Goal: Task Accomplishment & Management: Manage account settings

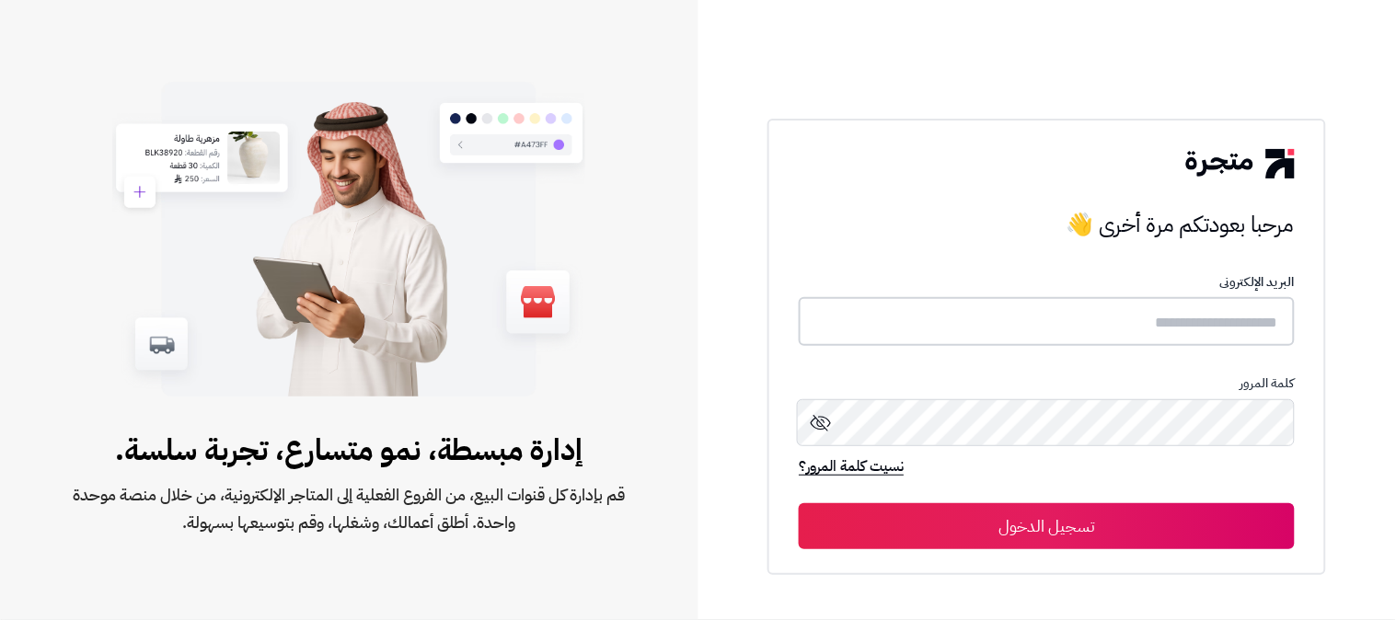
click at [1176, 315] on input "text" at bounding box center [1047, 321] width 496 height 49
type input "******"
click at [799, 503] on button "تسجيل الدخول" at bounding box center [1047, 526] width 496 height 46
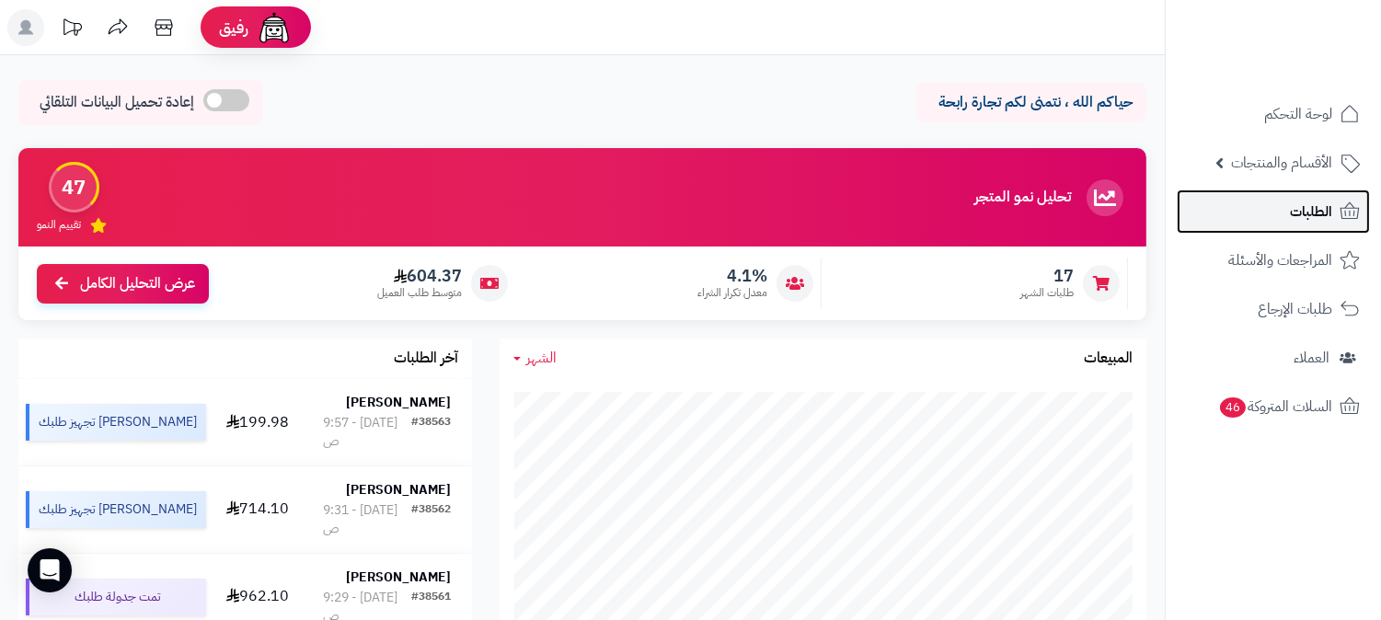
click at [1276, 197] on link "الطلبات" at bounding box center [1273, 212] width 193 height 44
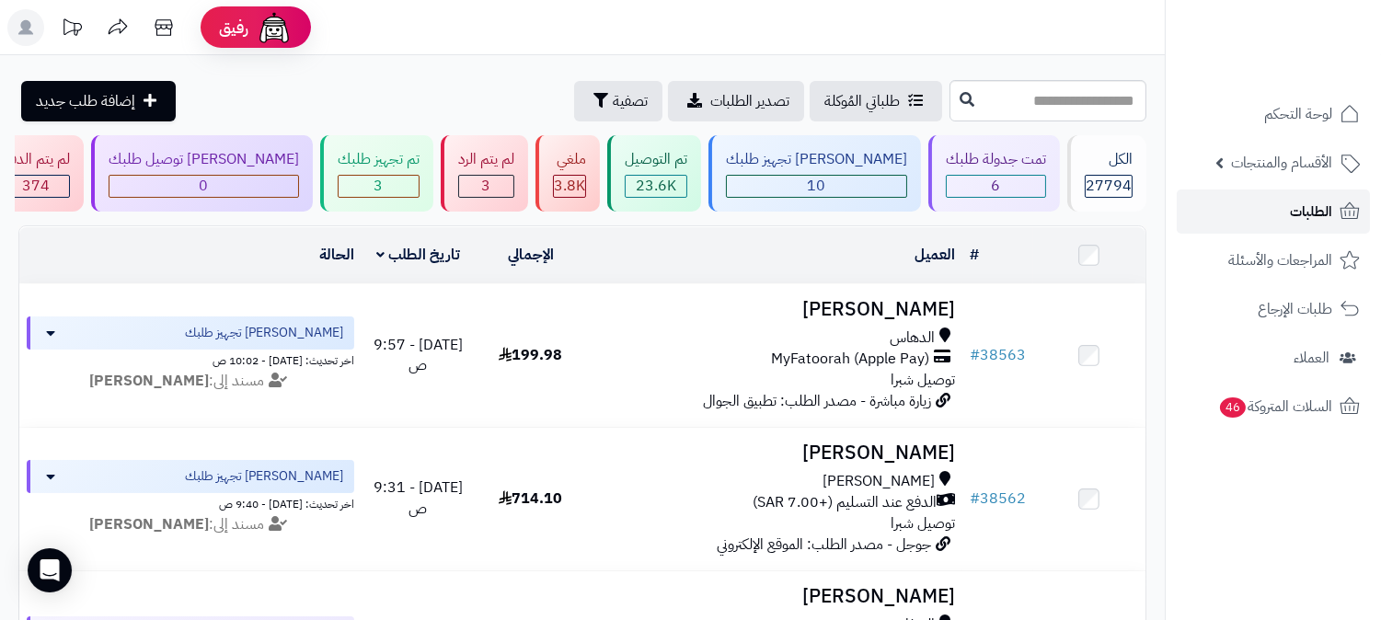
click at [1198, 208] on link "الطلبات" at bounding box center [1273, 212] width 193 height 44
click at [514, 190] on div "3" at bounding box center [486, 186] width 54 height 21
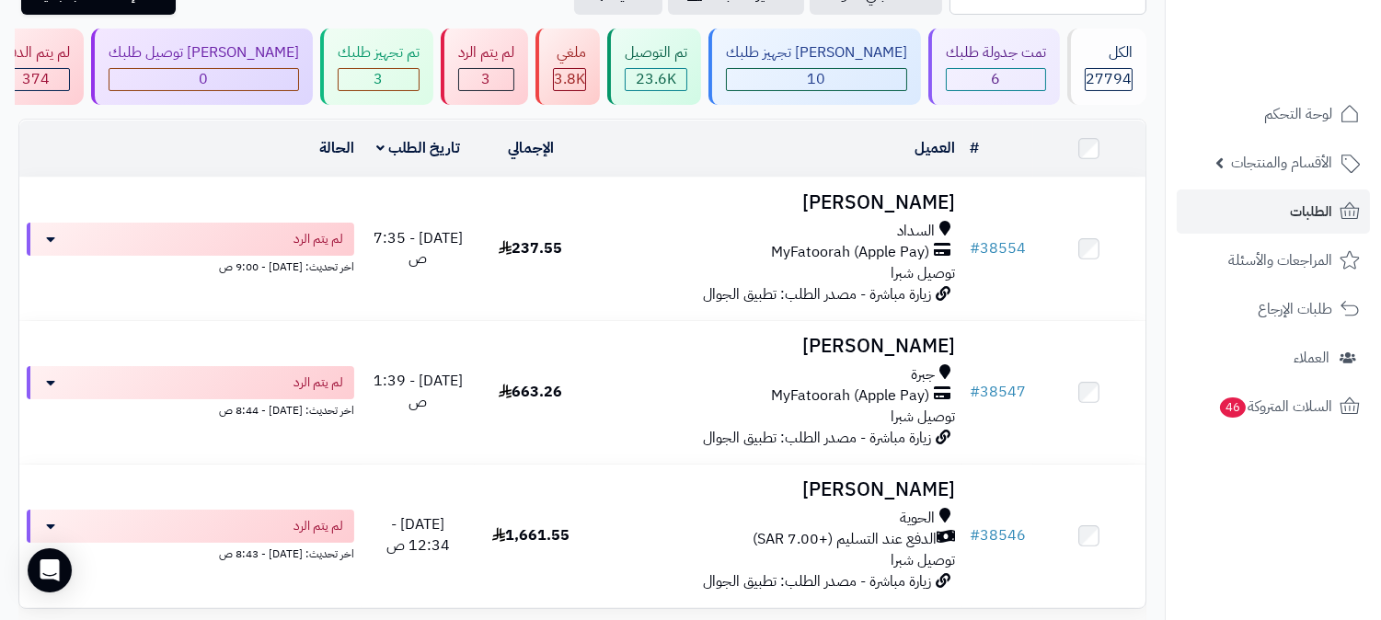
scroll to position [273, 0]
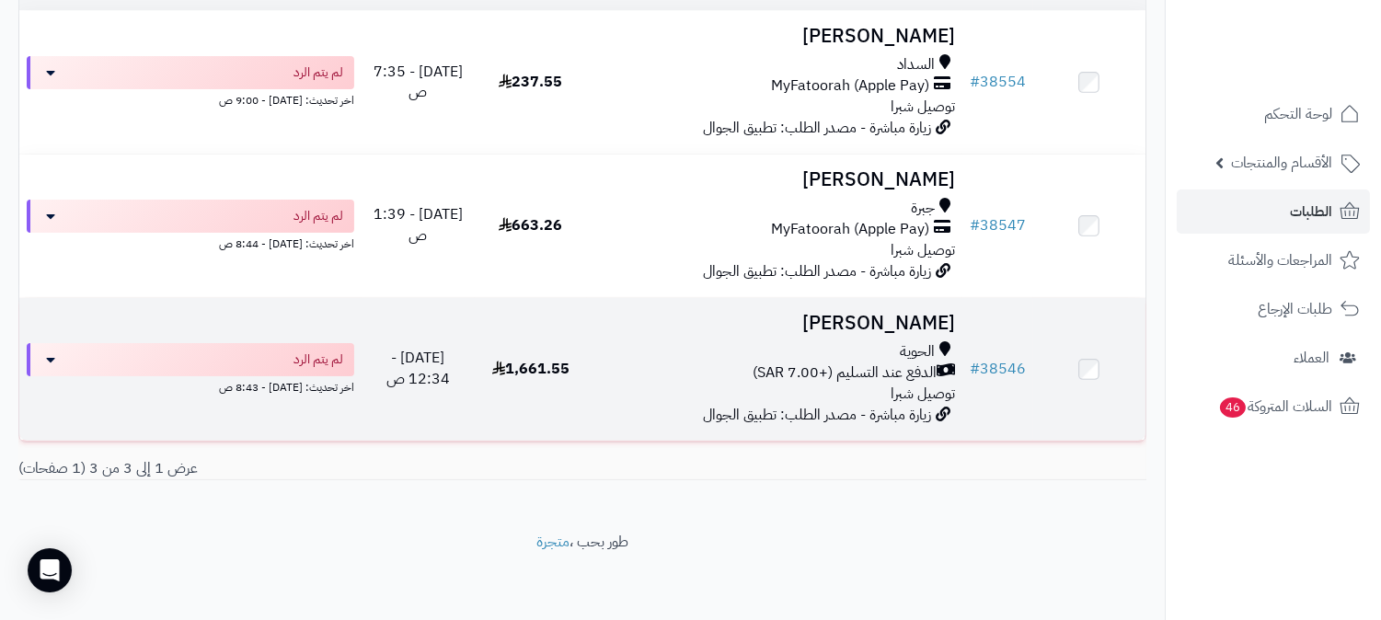
click at [893, 364] on span "الدفع عند التسليم (+7.00 SAR)" at bounding box center [845, 373] width 184 height 21
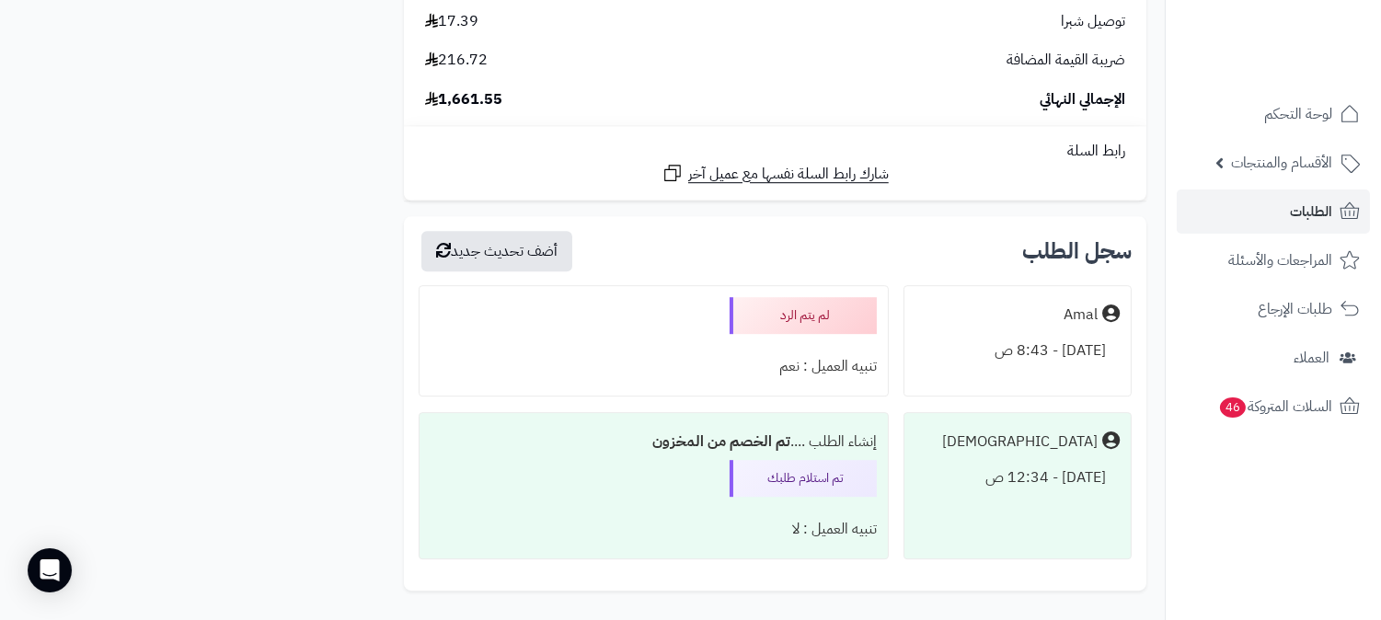
scroll to position [10021, 0]
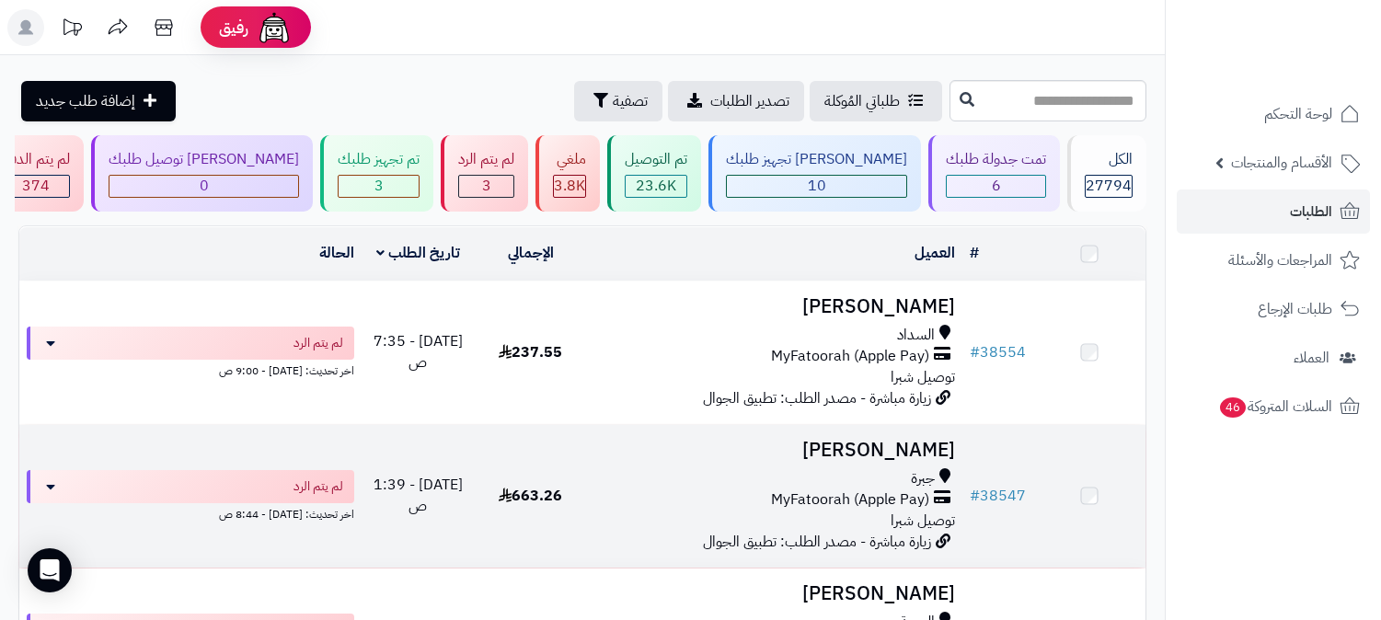
scroll to position [273, 0]
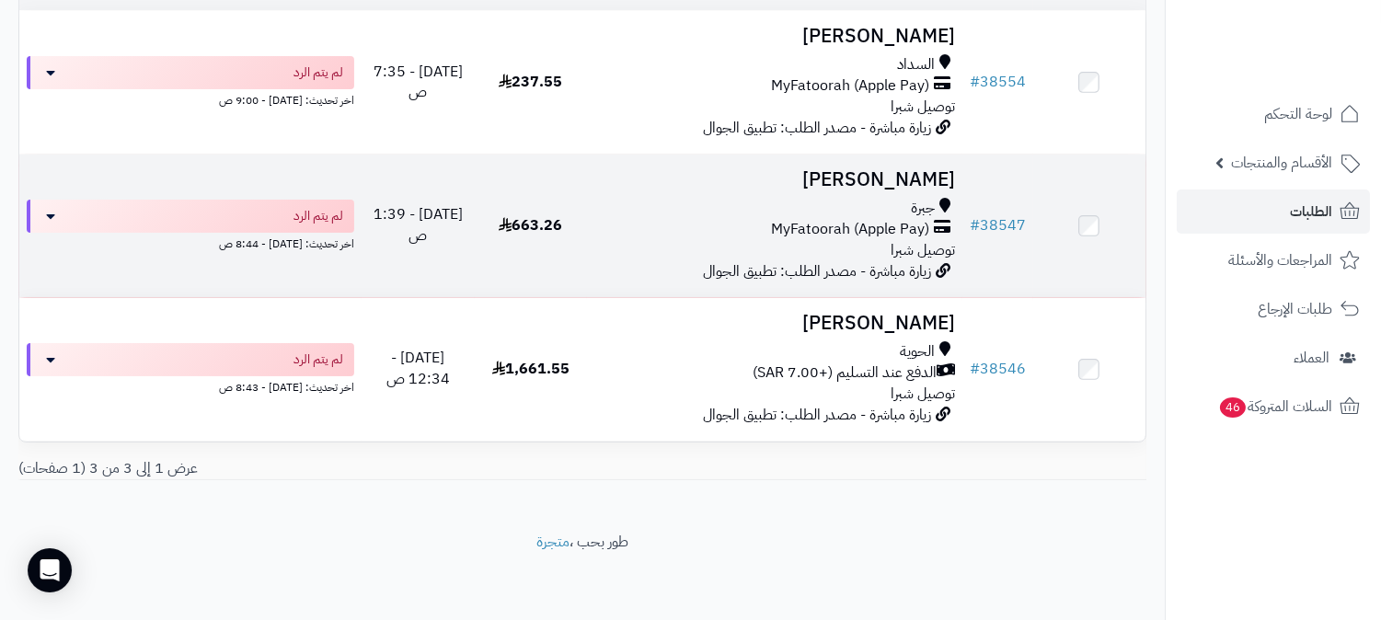
click at [789, 200] on div "جبرة" at bounding box center [775, 208] width 361 height 21
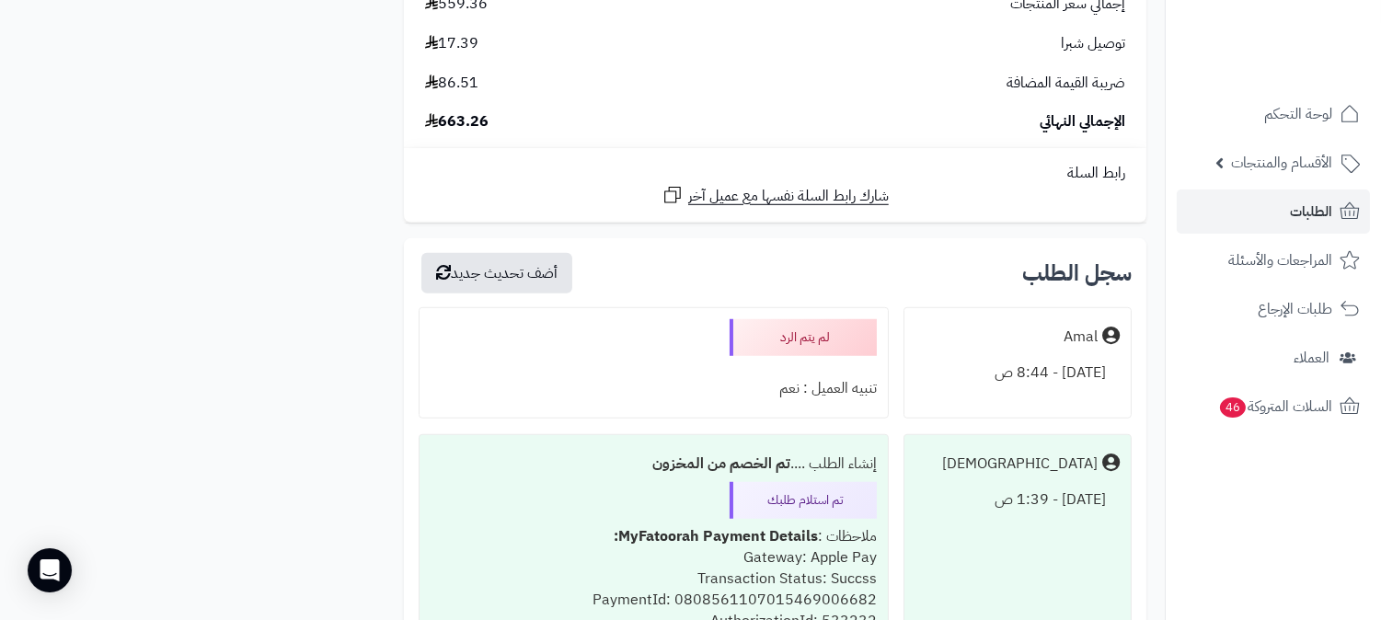
scroll to position [2556, 0]
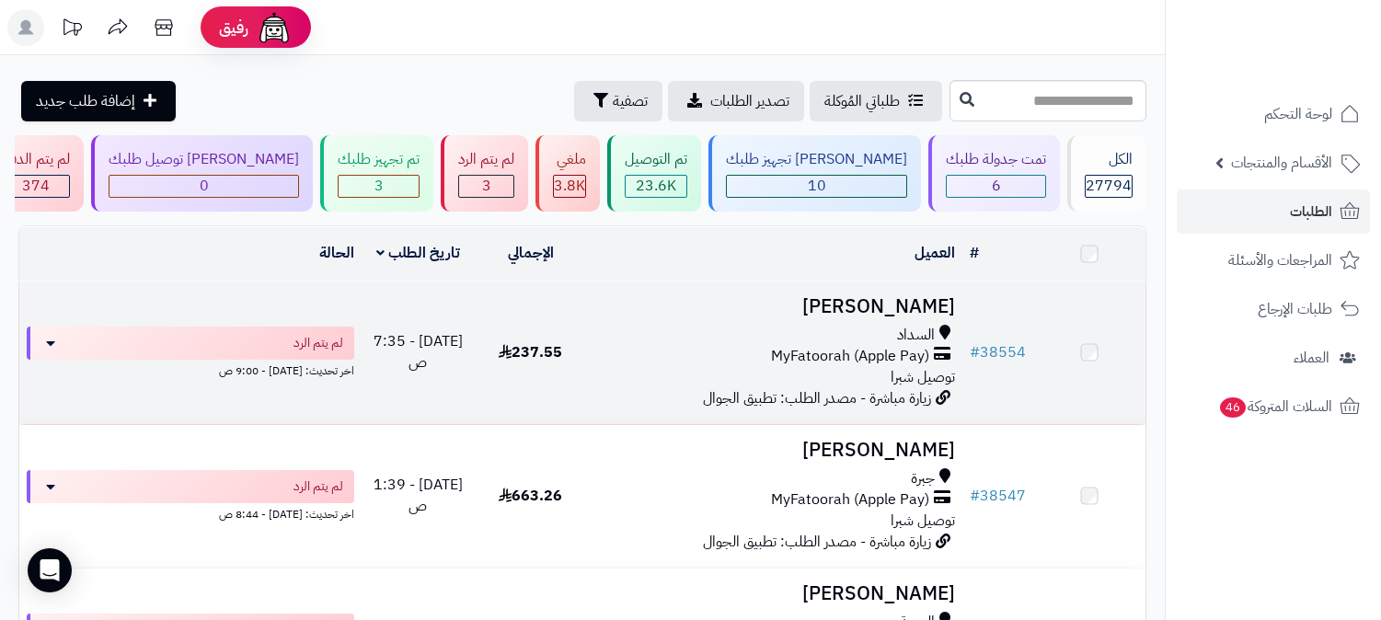
scroll to position [273, 0]
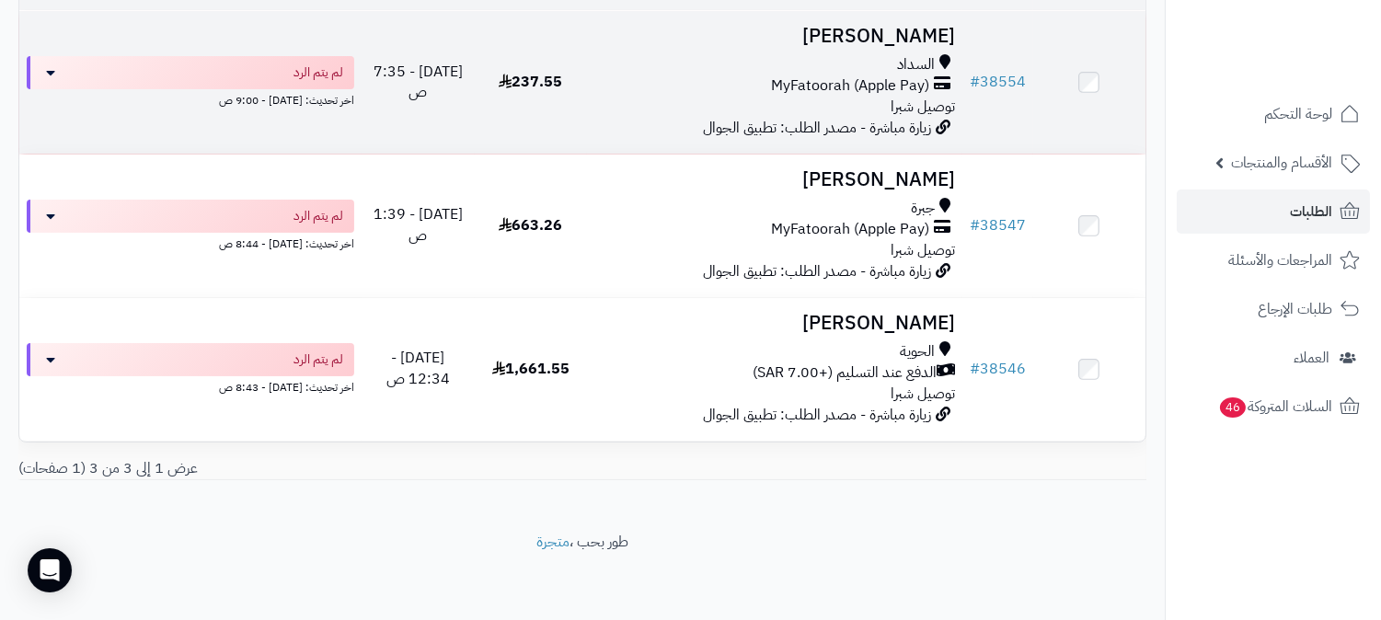
click at [802, 84] on span "MyFatoorah (Apple Pay)" at bounding box center [850, 85] width 158 height 21
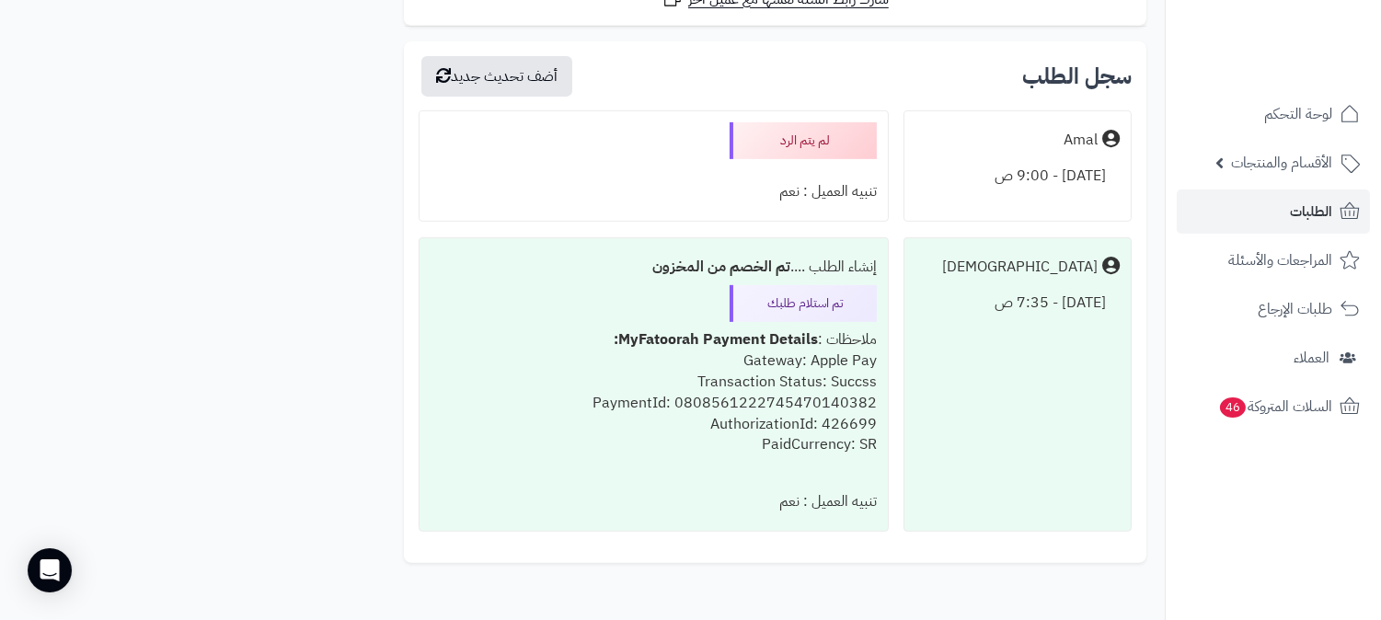
scroll to position [1431, 0]
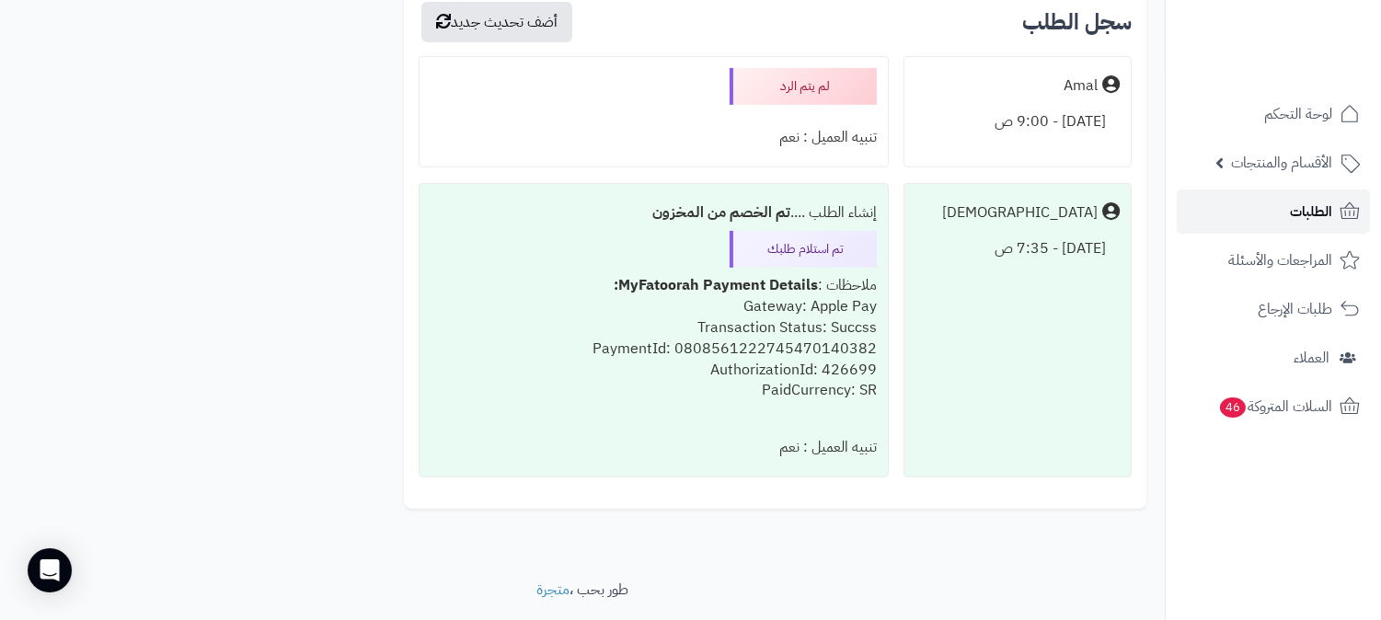
click at [1277, 223] on link "الطلبات" at bounding box center [1273, 212] width 193 height 44
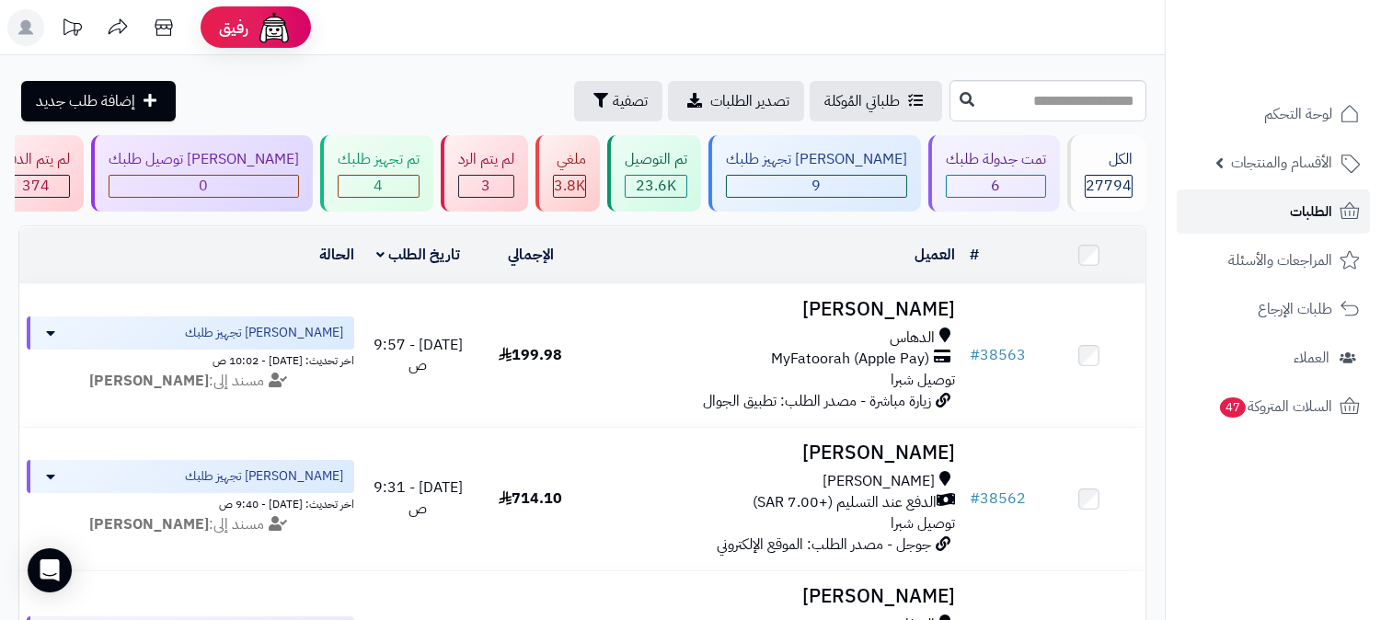
click at [1274, 214] on link "الطلبات" at bounding box center [1273, 212] width 193 height 44
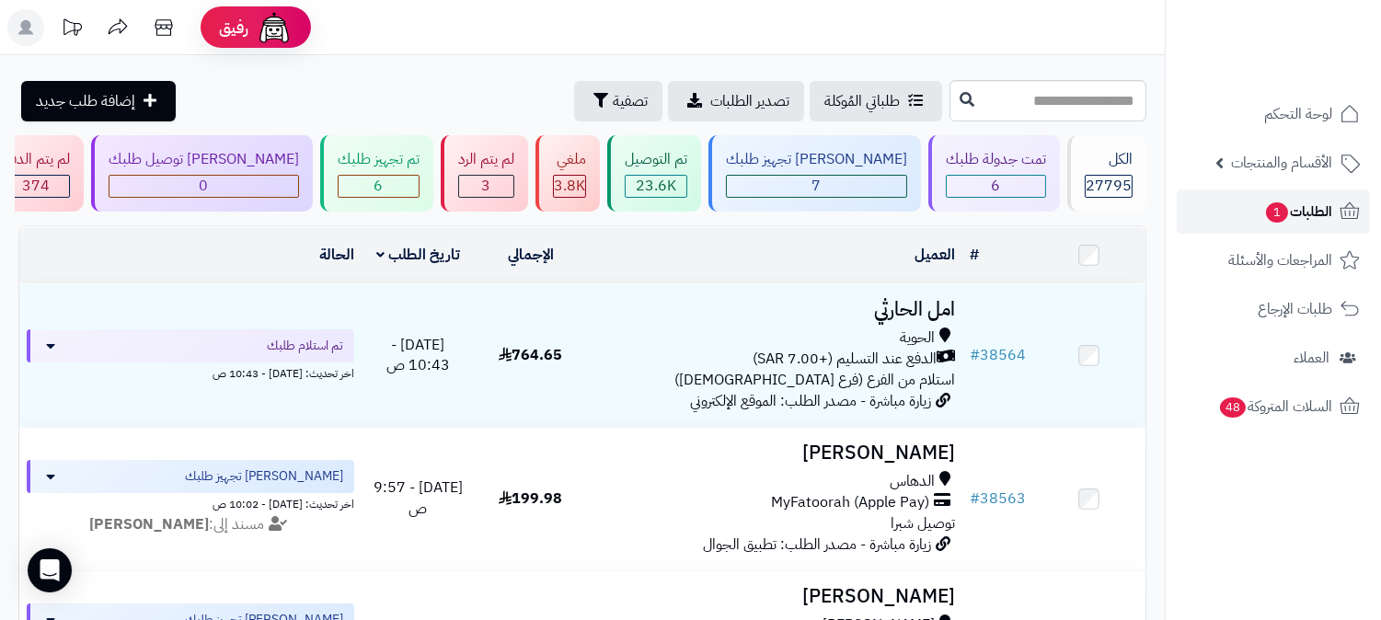
click at [1296, 210] on span "الطلبات 1" at bounding box center [1299, 212] width 68 height 26
click at [1292, 208] on span "الطلبات 1" at bounding box center [1299, 212] width 68 height 26
click at [1265, 222] on link "الطلبات" at bounding box center [1273, 212] width 193 height 44
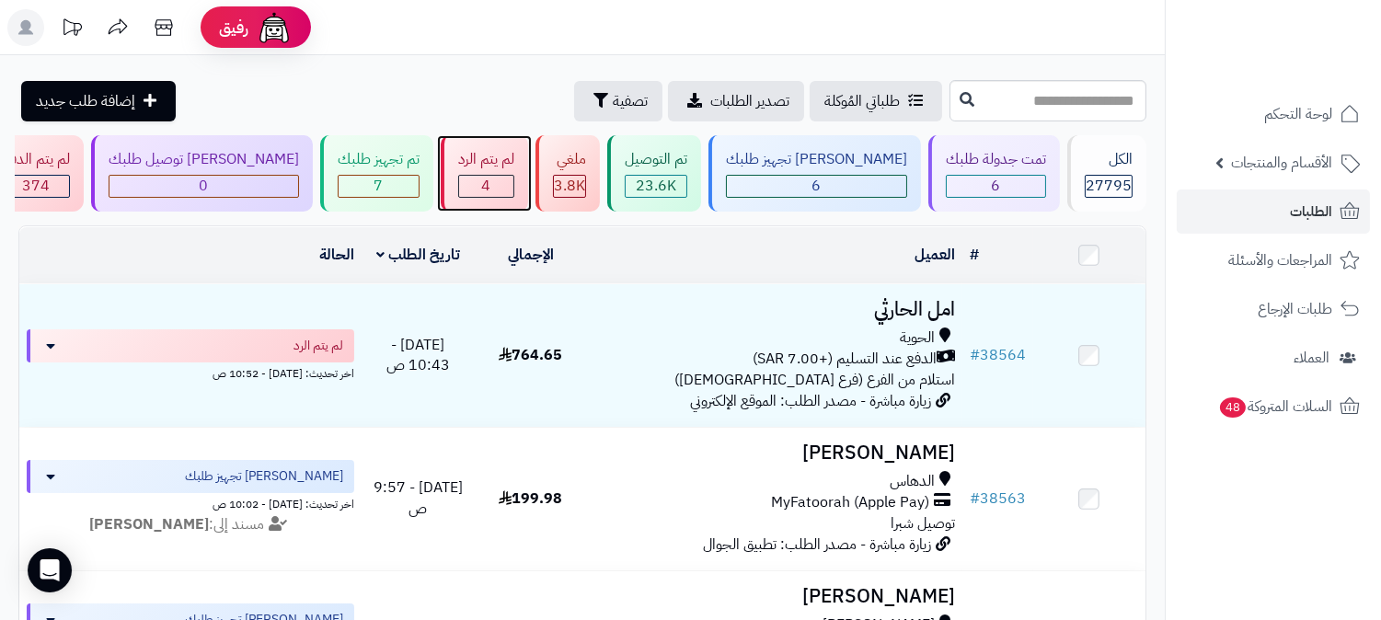
click at [514, 188] on div "4" at bounding box center [486, 186] width 54 height 21
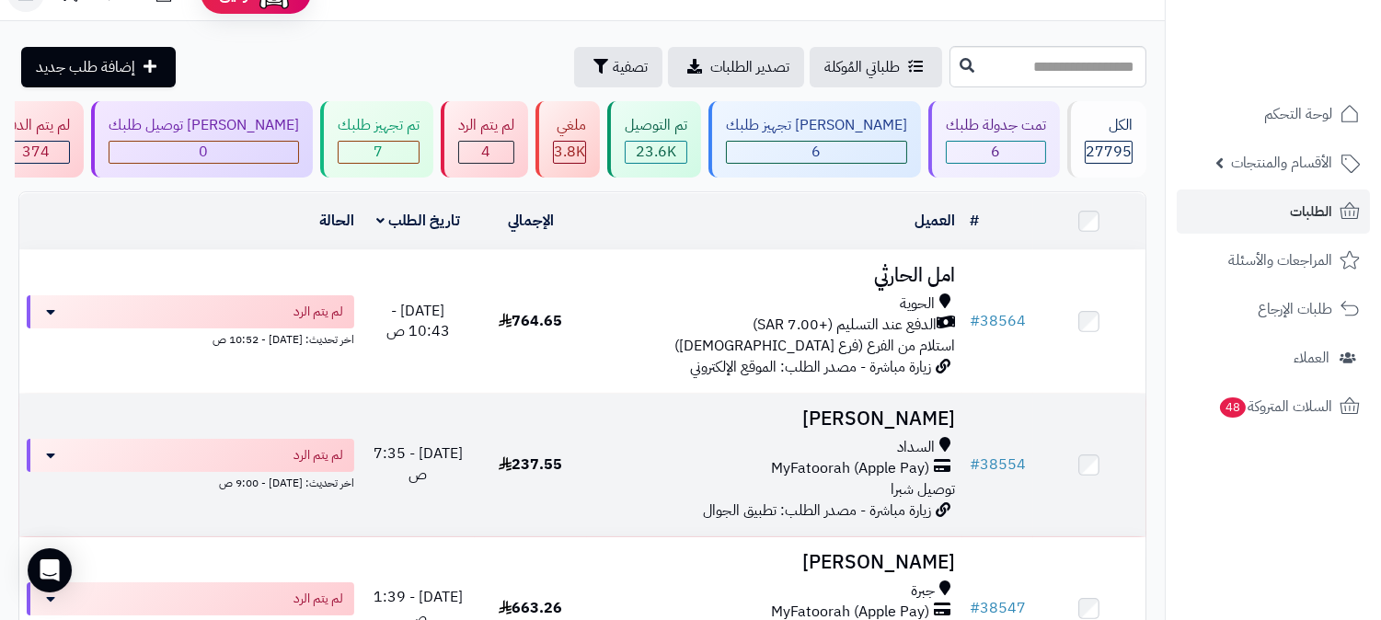
scroll to position [418, 0]
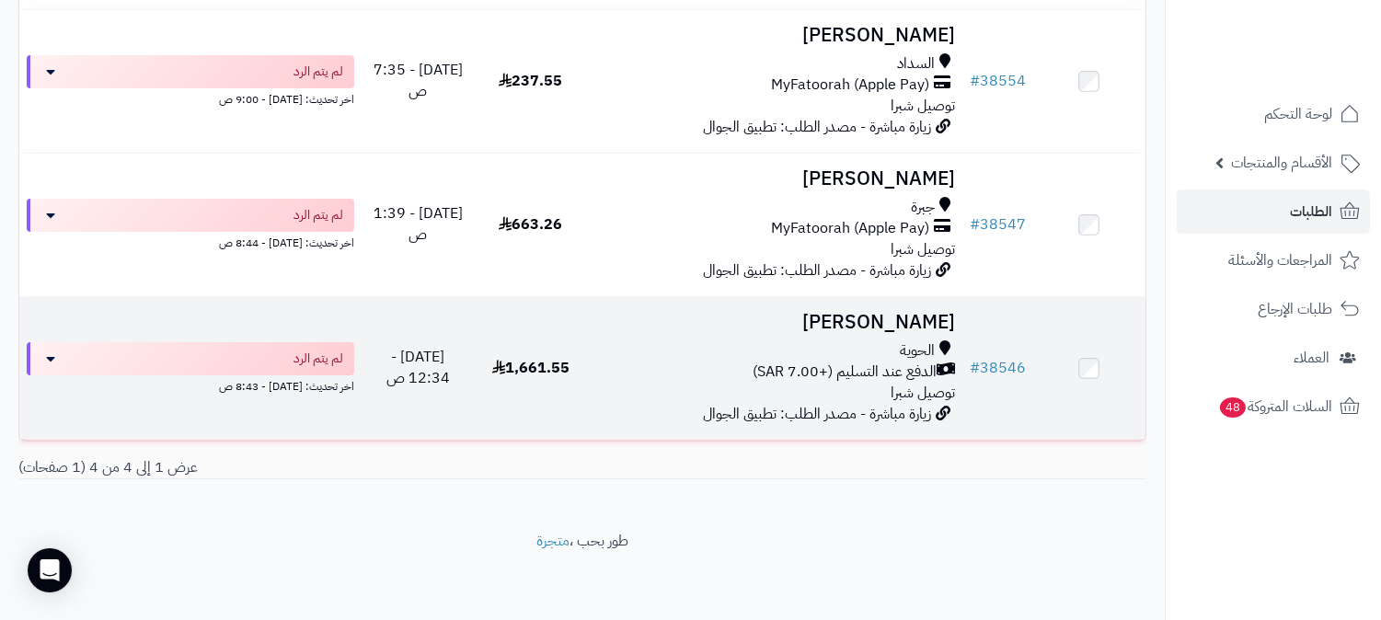
click at [882, 366] on span "الدفع عند التسليم (+7.00 SAR)" at bounding box center [845, 372] width 184 height 21
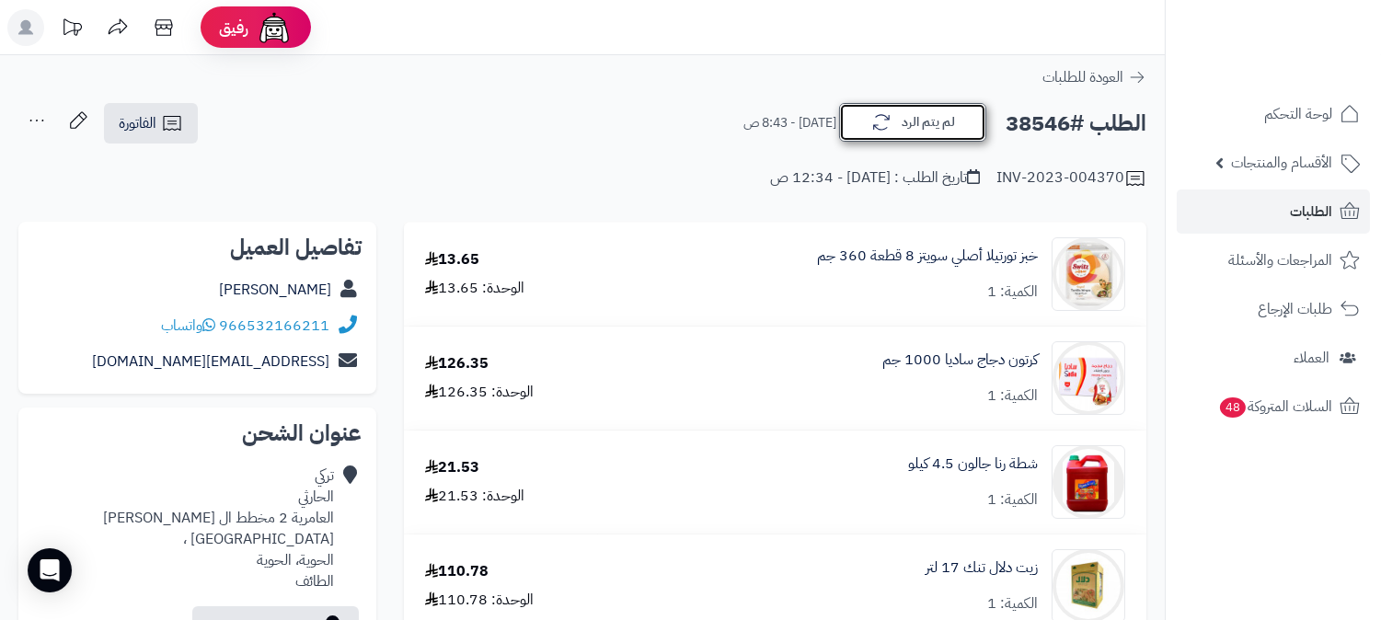
click at [907, 118] on button "لم يتم الرد" at bounding box center [912, 122] width 147 height 39
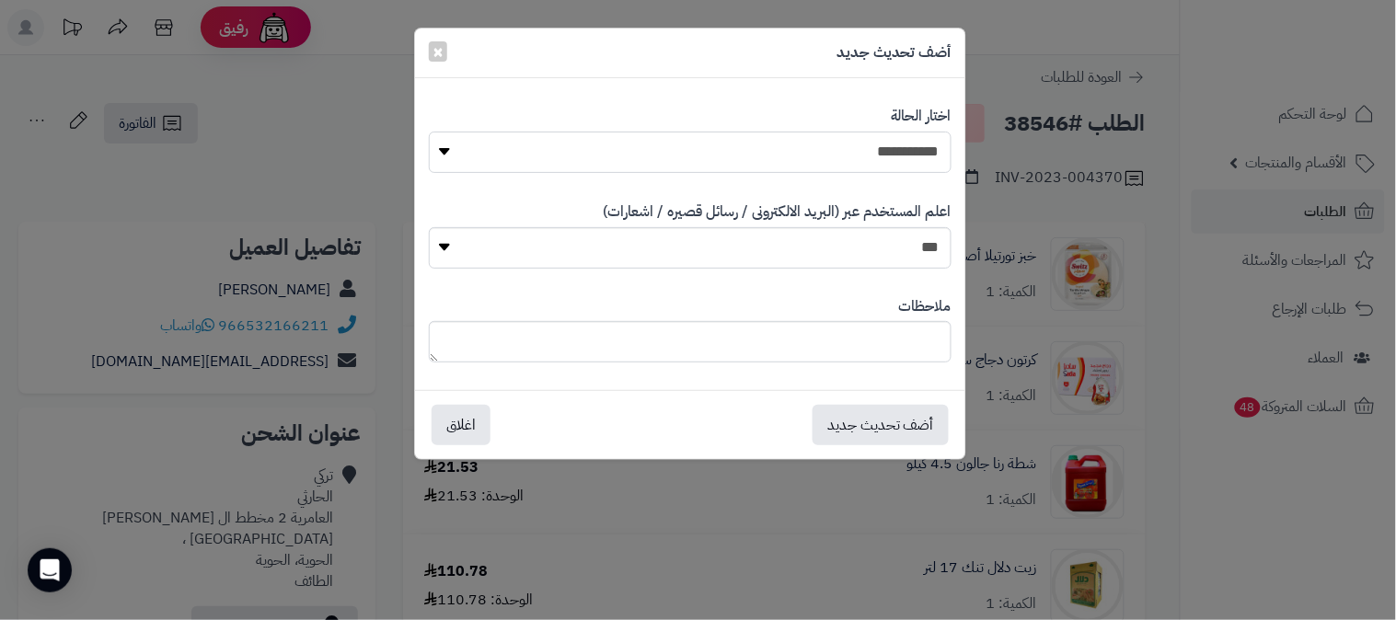
click at [895, 153] on select "**********" at bounding box center [690, 152] width 523 height 41
select select "*"
click at [429, 132] on select "**********" at bounding box center [690, 152] width 523 height 41
click at [870, 348] on textarea at bounding box center [690, 341] width 523 height 41
type textarea "***"
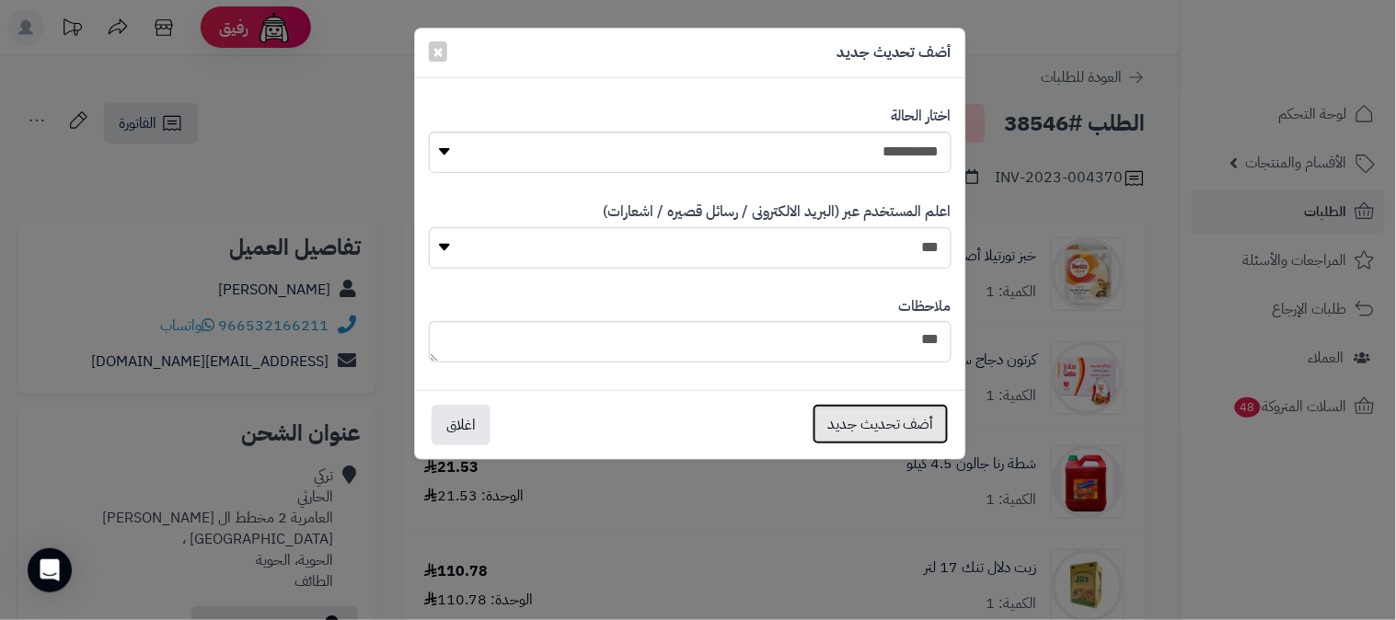
click at [891, 417] on button "أضف تحديث جديد" at bounding box center [881, 424] width 136 height 40
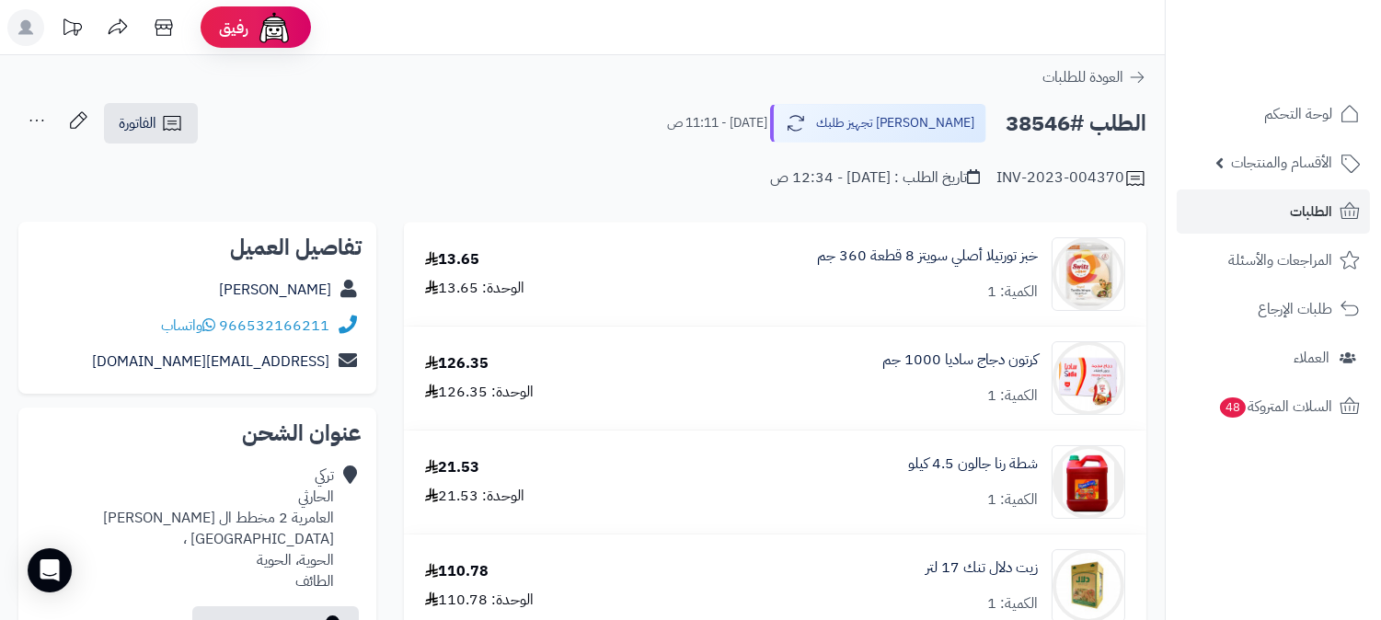
click at [28, 116] on icon at bounding box center [36, 120] width 37 height 37
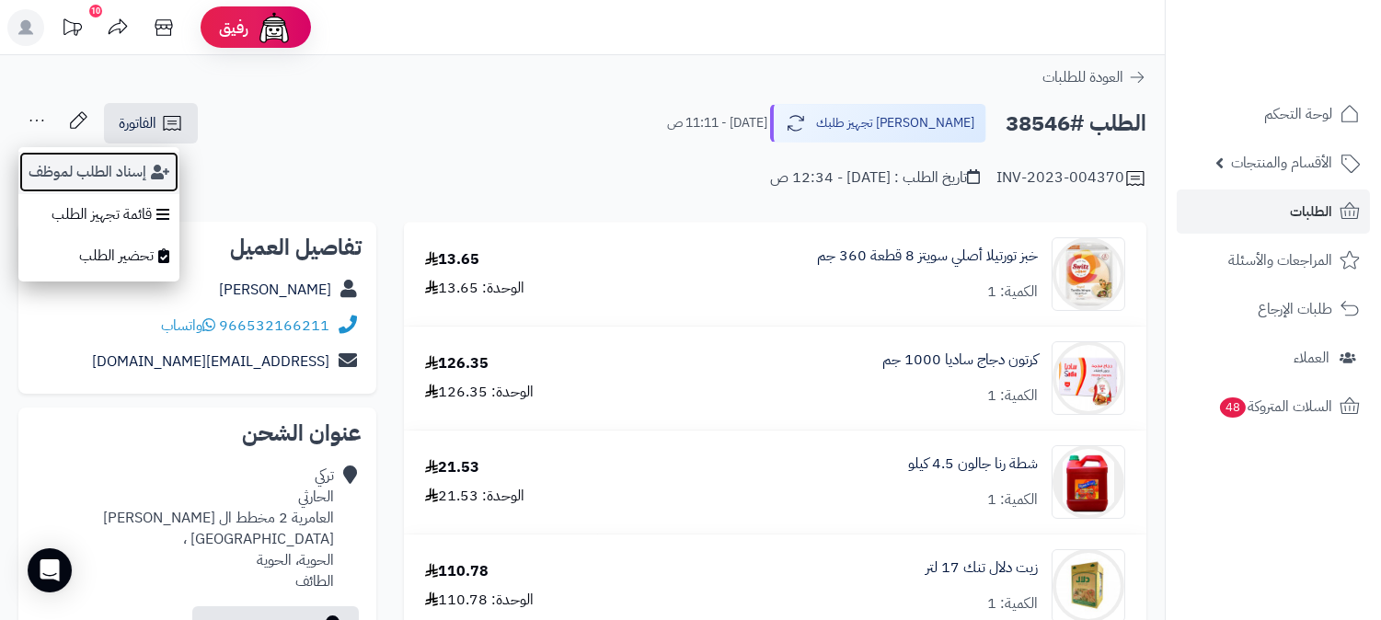
click at [87, 171] on button "إسناد الطلب لموظف" at bounding box center [98, 172] width 161 height 42
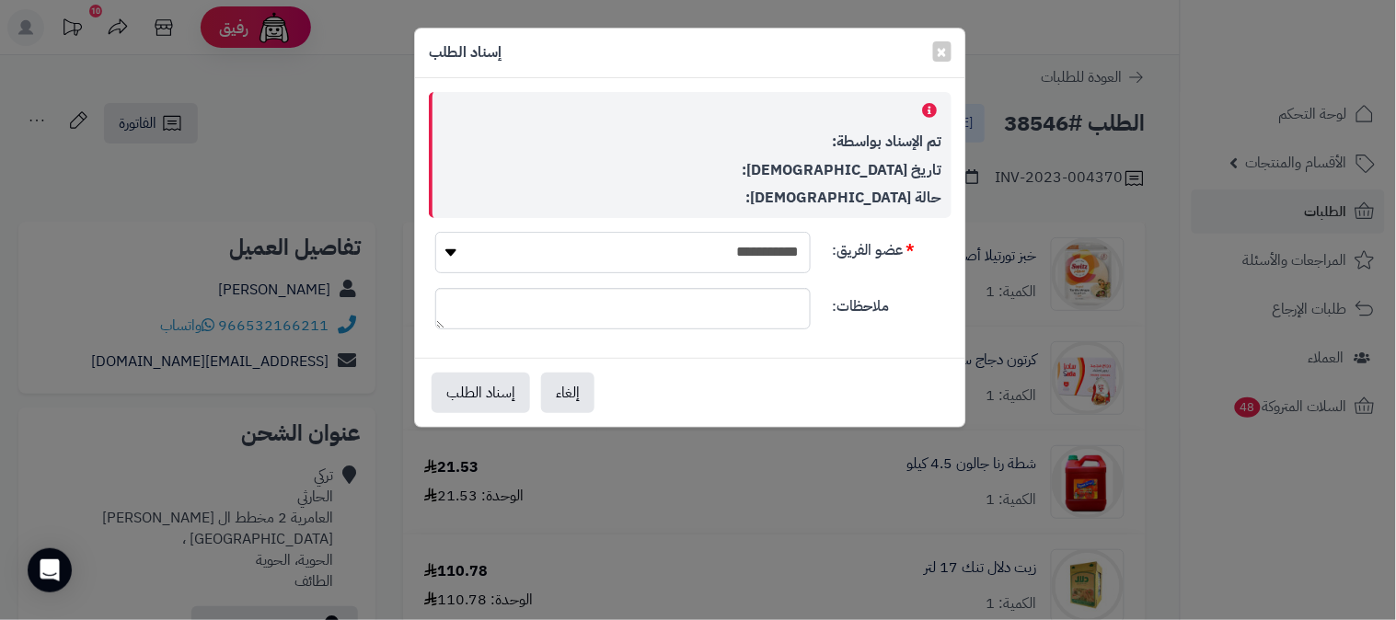
click at [722, 250] on select "**********" at bounding box center [623, 252] width 376 height 41
select select "**"
click at [435, 232] on select "**********" at bounding box center [623, 252] width 376 height 41
click at [501, 389] on button "إسناد الطلب" at bounding box center [481, 392] width 98 height 40
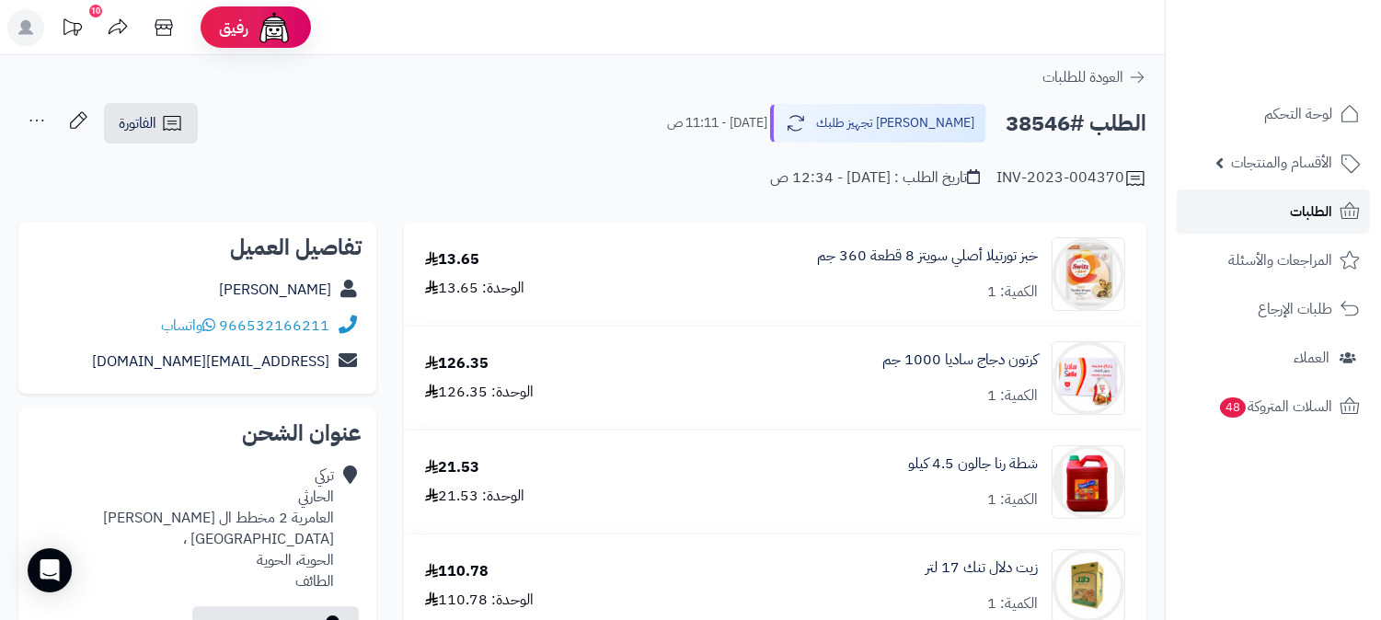
click at [1286, 214] on link "الطلبات" at bounding box center [1273, 212] width 193 height 44
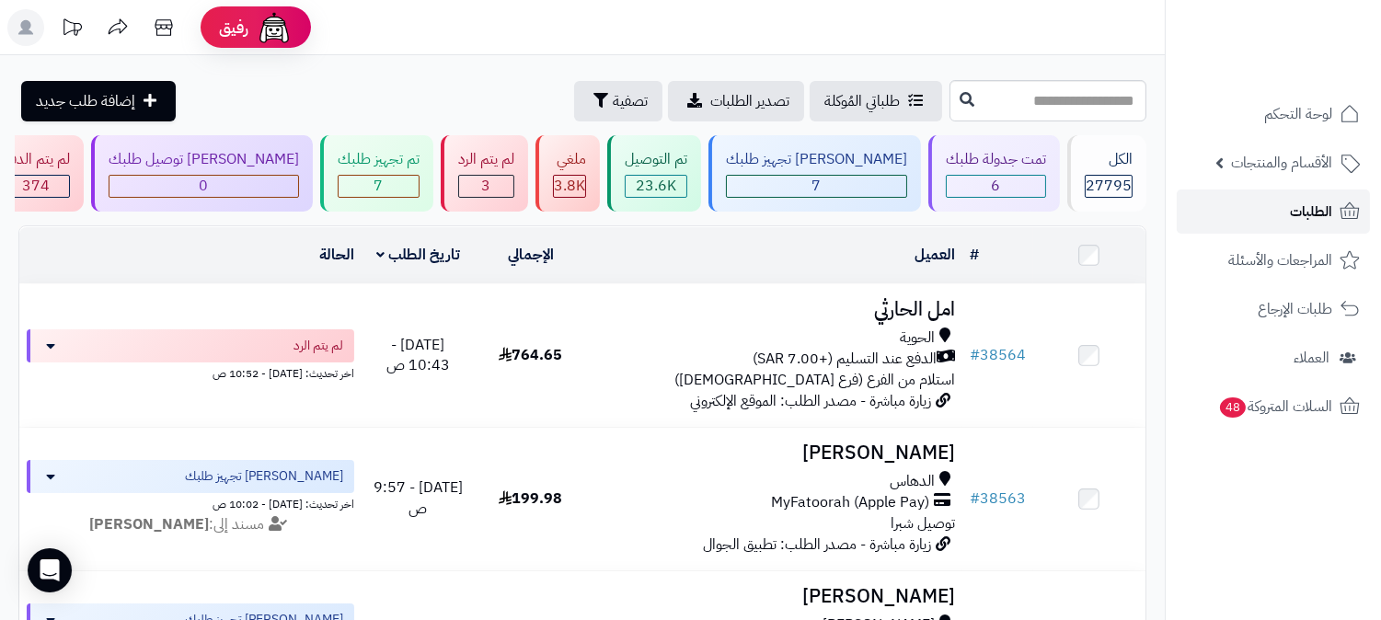
click at [1253, 219] on link "الطلبات" at bounding box center [1273, 212] width 193 height 44
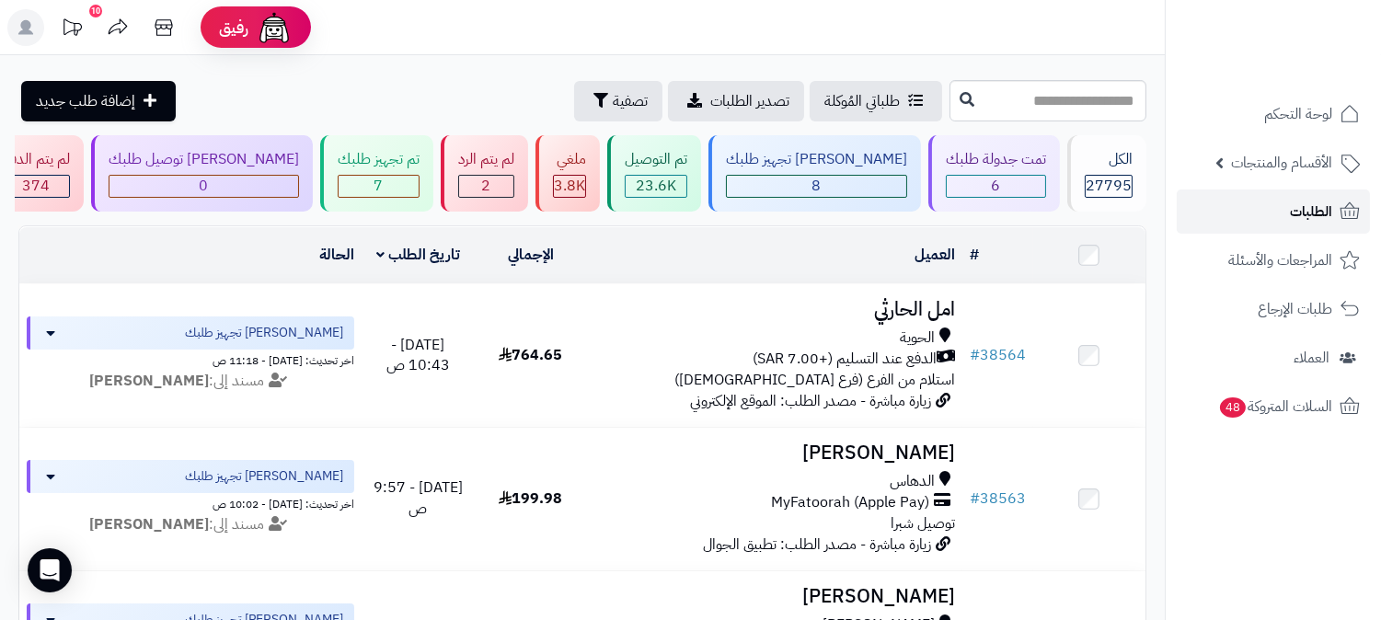
click at [1253, 219] on link "الطلبات" at bounding box center [1273, 212] width 193 height 44
click at [1250, 218] on link "الطلبات" at bounding box center [1273, 212] width 193 height 44
click at [1256, 223] on link "الطلبات" at bounding box center [1273, 212] width 193 height 44
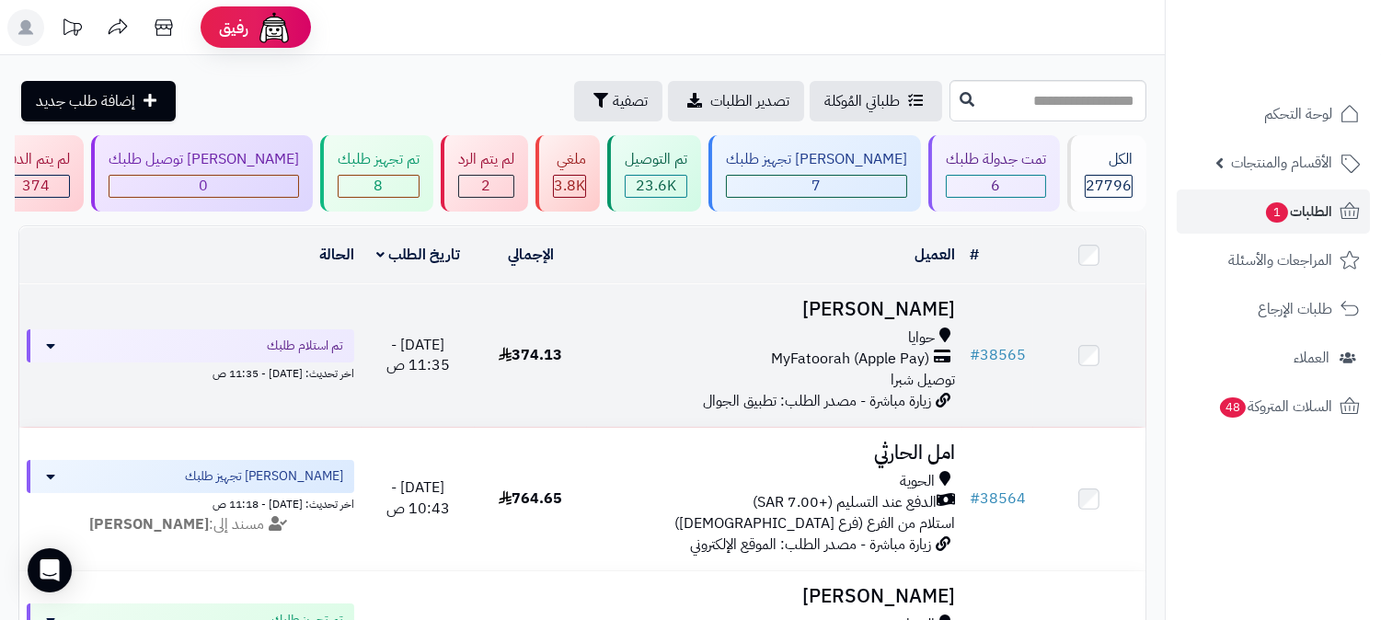
click at [866, 344] on div "حوايا" at bounding box center [775, 338] width 361 height 21
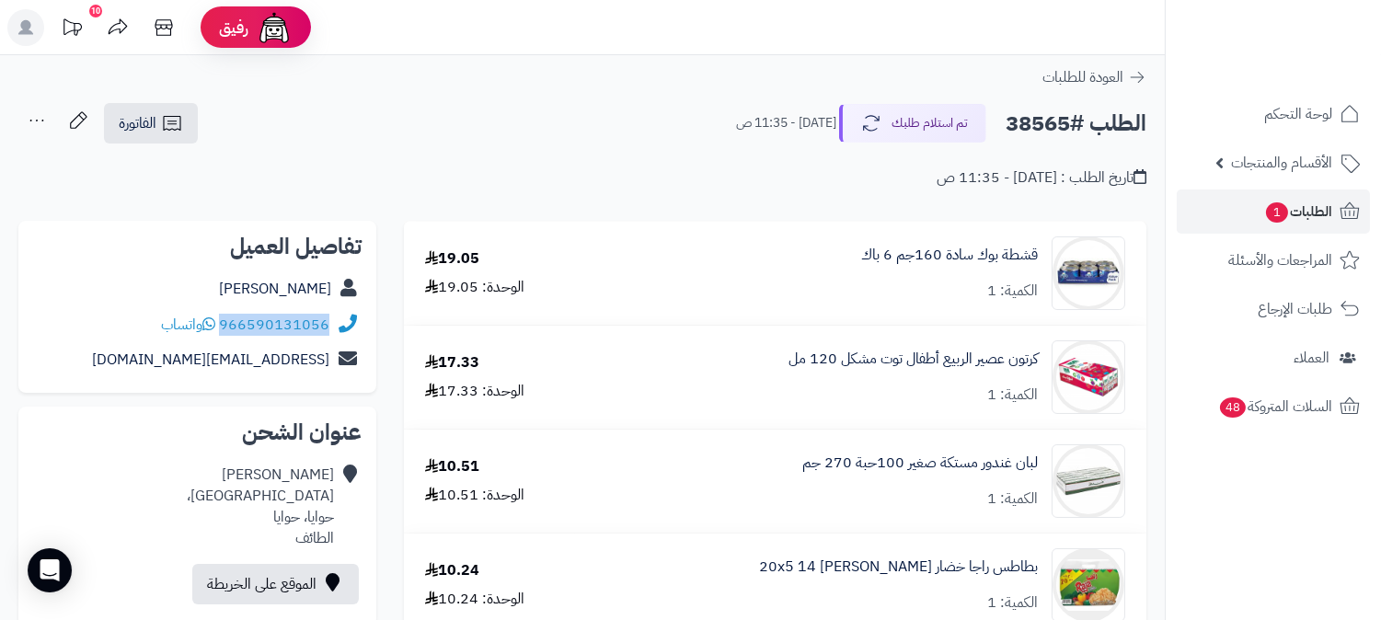
drag, startPoint x: 222, startPoint y: 322, endPoint x: 338, endPoint y: 324, distance: 116.0
click at [338, 324] on div "966590131056 واتساب" at bounding box center [197, 325] width 329 height 36
copy div "966590131056"
click at [1307, 216] on span "الطلبات 1" at bounding box center [1299, 212] width 68 height 26
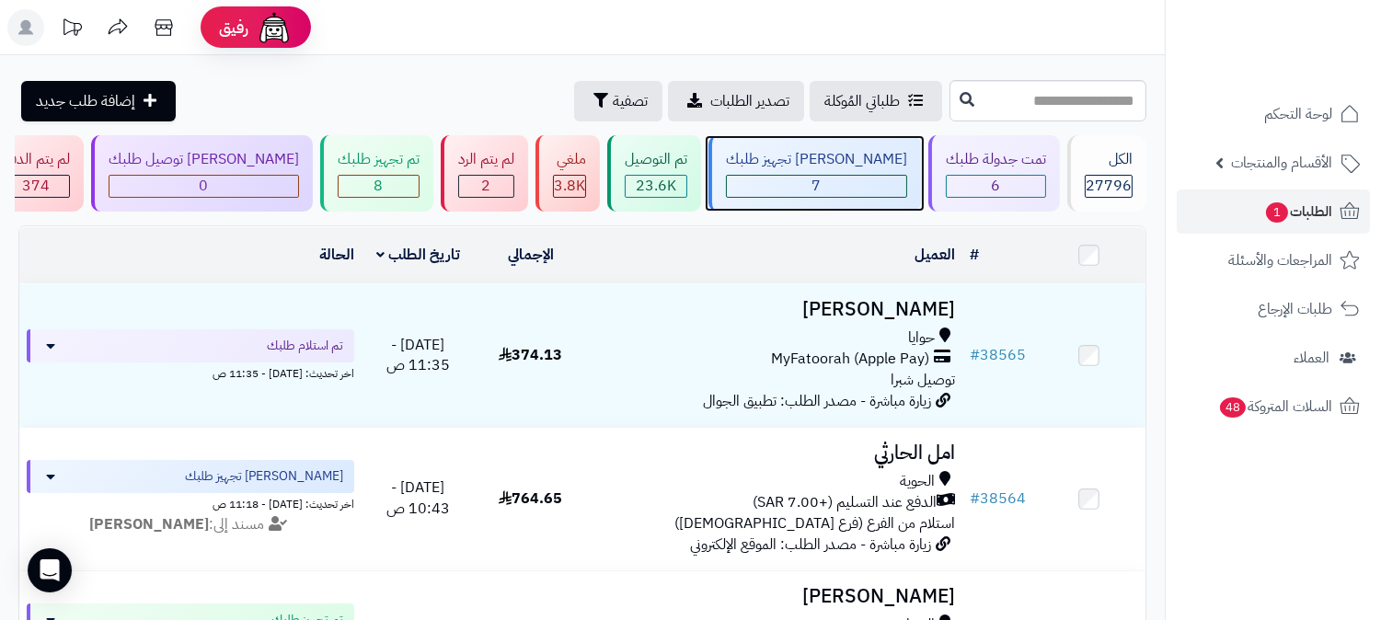
click at [852, 182] on div "7" at bounding box center [816, 186] width 179 height 21
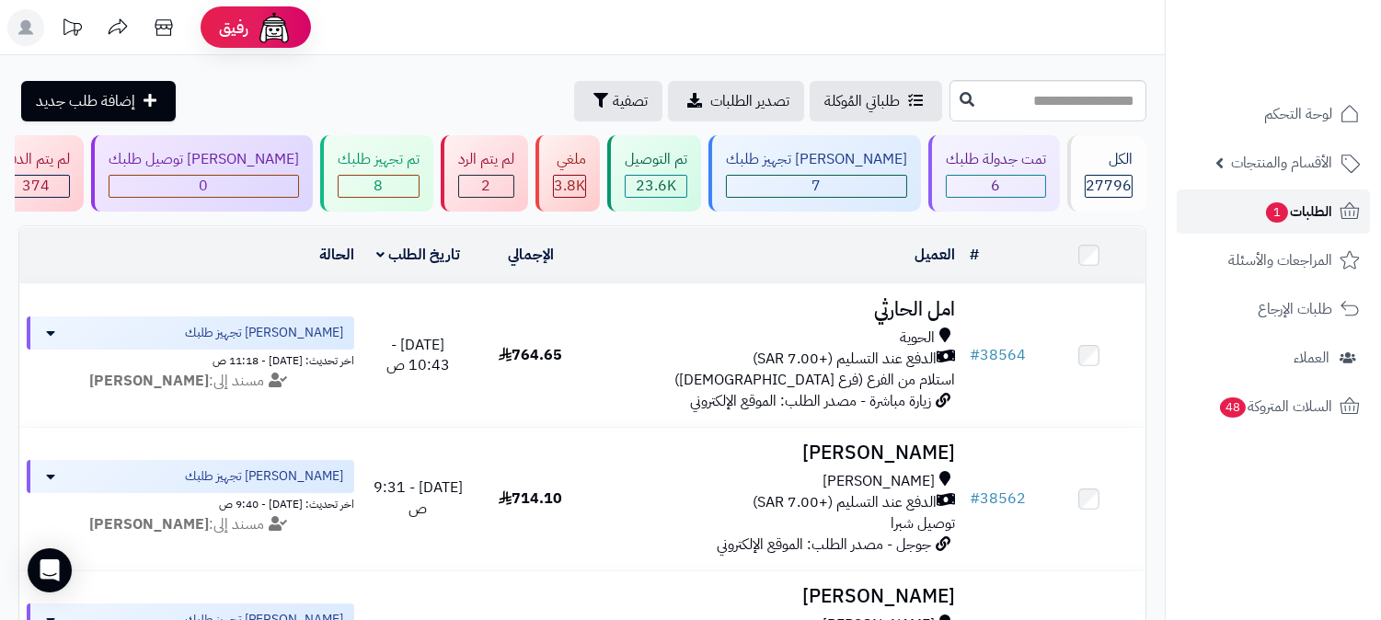
click at [1254, 222] on link "الطلبات 1" at bounding box center [1273, 212] width 193 height 44
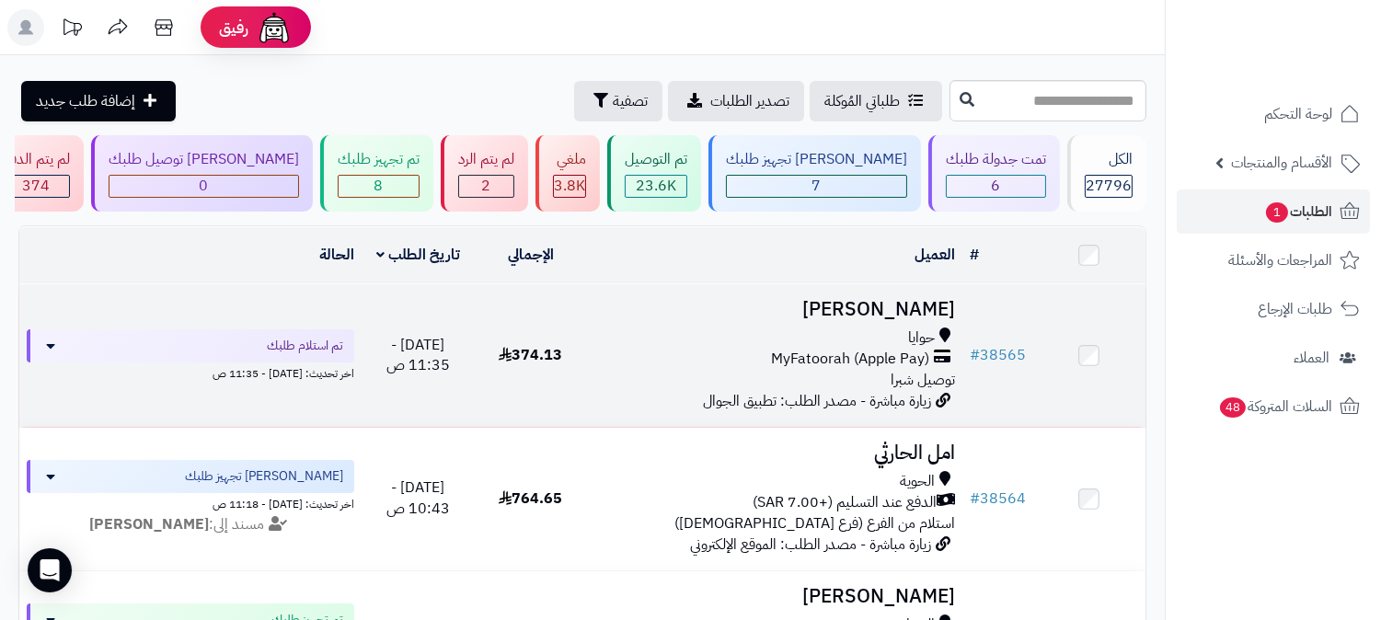
click at [933, 364] on div "MyFatoorah (Apple Pay)" at bounding box center [775, 359] width 361 height 21
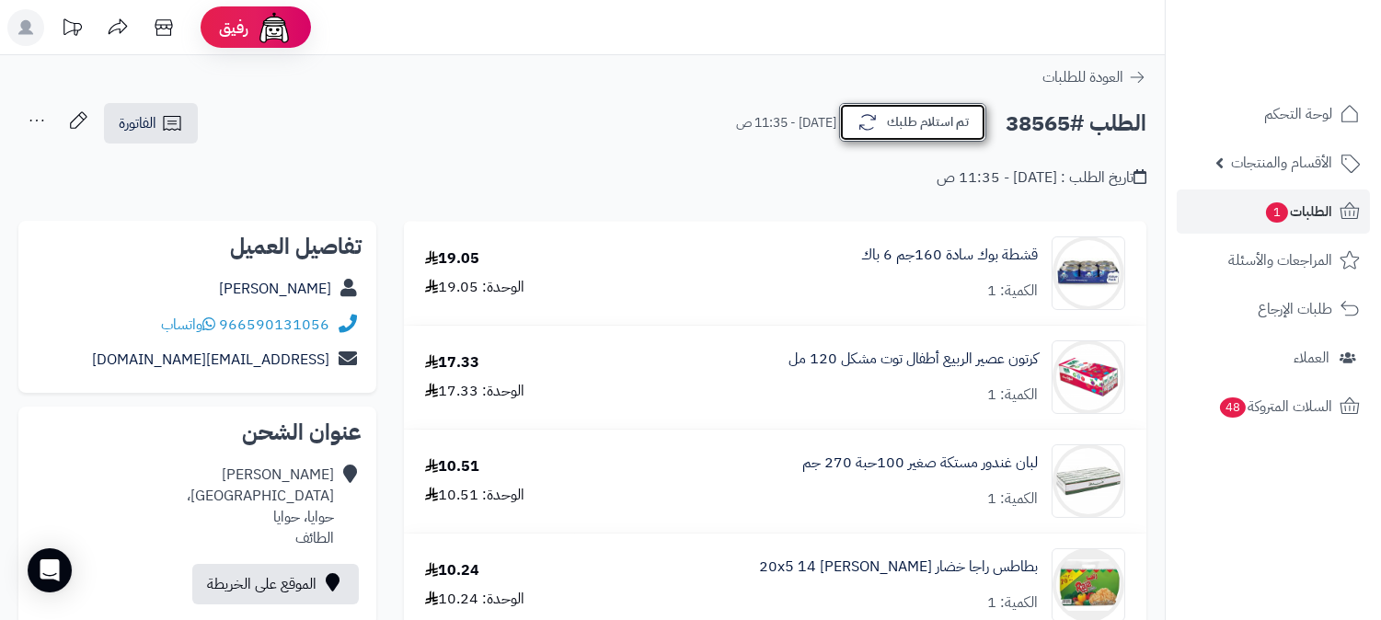
click at [863, 125] on icon "button" at bounding box center [868, 122] width 22 height 22
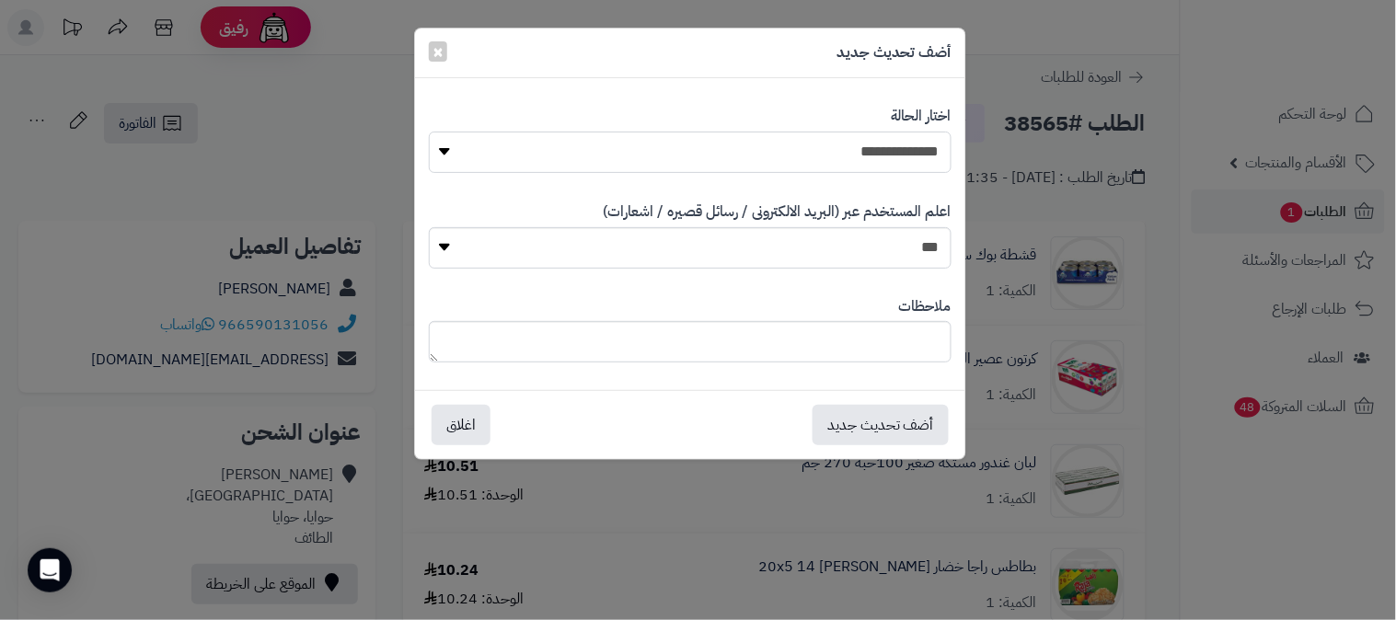
click at [806, 145] on select "**********" at bounding box center [690, 152] width 523 height 41
select select "*"
click at [429, 132] on select "**********" at bounding box center [690, 152] width 523 height 41
click at [826, 353] on textarea at bounding box center [690, 341] width 523 height 41
type textarea "****"
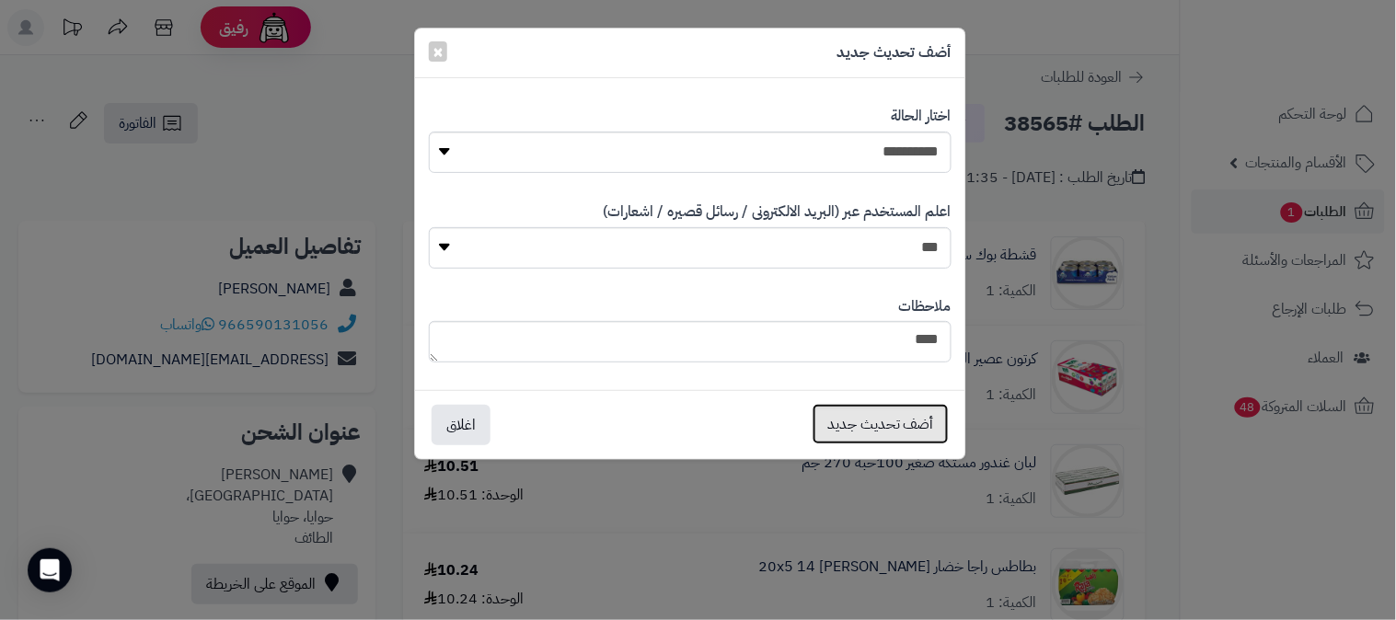
click at [835, 422] on button "أضف تحديث جديد" at bounding box center [881, 424] width 136 height 40
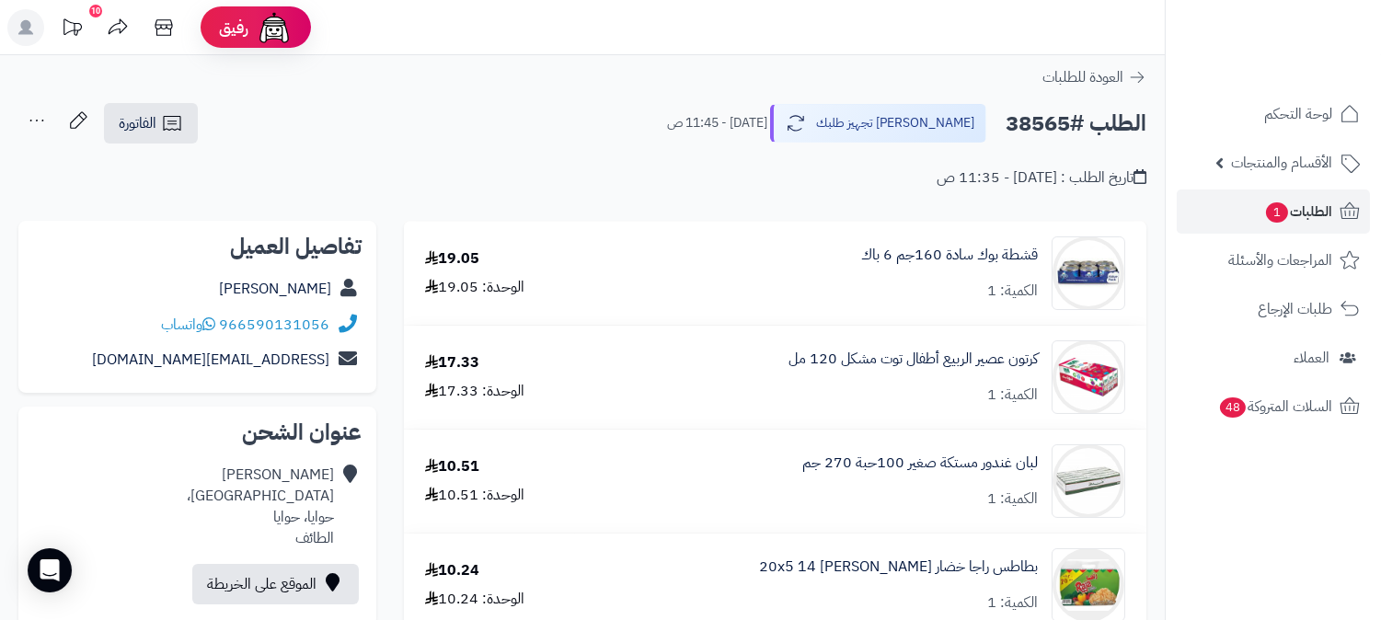
click at [42, 120] on icon at bounding box center [36, 120] width 37 height 37
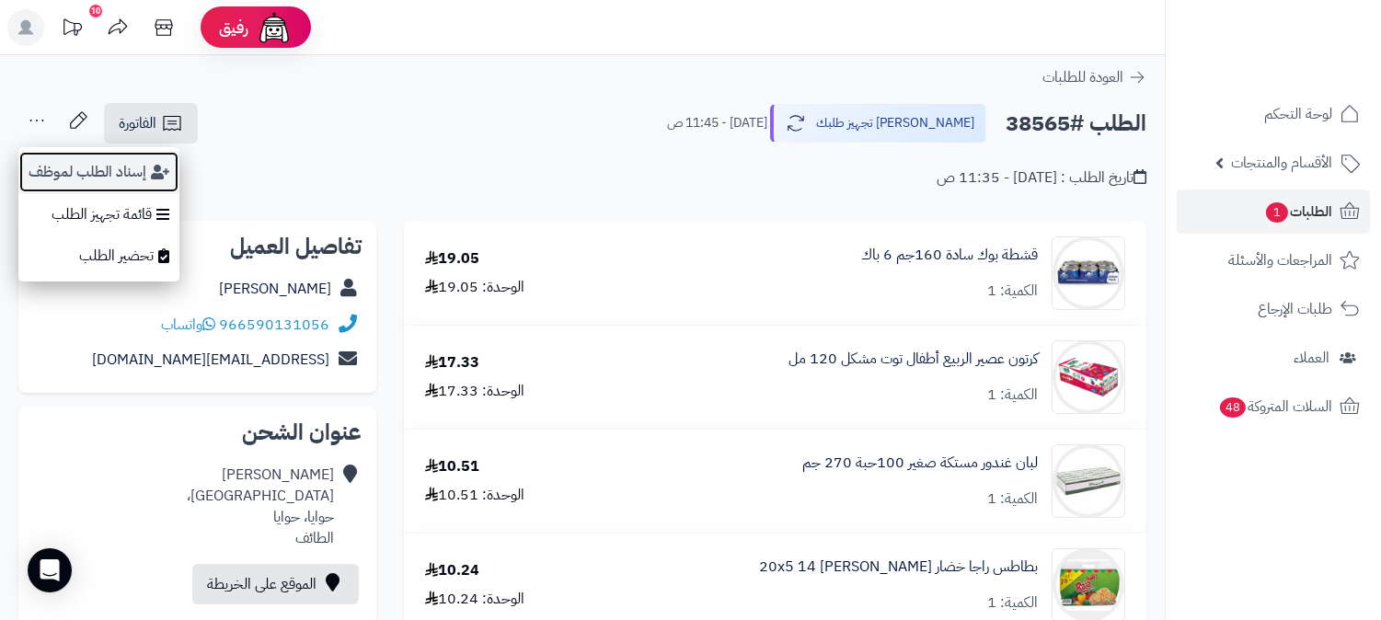
click at [152, 169] on icon "button" at bounding box center [160, 172] width 18 height 15
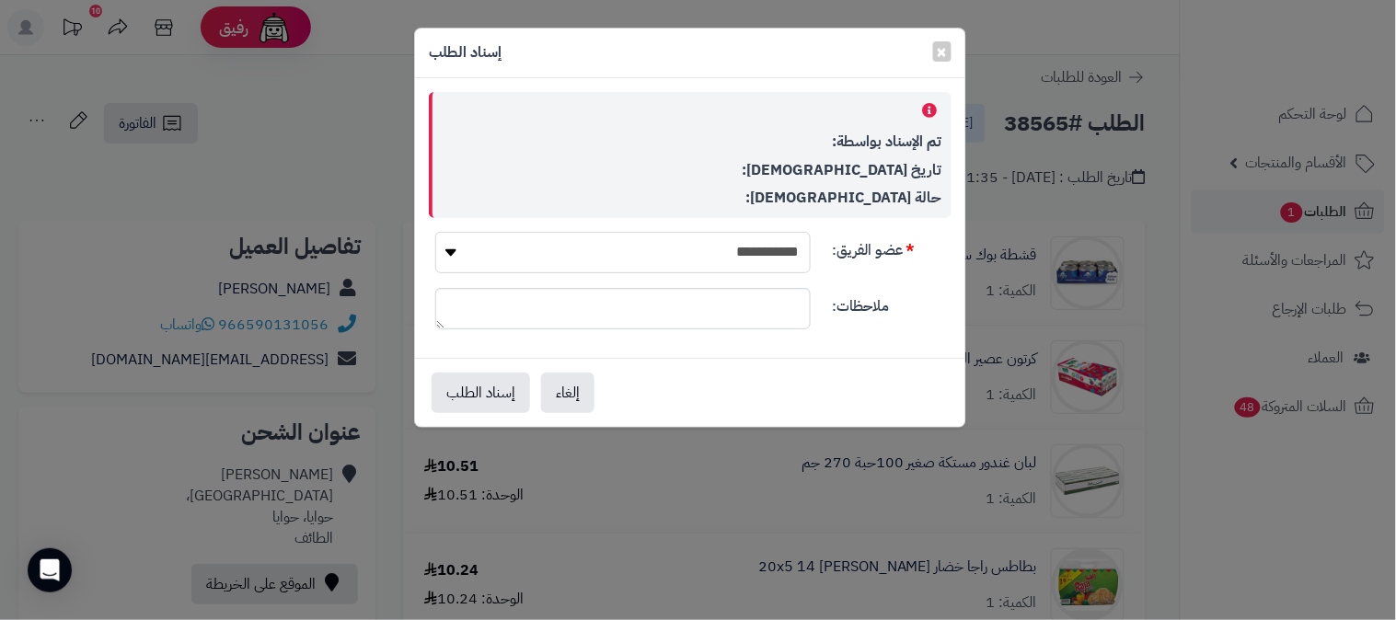
click at [693, 254] on select "**********" at bounding box center [623, 252] width 376 height 41
select select "**"
click at [435, 232] on select "**********" at bounding box center [623, 252] width 376 height 41
click at [492, 390] on button "إسناد الطلب" at bounding box center [481, 392] width 98 height 40
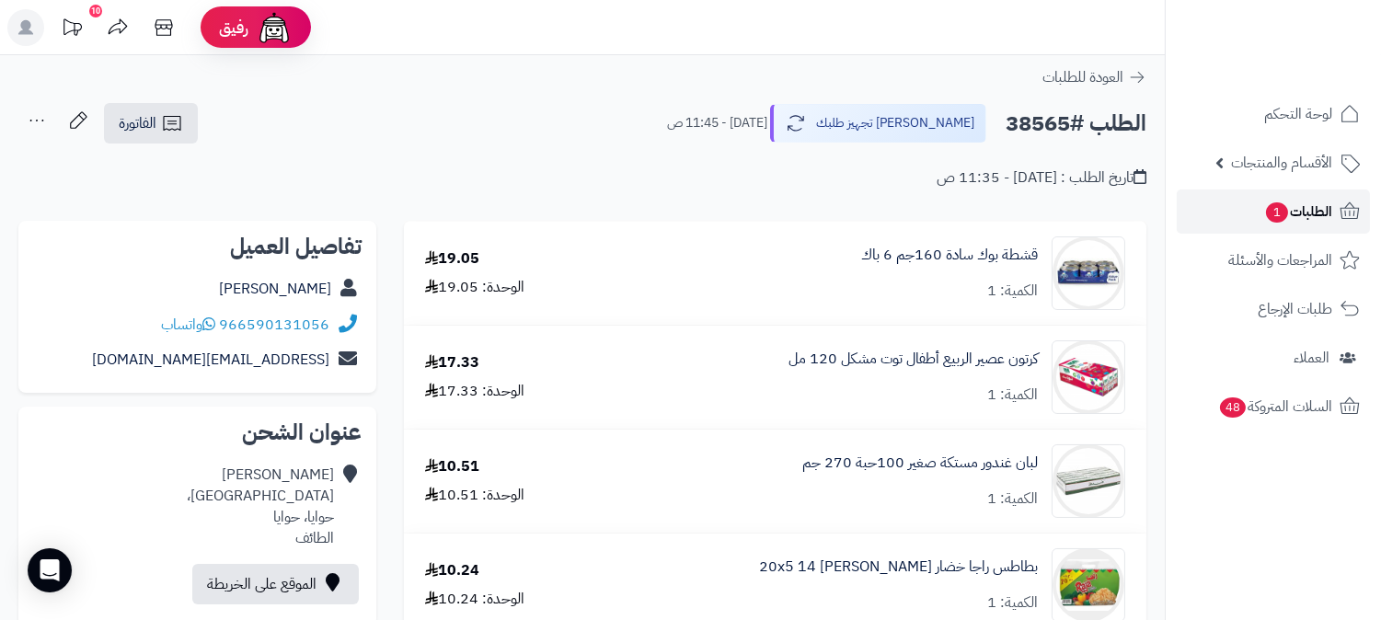
click at [1280, 215] on span "1" at bounding box center [1277, 212] width 22 height 20
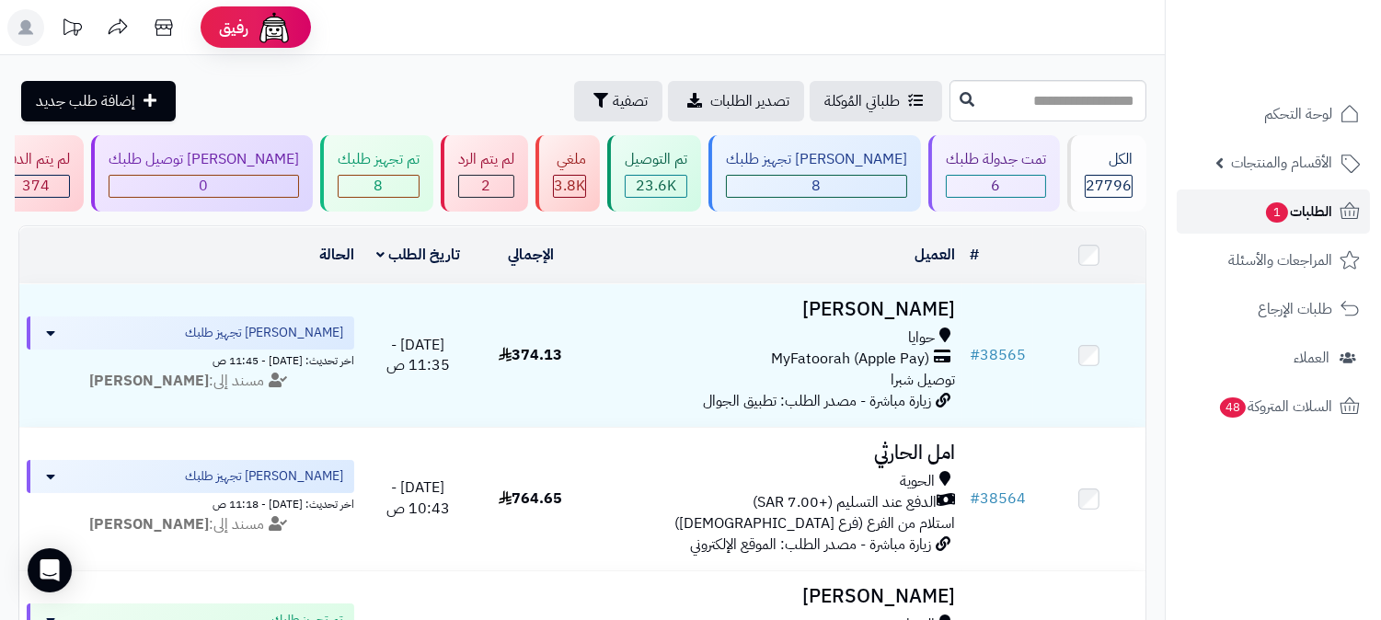
click at [1257, 216] on link "الطلبات 1" at bounding box center [1273, 212] width 193 height 44
drag, startPoint x: 0, startPoint y: 0, endPoint x: 1257, endPoint y: 217, distance: 1275.8
click at [1257, 217] on link "الطلبات 1" at bounding box center [1273, 212] width 193 height 44
click at [1290, 214] on span "الطلبات 1" at bounding box center [1299, 212] width 68 height 26
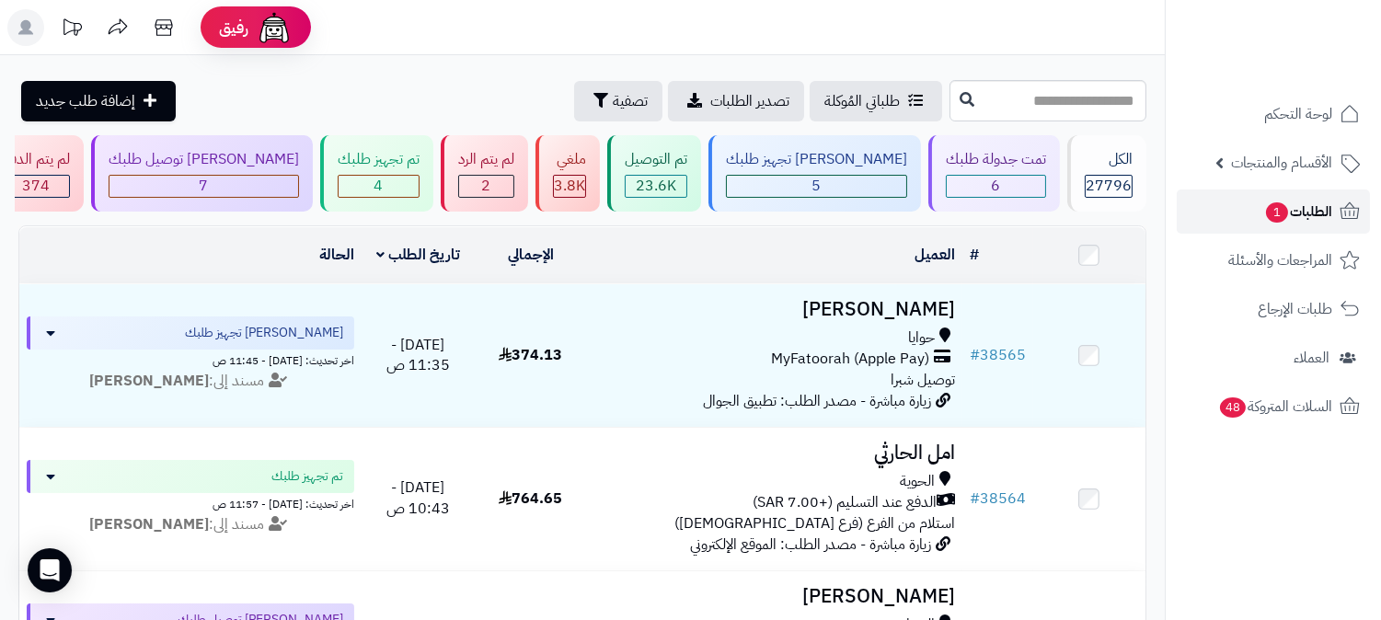
click at [1290, 208] on span "الطلبات 1" at bounding box center [1299, 212] width 68 height 26
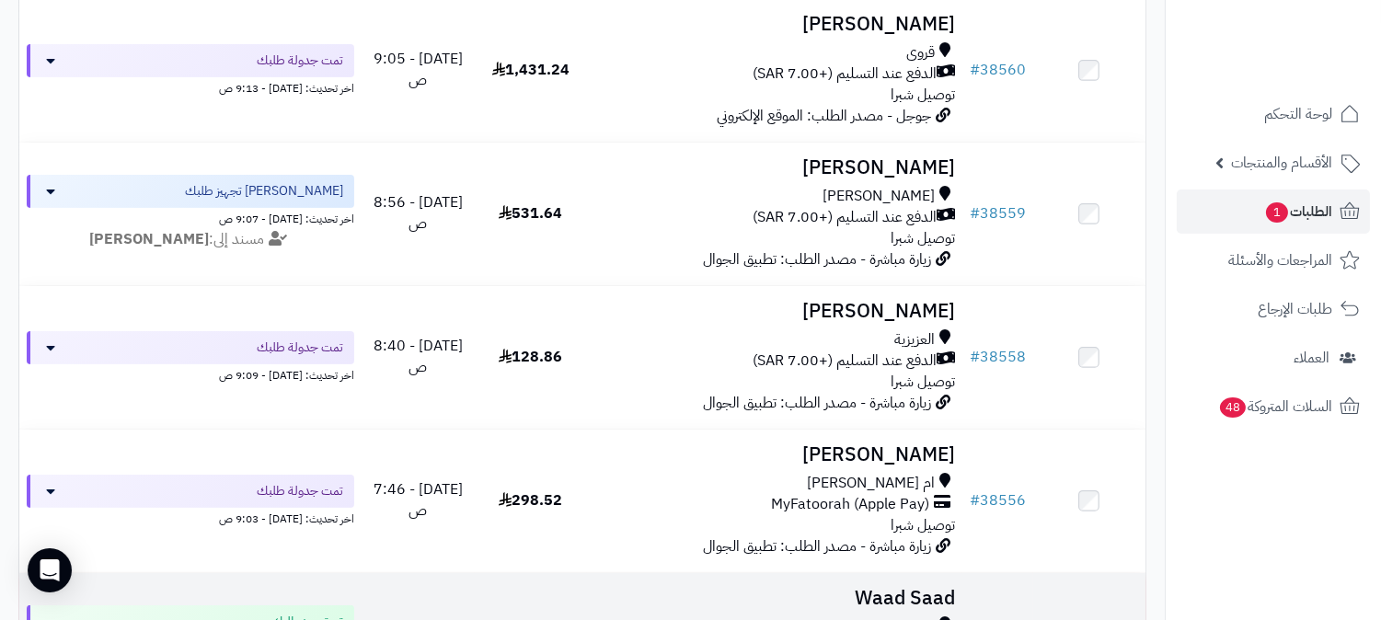
scroll to position [1023, 0]
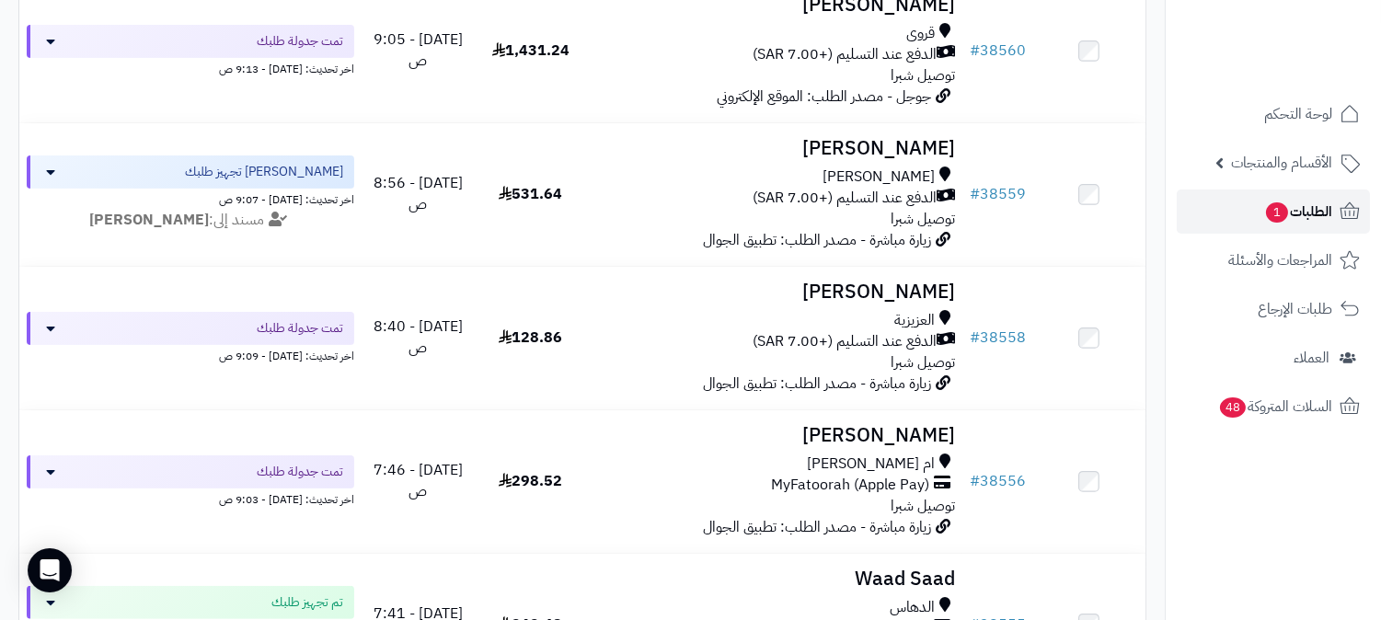
click at [1285, 208] on span "1" at bounding box center [1277, 212] width 22 height 20
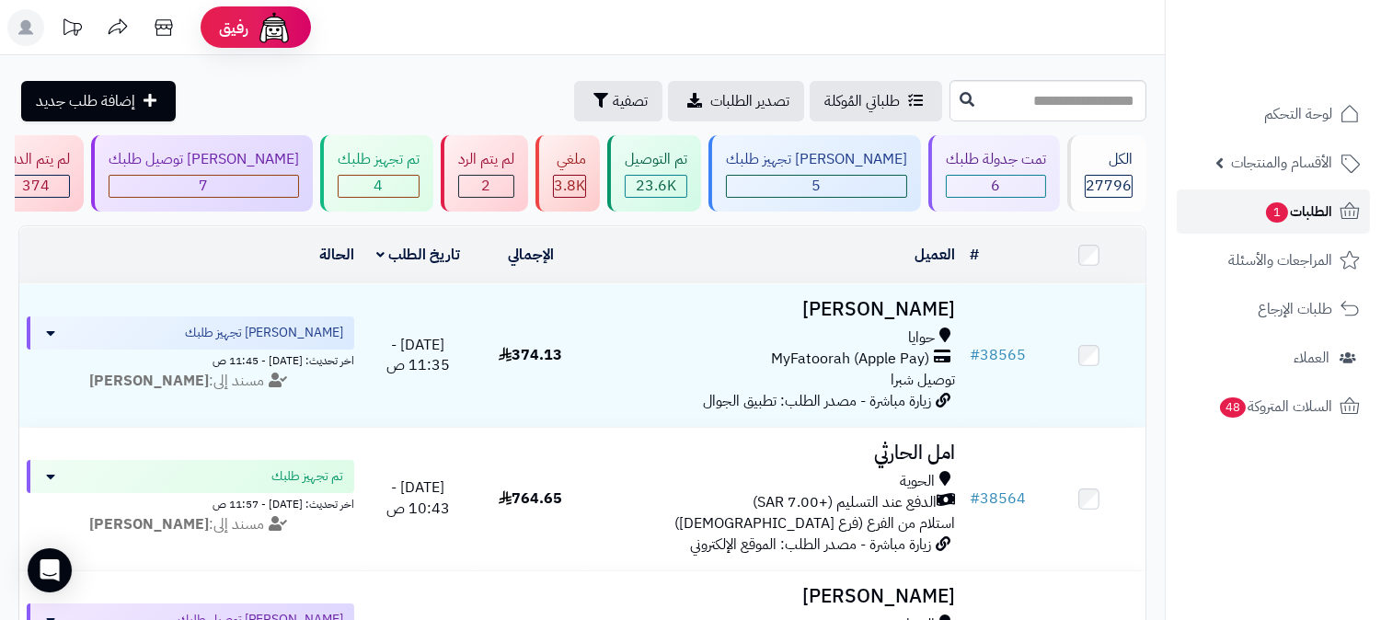
click at [1298, 200] on span "الطلبات 1" at bounding box center [1299, 212] width 68 height 26
click at [1285, 213] on span "1" at bounding box center [1277, 212] width 22 height 20
click at [1279, 207] on link "الطلبات" at bounding box center [1273, 212] width 193 height 44
click at [1310, 204] on span "الطلبات" at bounding box center [1311, 212] width 42 height 26
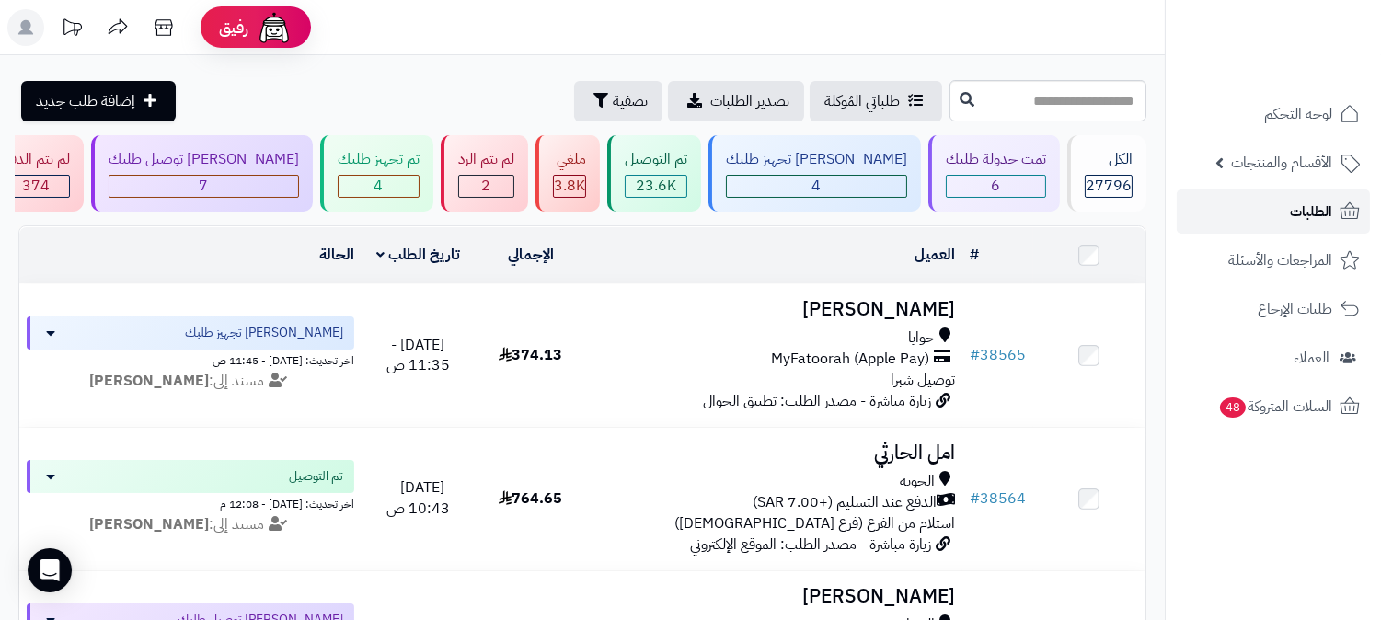
click at [1305, 225] on link "الطلبات" at bounding box center [1273, 212] width 193 height 44
click at [1285, 213] on link "الطلبات" at bounding box center [1273, 212] width 193 height 44
click at [1311, 208] on span "الطلبات" at bounding box center [1311, 212] width 42 height 26
click at [1322, 221] on span "الطلبات" at bounding box center [1311, 212] width 42 height 26
click at [1294, 207] on span "الطلبات" at bounding box center [1311, 212] width 42 height 26
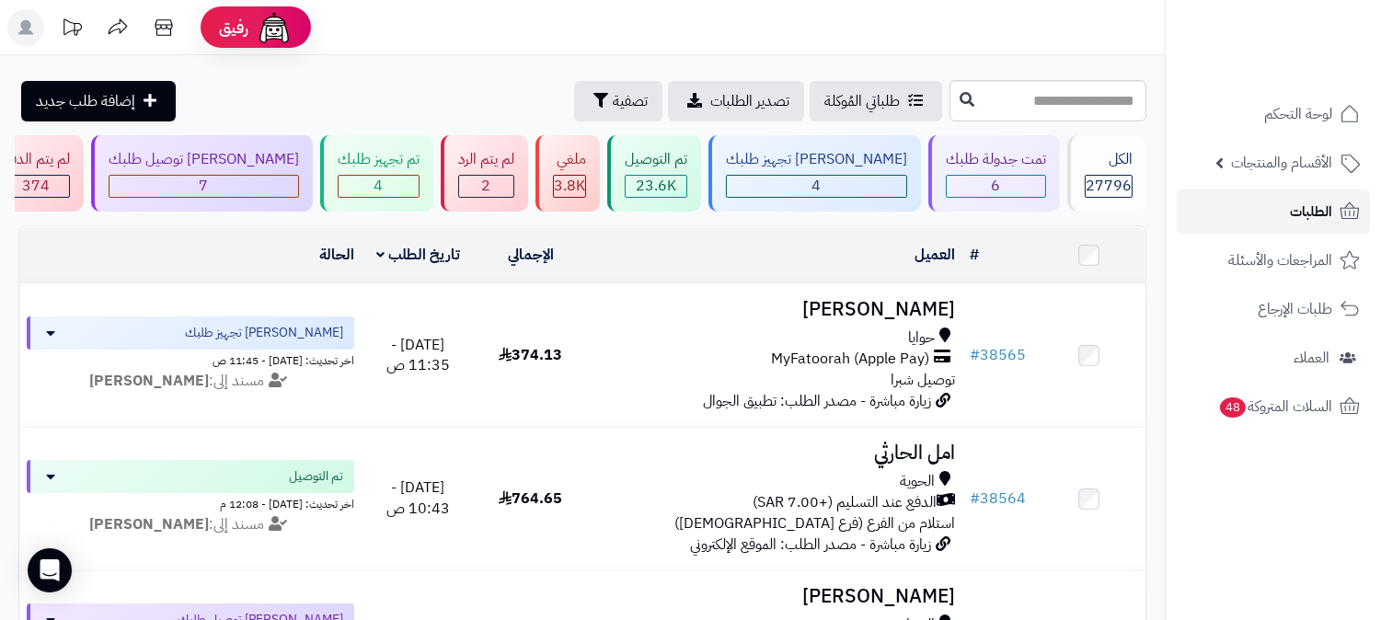
click at [1318, 217] on span "الطلبات" at bounding box center [1311, 212] width 42 height 26
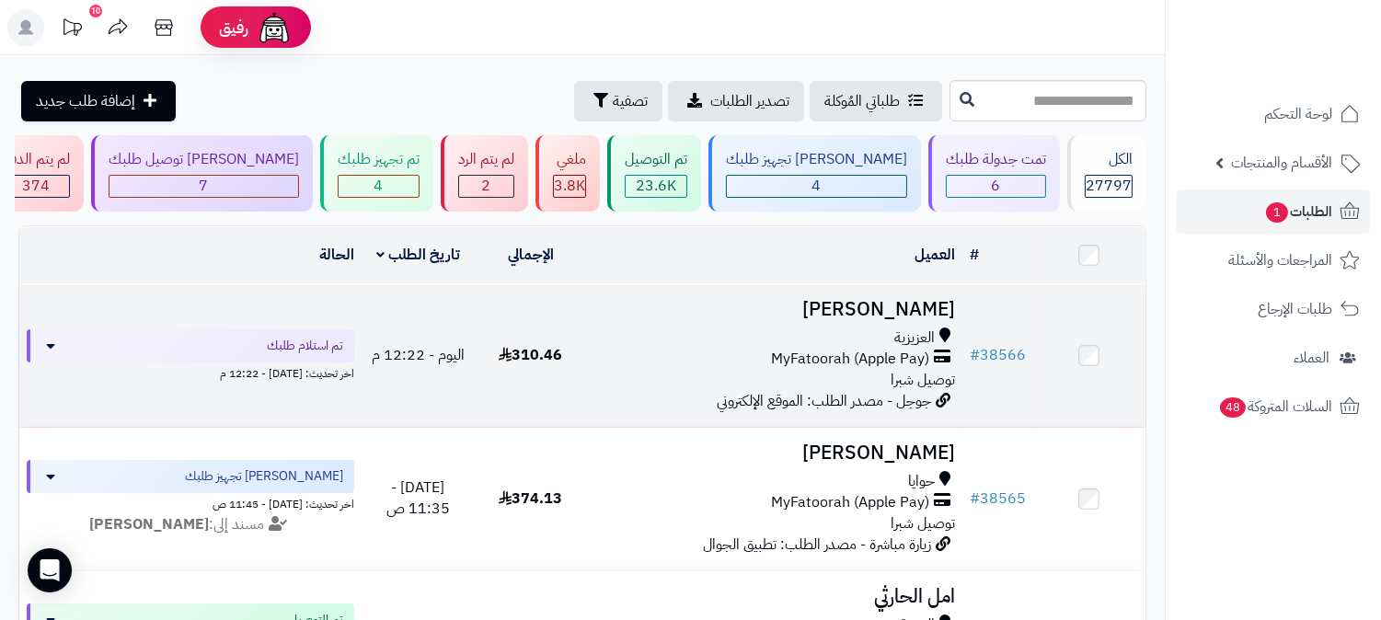
click at [898, 335] on span "العزيزية" at bounding box center [915, 338] width 40 height 21
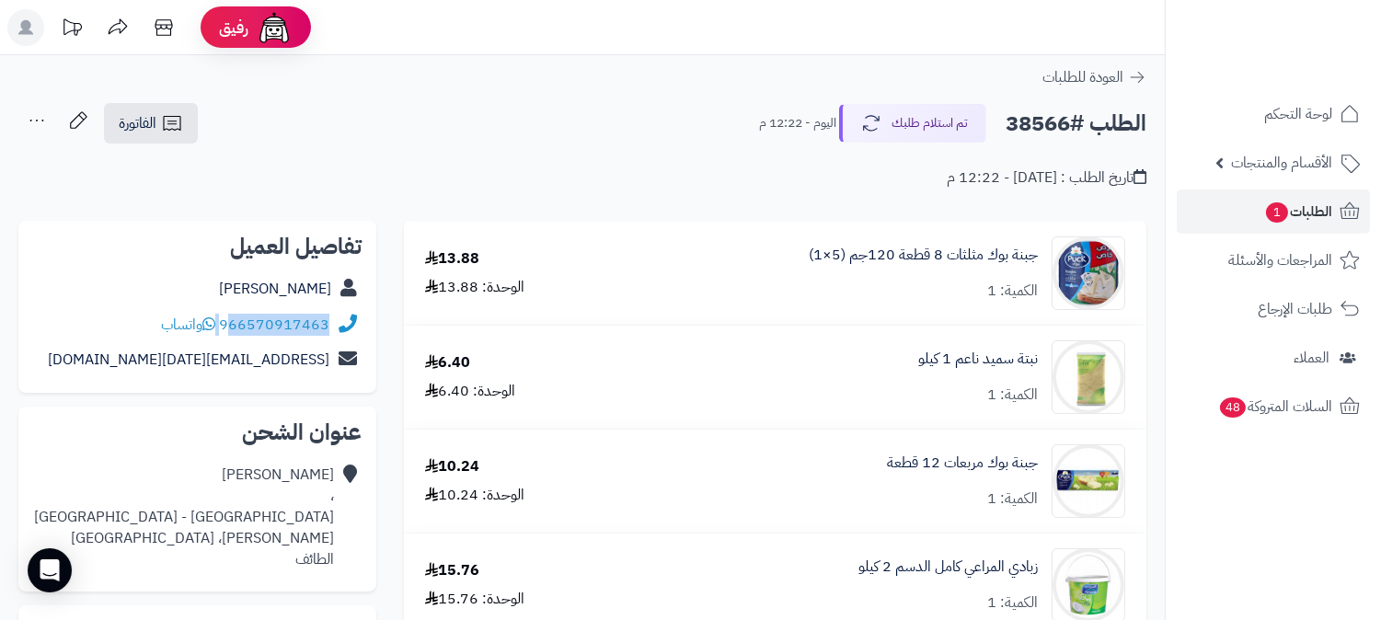
drag, startPoint x: 219, startPoint y: 319, endPoint x: 254, endPoint y: 329, distance: 36.4
click at [233, 333] on div "966570917463 واتساب" at bounding box center [245, 325] width 168 height 21
copy div "66570917463"
click at [1312, 215] on span "الطلبات 1" at bounding box center [1299, 212] width 68 height 26
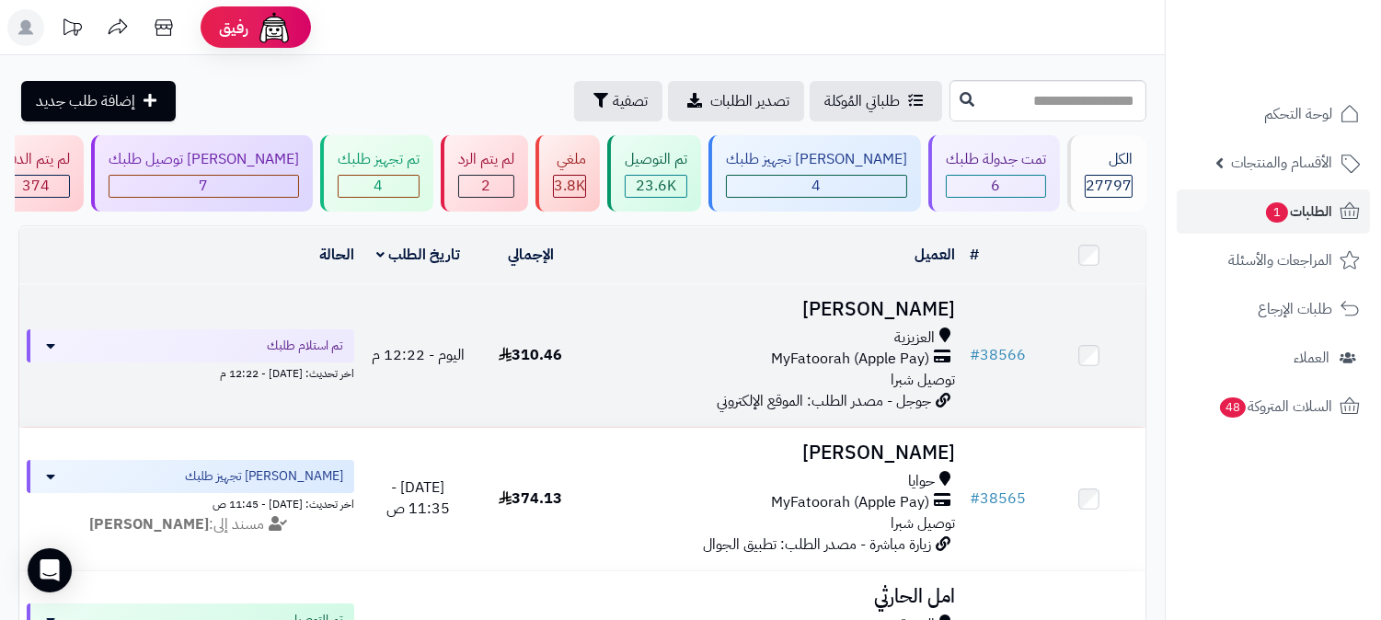
click at [861, 356] on span "MyFatoorah (Apple Pay)" at bounding box center [850, 359] width 158 height 21
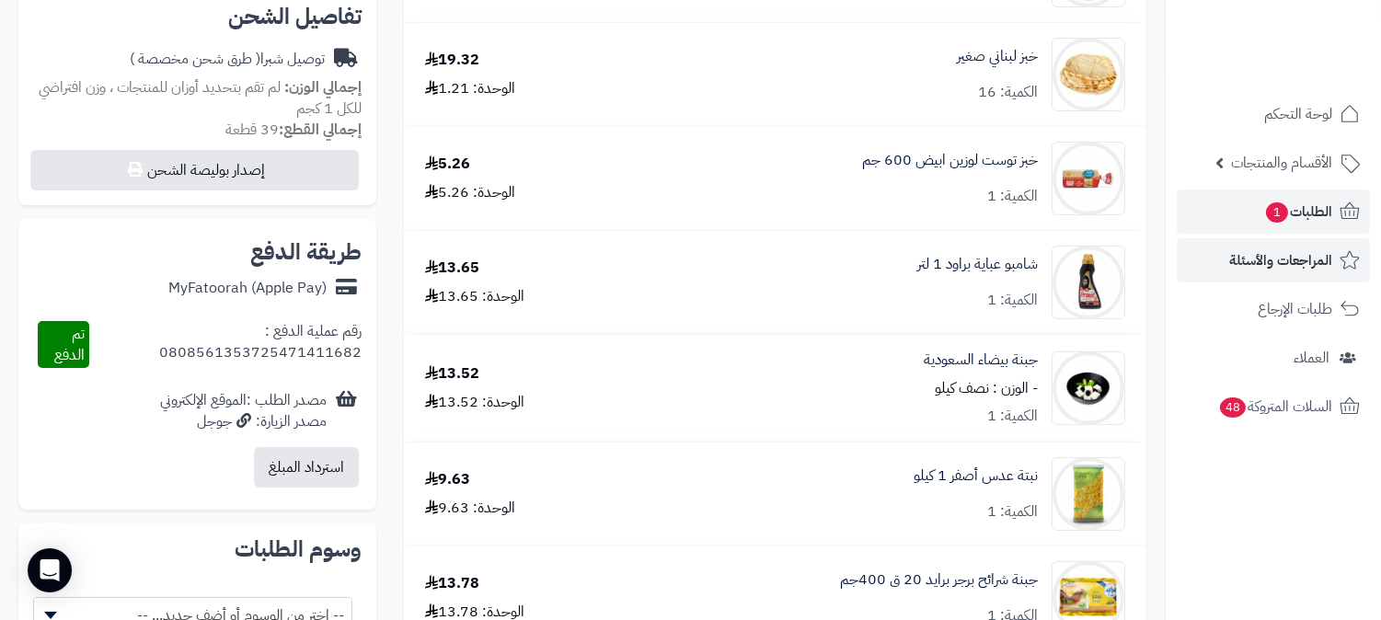
scroll to position [613, 0]
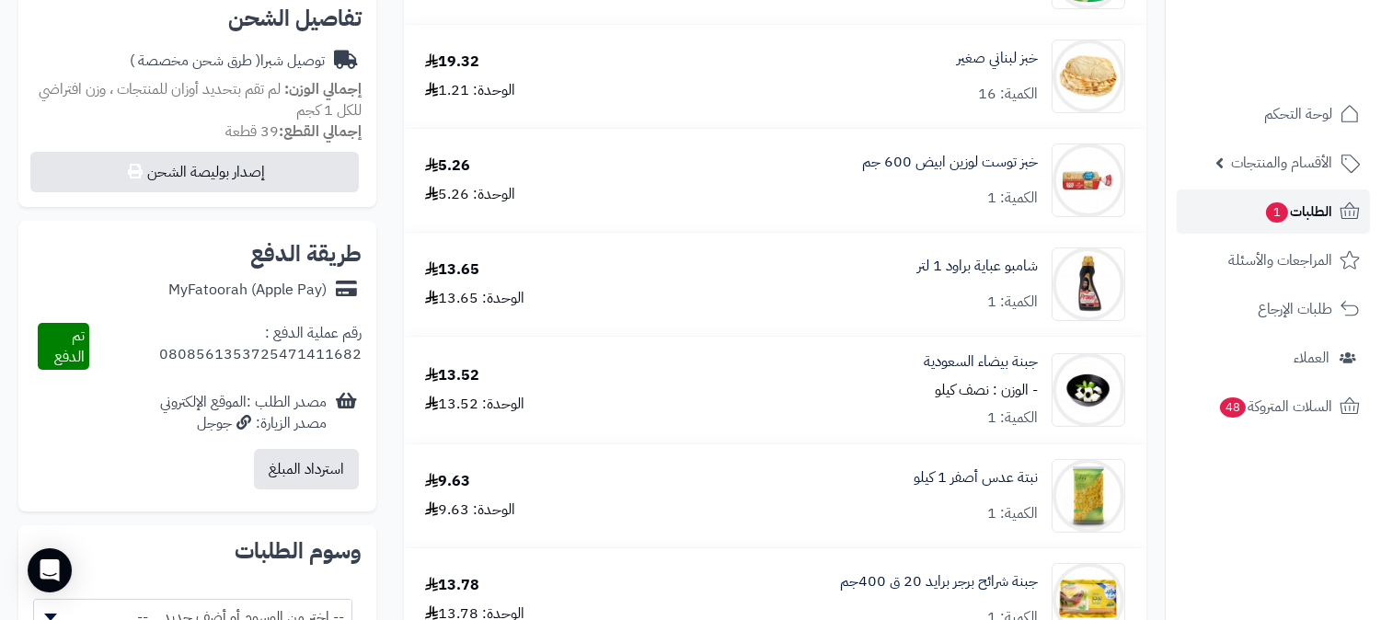
click at [1284, 216] on span "1" at bounding box center [1277, 212] width 22 height 20
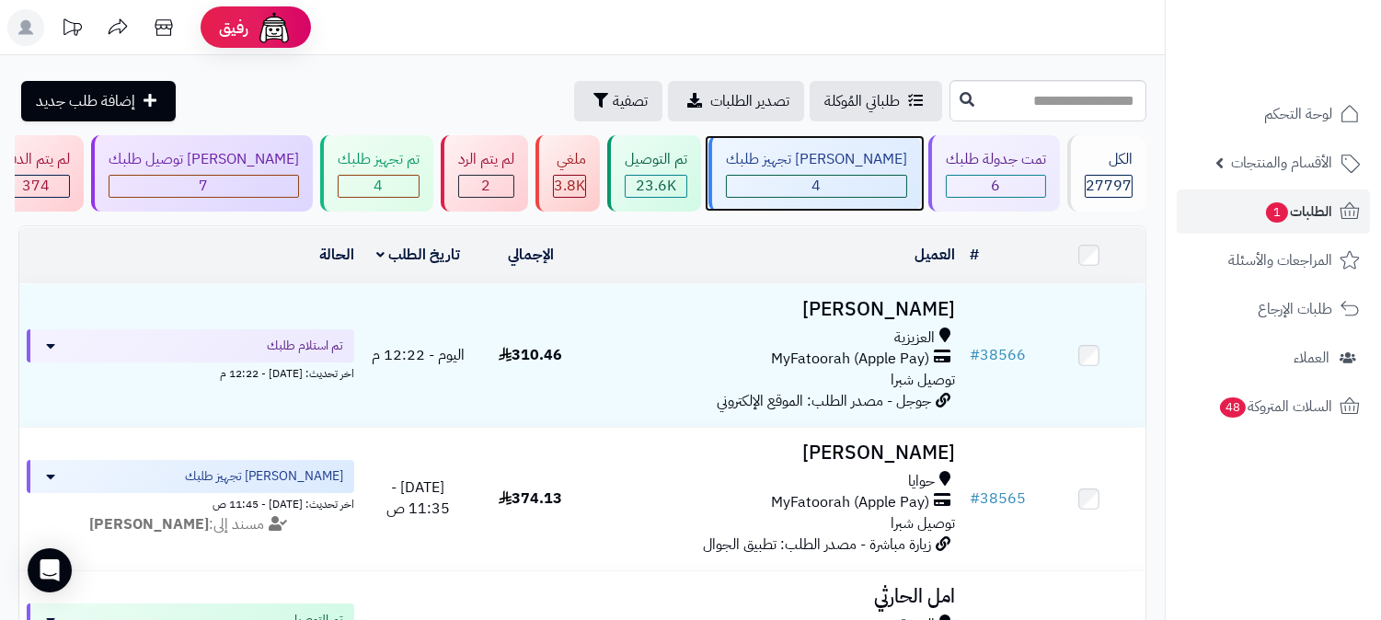
click at [879, 179] on div "4" at bounding box center [816, 186] width 179 height 21
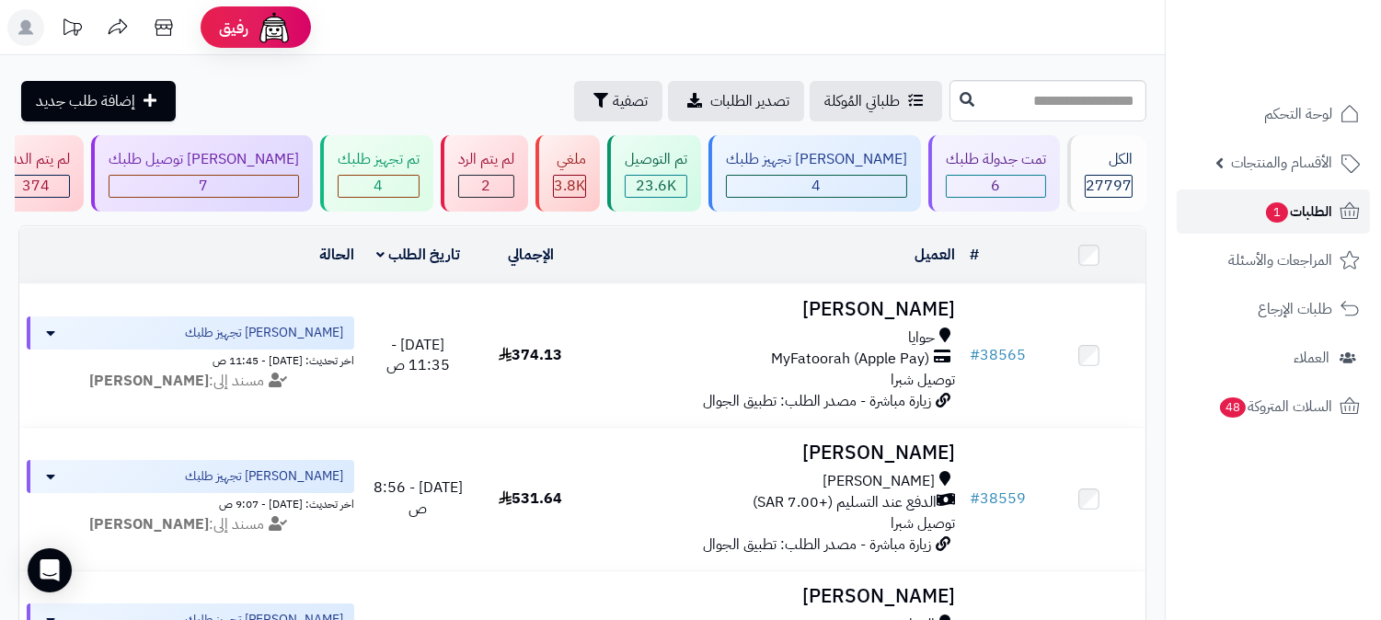
click at [1273, 191] on link "الطلبات 1" at bounding box center [1273, 212] width 193 height 44
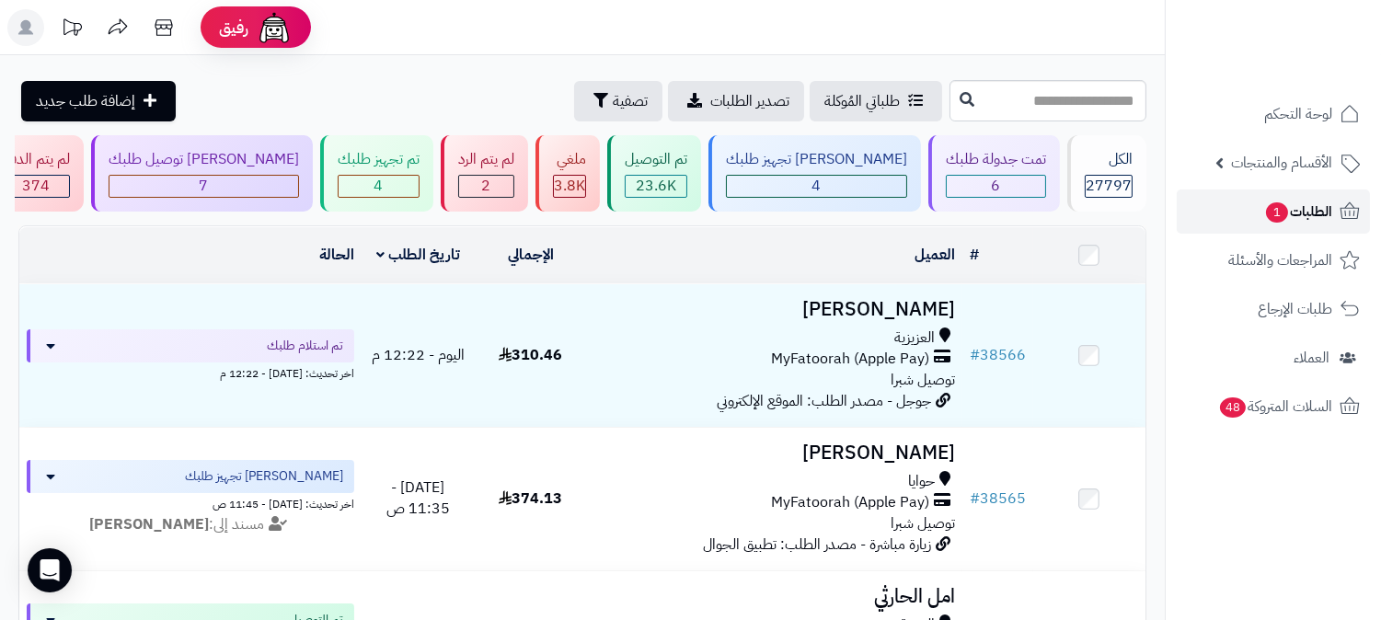
click at [1318, 210] on span "الطلبات 1" at bounding box center [1299, 212] width 68 height 26
click at [1300, 210] on span "الطلبات 1" at bounding box center [1299, 212] width 68 height 26
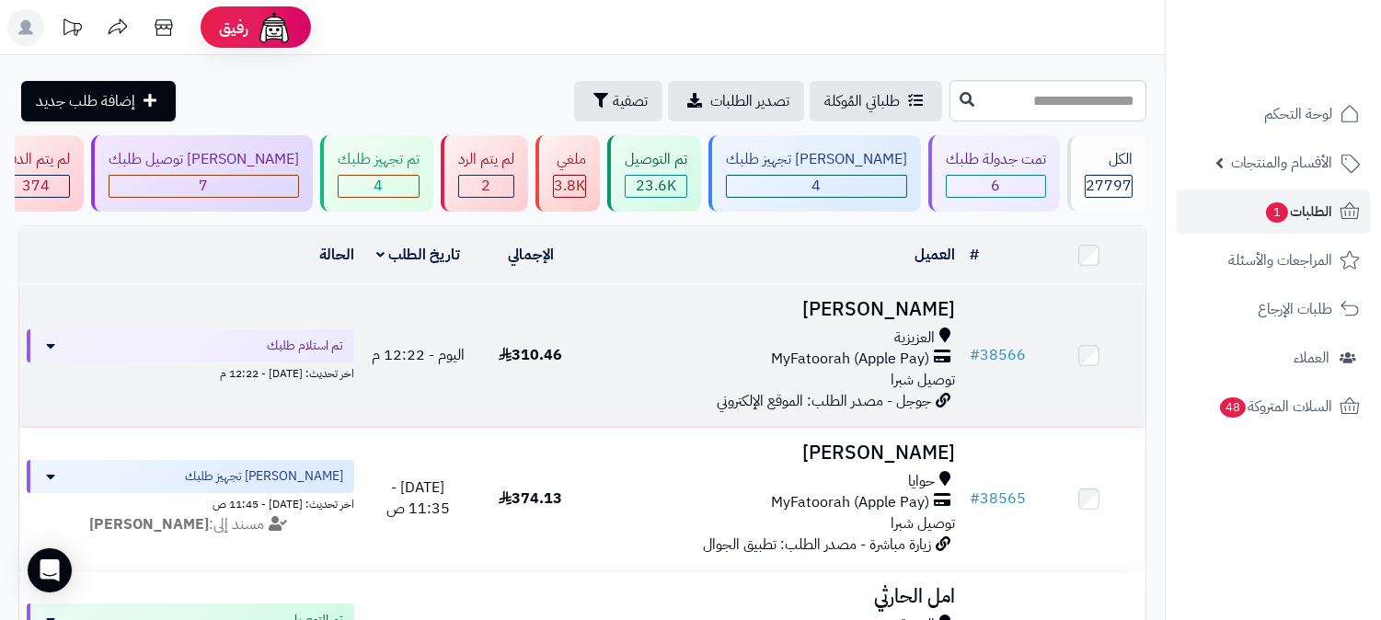
click at [866, 329] on div "العزيزية" at bounding box center [775, 338] width 361 height 21
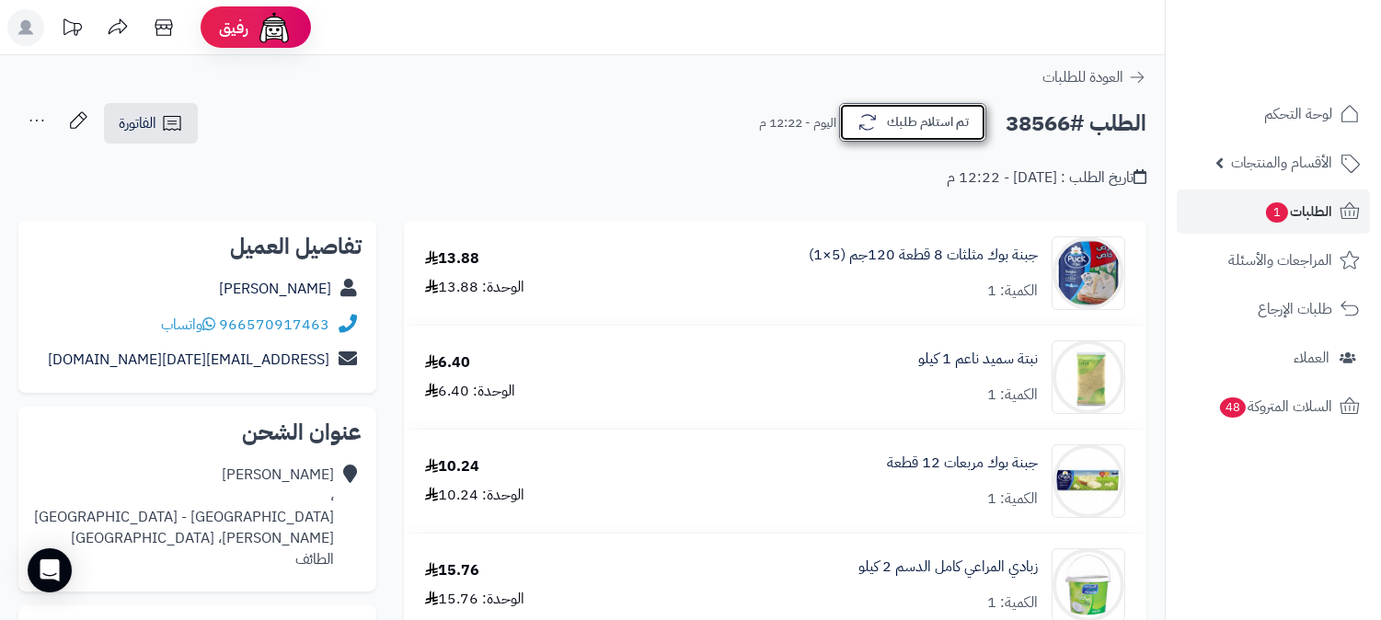
click at [890, 132] on button "تم استلام طلبك" at bounding box center [912, 122] width 147 height 39
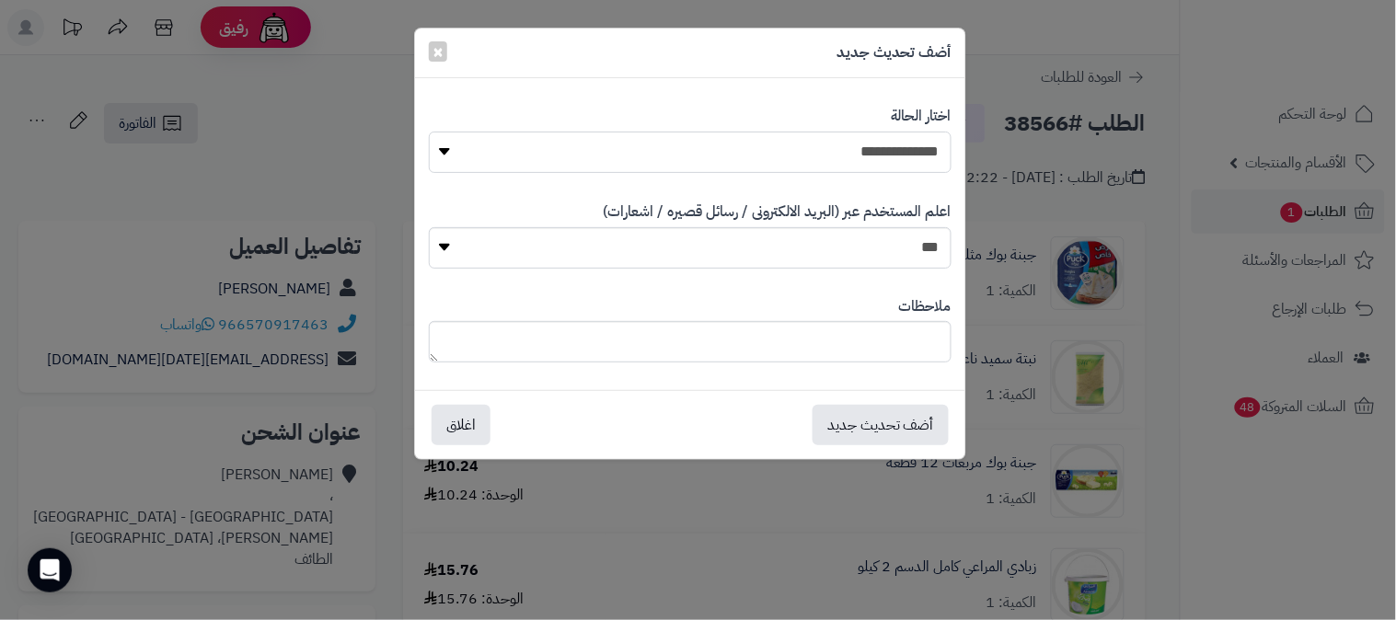
click at [825, 158] on select "**********" at bounding box center [690, 152] width 523 height 41
select select "*"
click at [429, 132] on select "**********" at bounding box center [690, 152] width 523 height 41
click at [887, 429] on button "أضف تحديث جديد" at bounding box center [881, 424] width 136 height 40
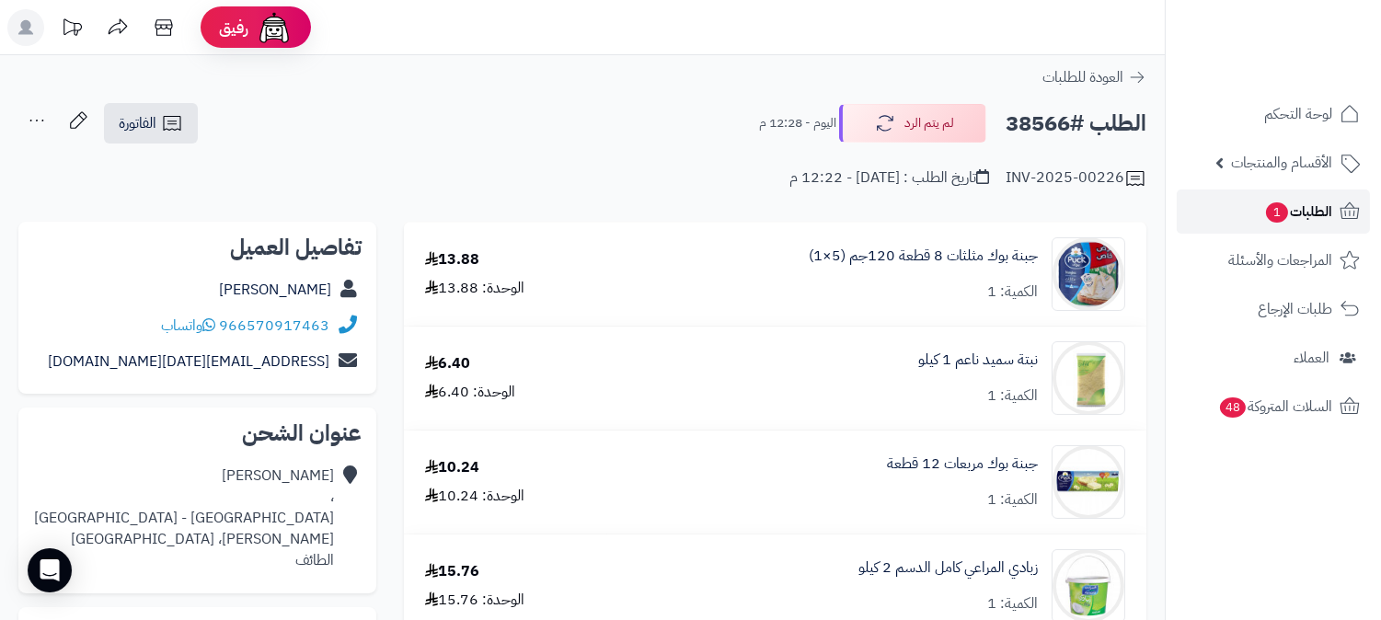
click at [1273, 199] on span "الطلبات 1" at bounding box center [1299, 212] width 68 height 26
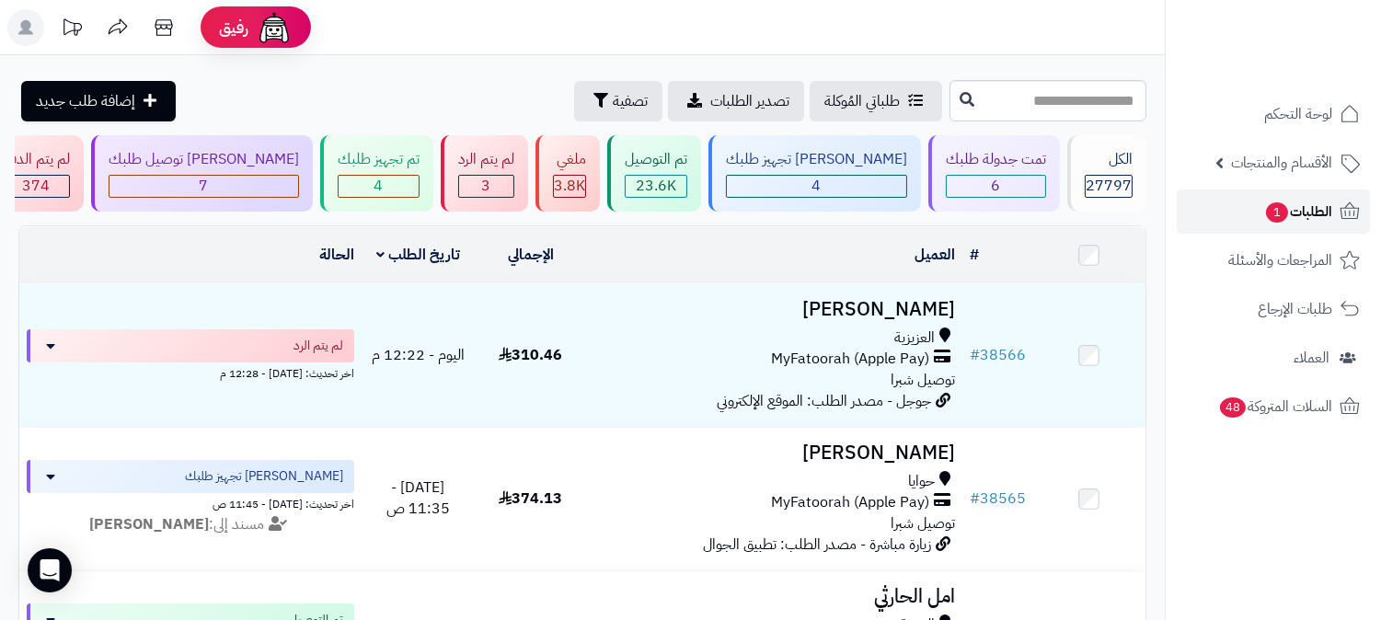
click at [1207, 214] on link "الطلبات 1" at bounding box center [1273, 212] width 193 height 44
click at [1300, 210] on span "الطلبات 1" at bounding box center [1299, 212] width 68 height 26
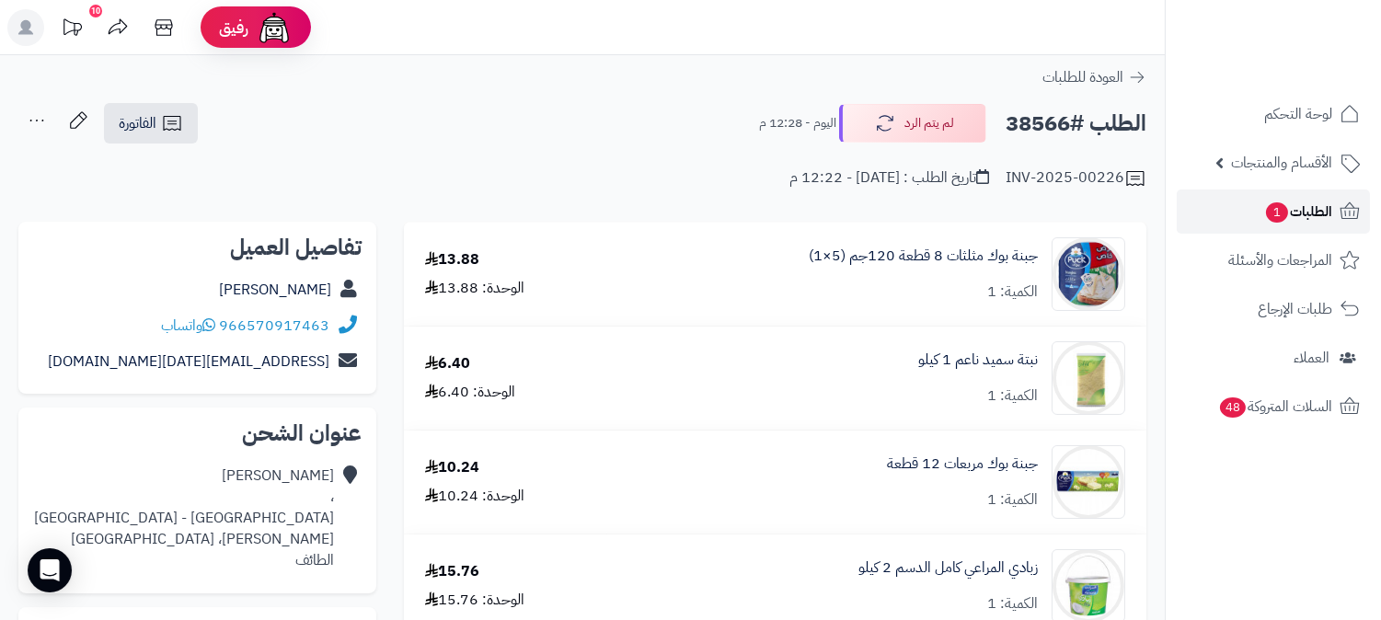
click at [1284, 213] on span "1" at bounding box center [1277, 212] width 22 height 20
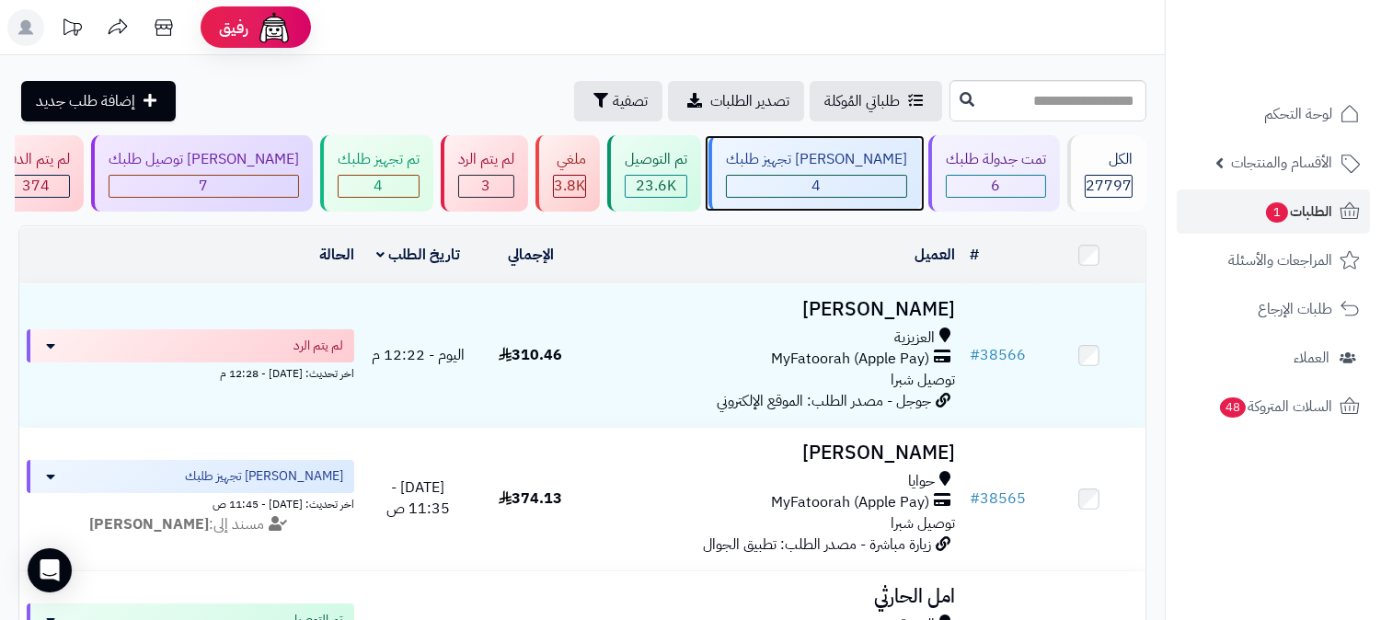
click at [870, 182] on div "4" at bounding box center [816, 186] width 179 height 21
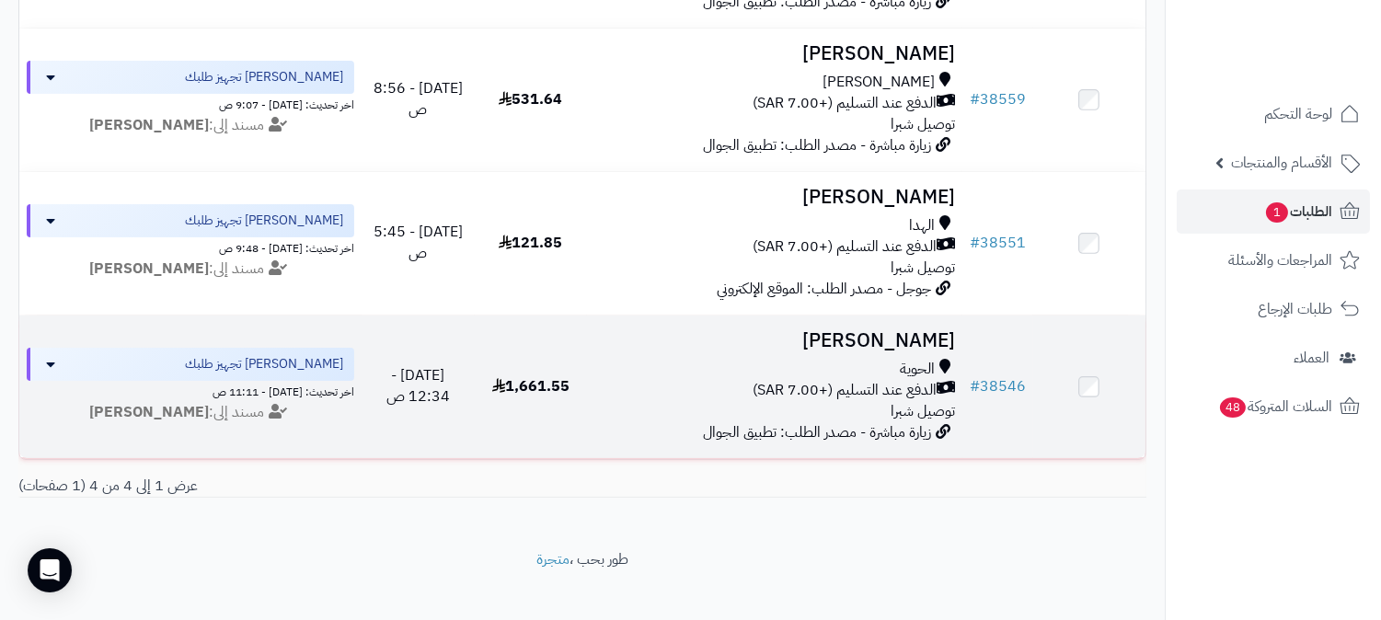
scroll to position [409, 0]
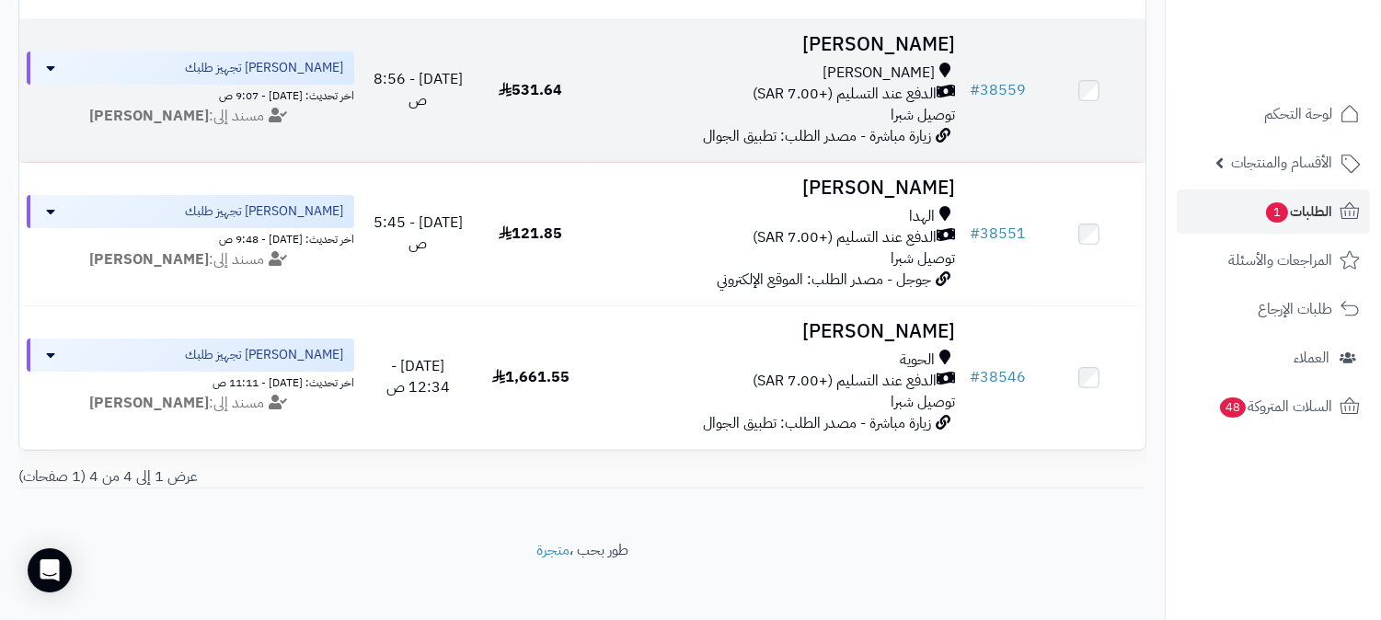
click at [878, 85] on span "الدفع عند التسليم (+7.00 SAR)" at bounding box center [845, 94] width 184 height 21
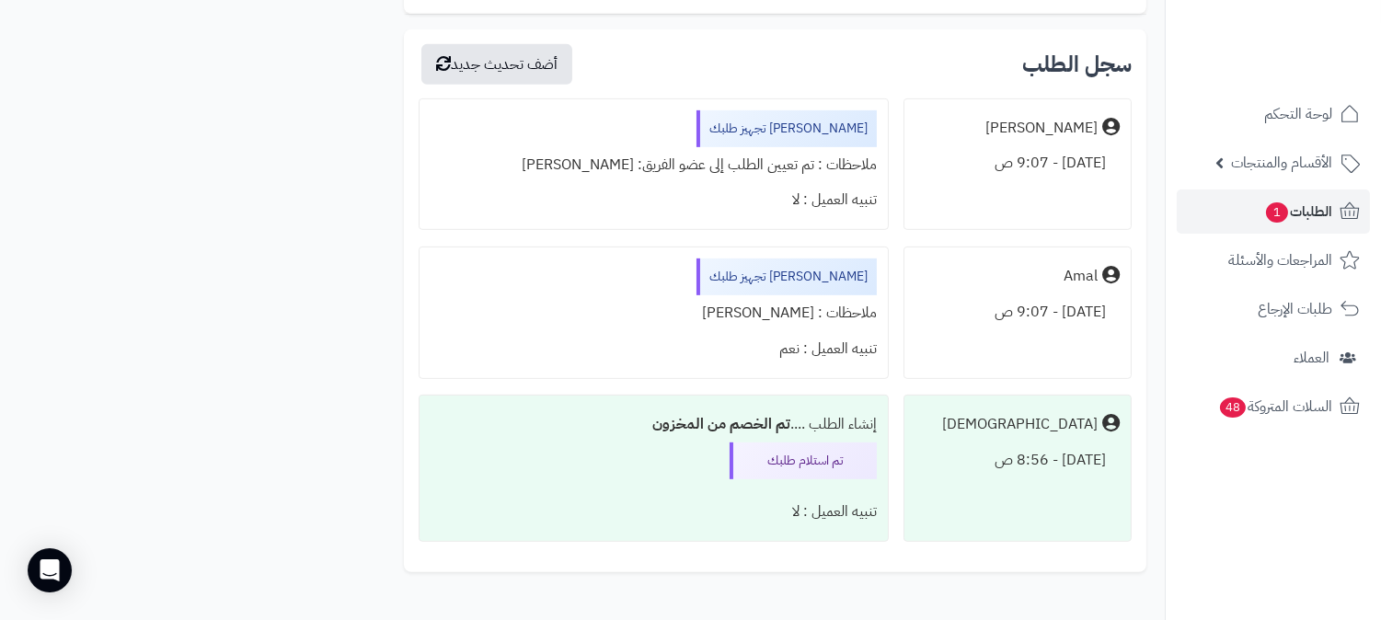
scroll to position [1533, 0]
click at [1265, 221] on span "الطلبات 1" at bounding box center [1299, 212] width 68 height 26
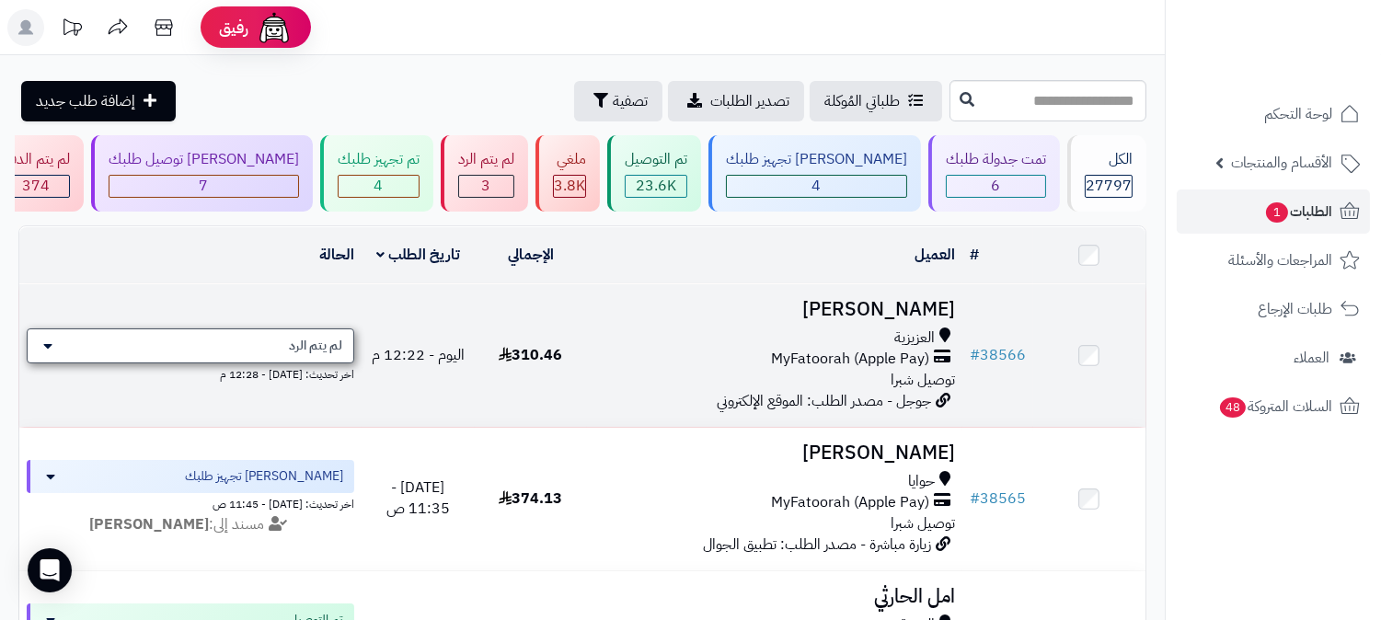
click at [326, 341] on span "لم يتم الرد" at bounding box center [315, 346] width 53 height 18
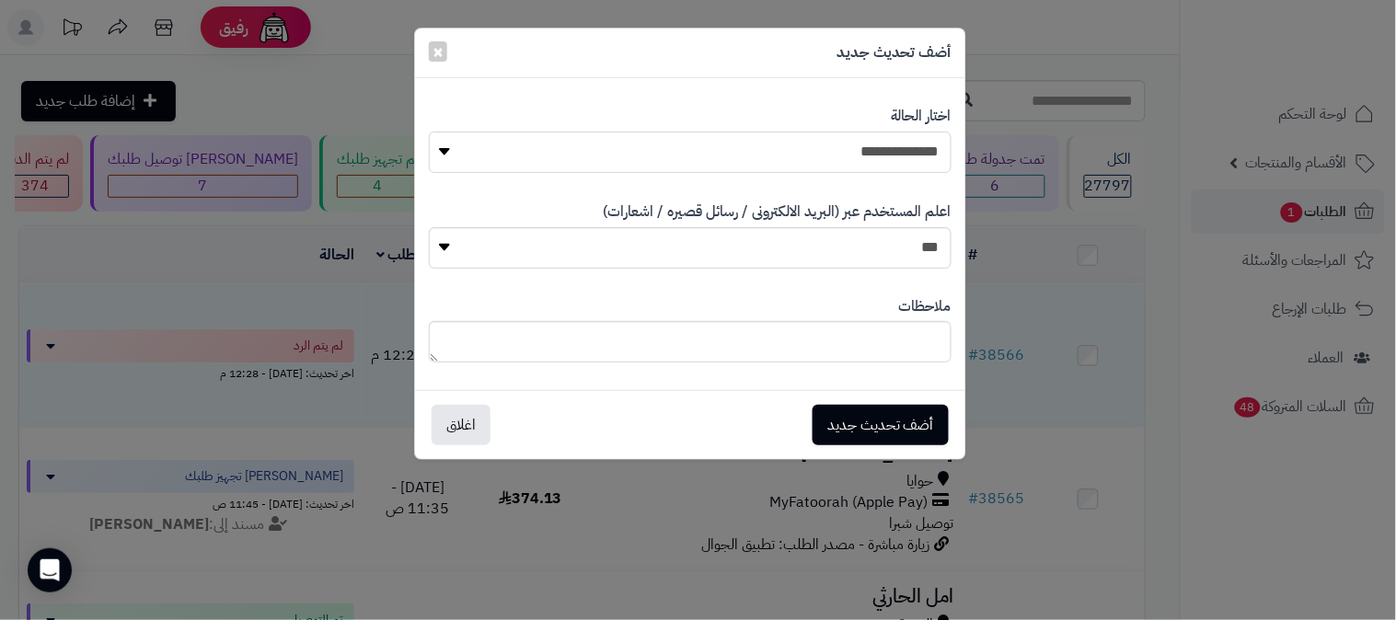
click at [872, 153] on select "**********" at bounding box center [690, 152] width 523 height 41
select select "*"
click at [429, 132] on select "**********" at bounding box center [690, 152] width 523 height 41
click at [862, 341] on textarea at bounding box center [690, 341] width 523 height 41
type textarea "***"
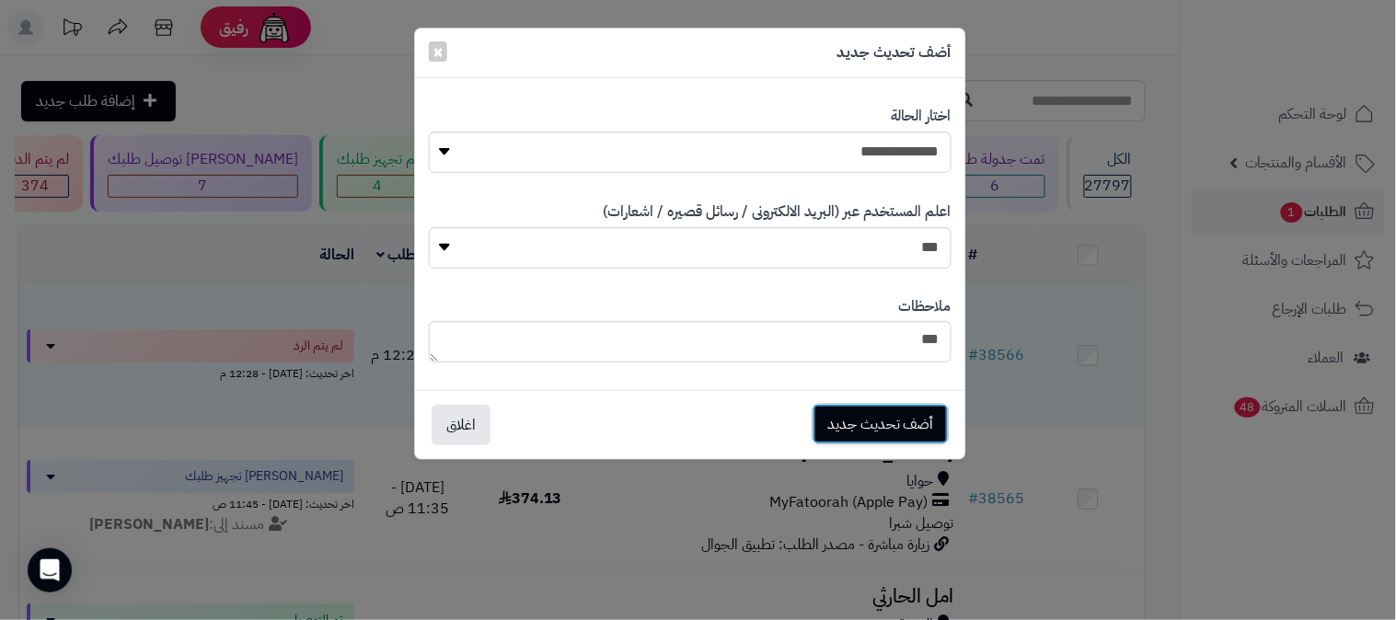
click at [877, 425] on button "أضف تحديث جديد" at bounding box center [881, 424] width 136 height 40
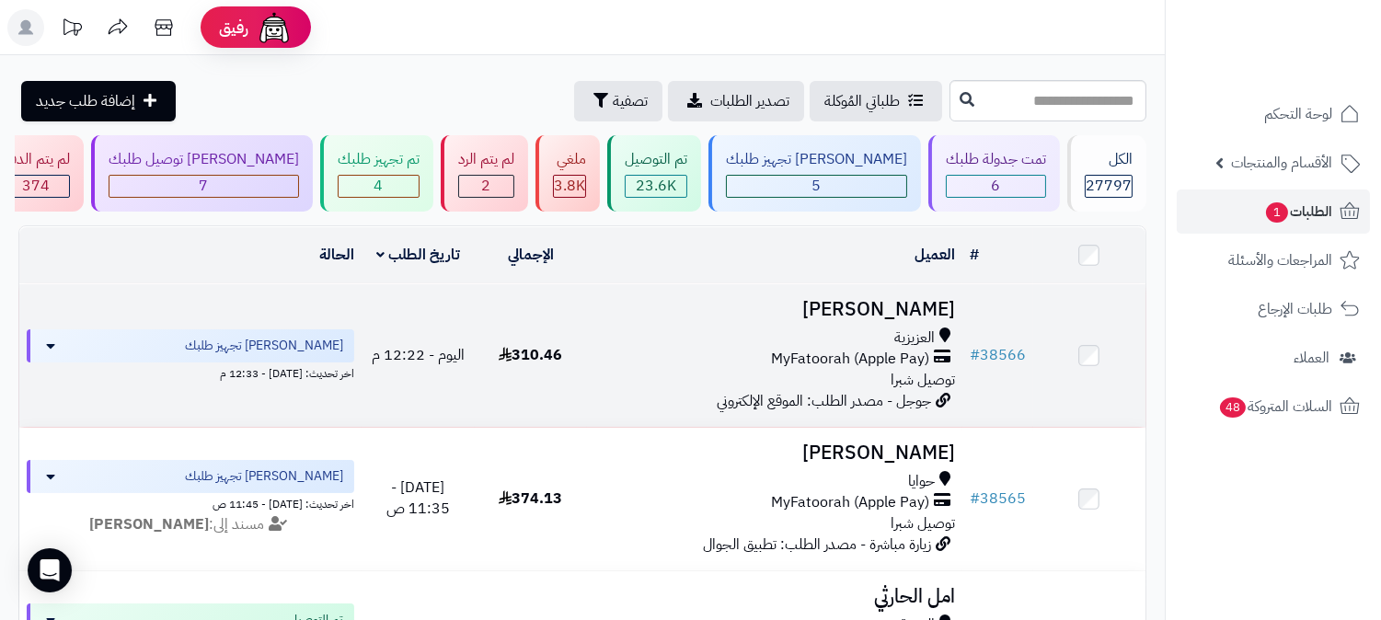
click at [844, 366] on span "MyFatoorah (Apple Pay)" at bounding box center [850, 359] width 158 height 21
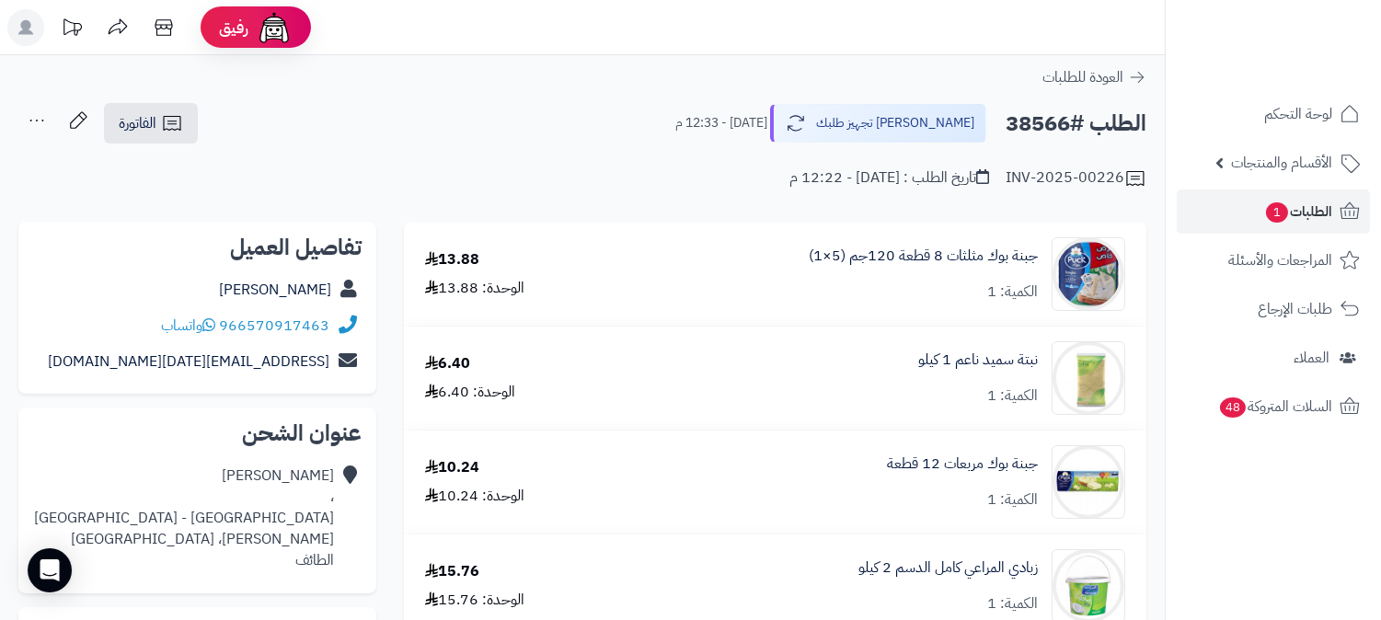
click at [33, 118] on icon at bounding box center [36, 120] width 37 height 37
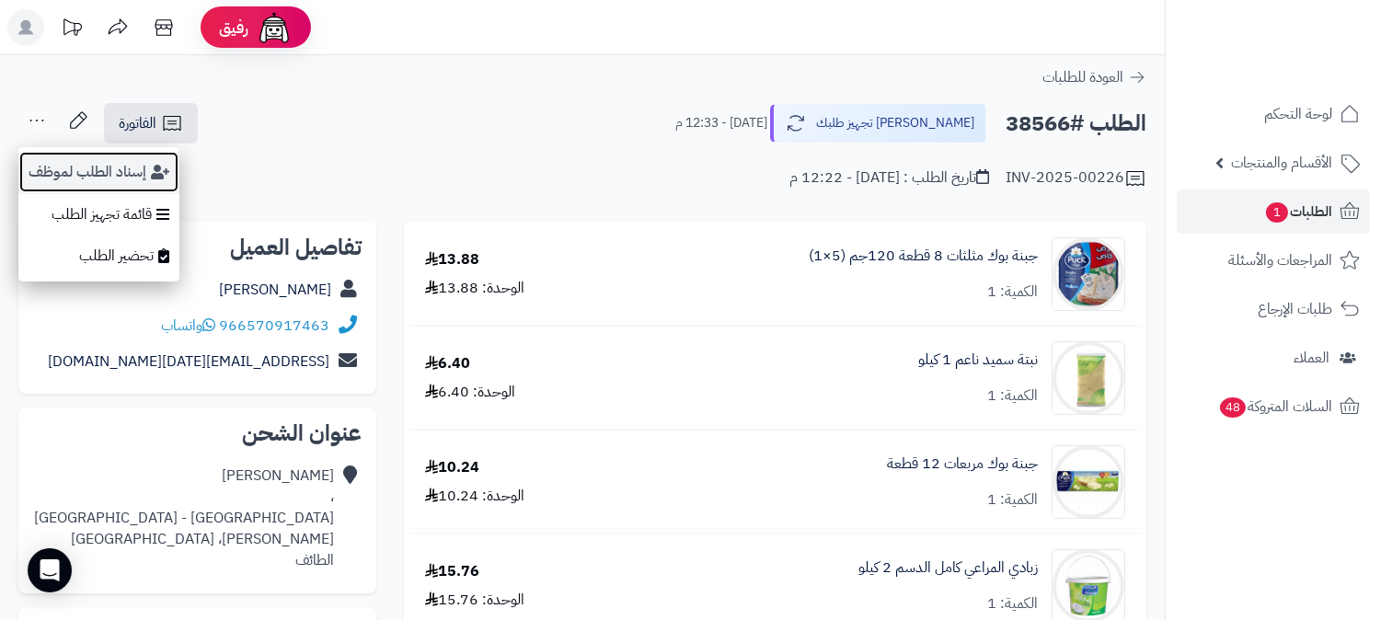
click at [76, 180] on button "إسناد الطلب لموظف" at bounding box center [98, 172] width 161 height 42
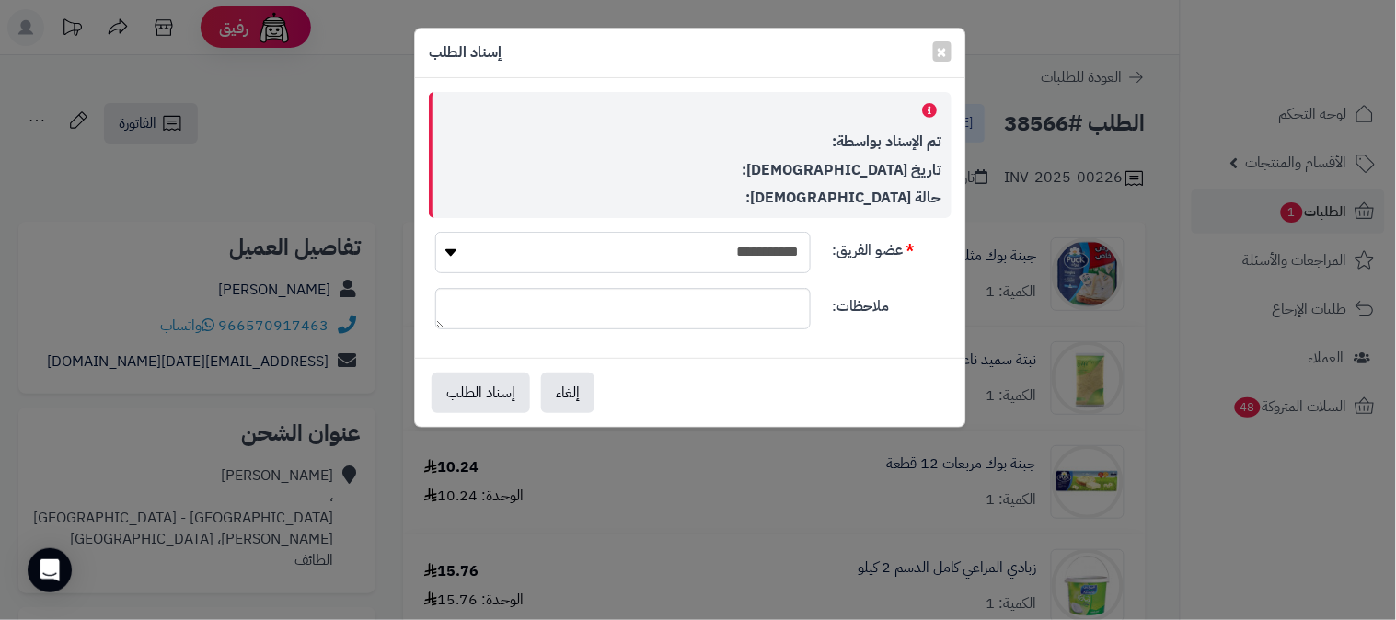
drag, startPoint x: 660, startPoint y: 251, endPoint x: 661, endPoint y: 276, distance: 24.9
click at [660, 251] on select "**********" at bounding box center [623, 252] width 376 height 41
select select "**"
click at [435, 232] on select "**********" at bounding box center [623, 252] width 376 height 41
click at [480, 392] on button "إسناد الطلب" at bounding box center [481, 392] width 98 height 40
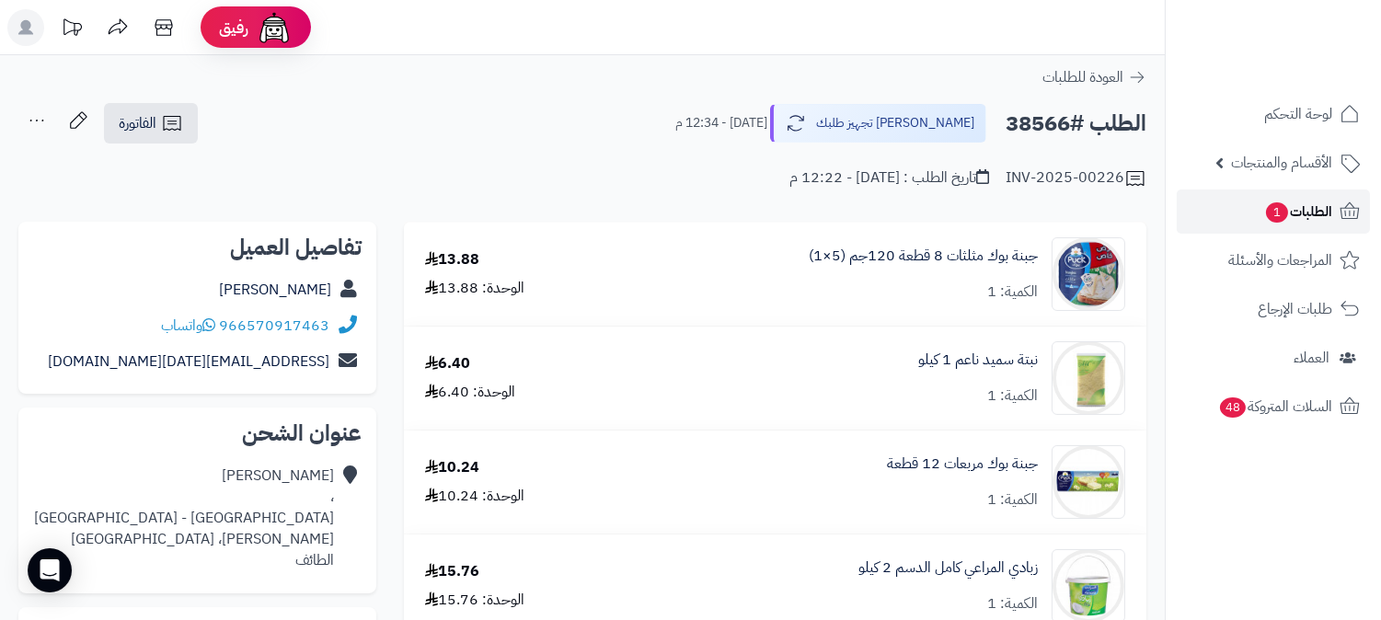
click at [1300, 214] on span "الطلبات 1" at bounding box center [1299, 212] width 68 height 26
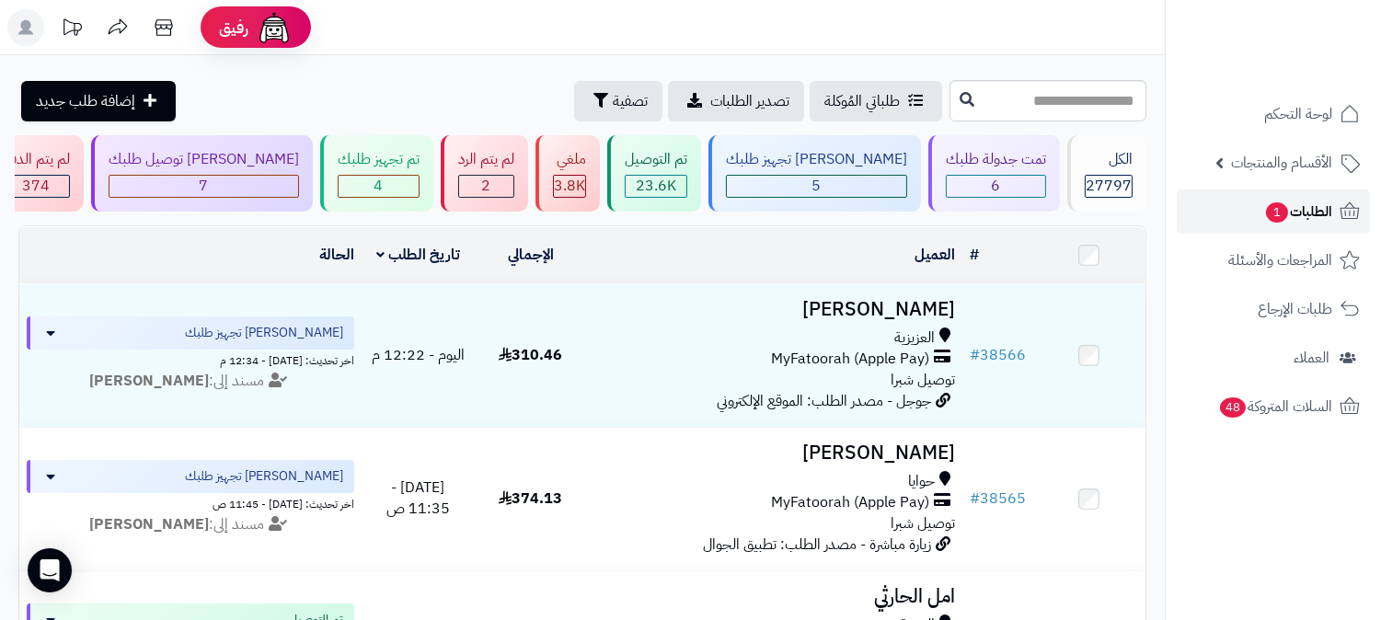
click at [1300, 214] on span "الطلبات 1" at bounding box center [1299, 212] width 68 height 26
click at [1275, 214] on span "1" at bounding box center [1277, 212] width 22 height 20
click at [1299, 213] on span "الطلبات 1" at bounding box center [1299, 212] width 68 height 26
click at [1282, 204] on span "1" at bounding box center [1277, 212] width 22 height 20
click at [1280, 205] on span "1" at bounding box center [1276, 212] width 23 height 21
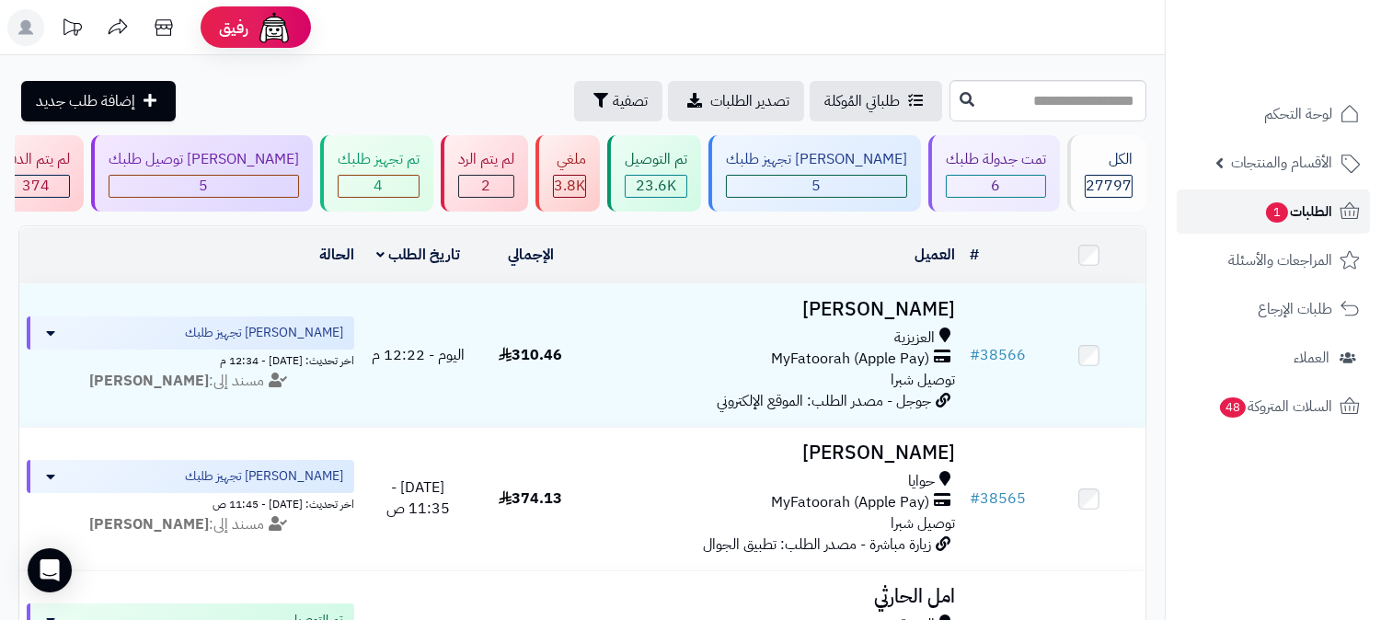
drag, startPoint x: 0, startPoint y: 0, endPoint x: 1277, endPoint y: 207, distance: 1294.1
click at [1277, 207] on span "1" at bounding box center [1277, 212] width 22 height 20
click at [514, 189] on div "2" at bounding box center [486, 186] width 54 height 21
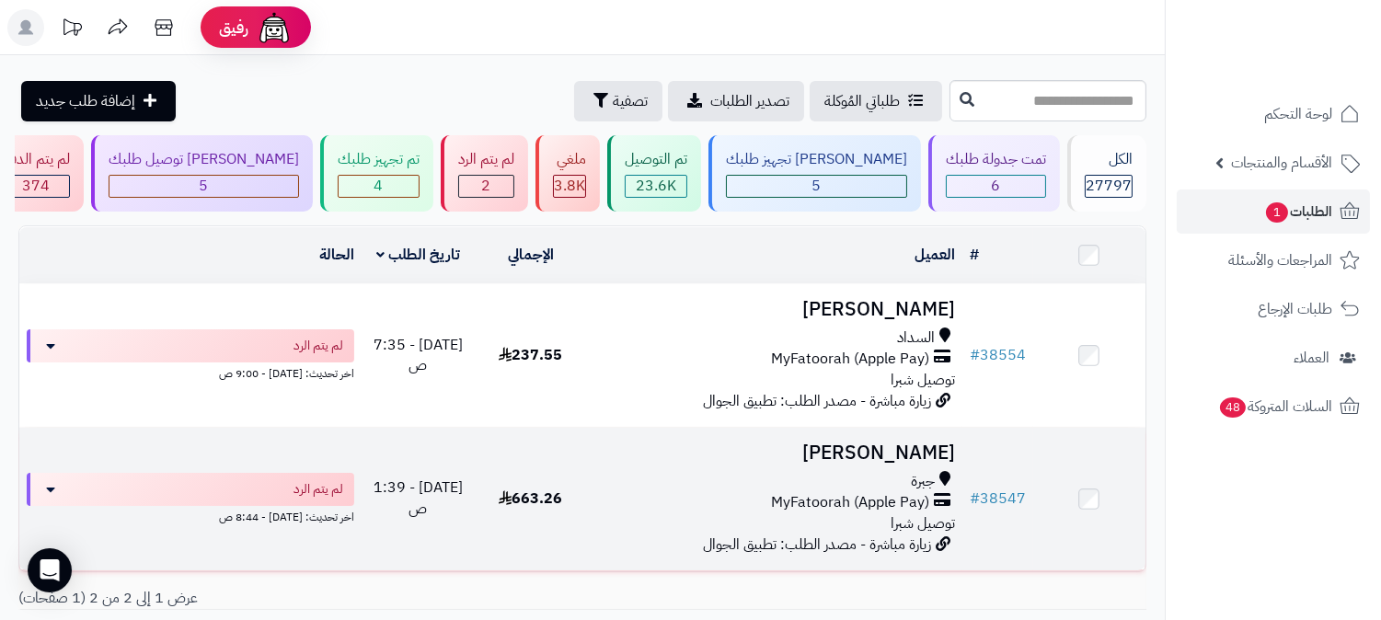
click at [875, 504] on span "MyFatoorah (Apple Pay)" at bounding box center [850, 502] width 158 height 21
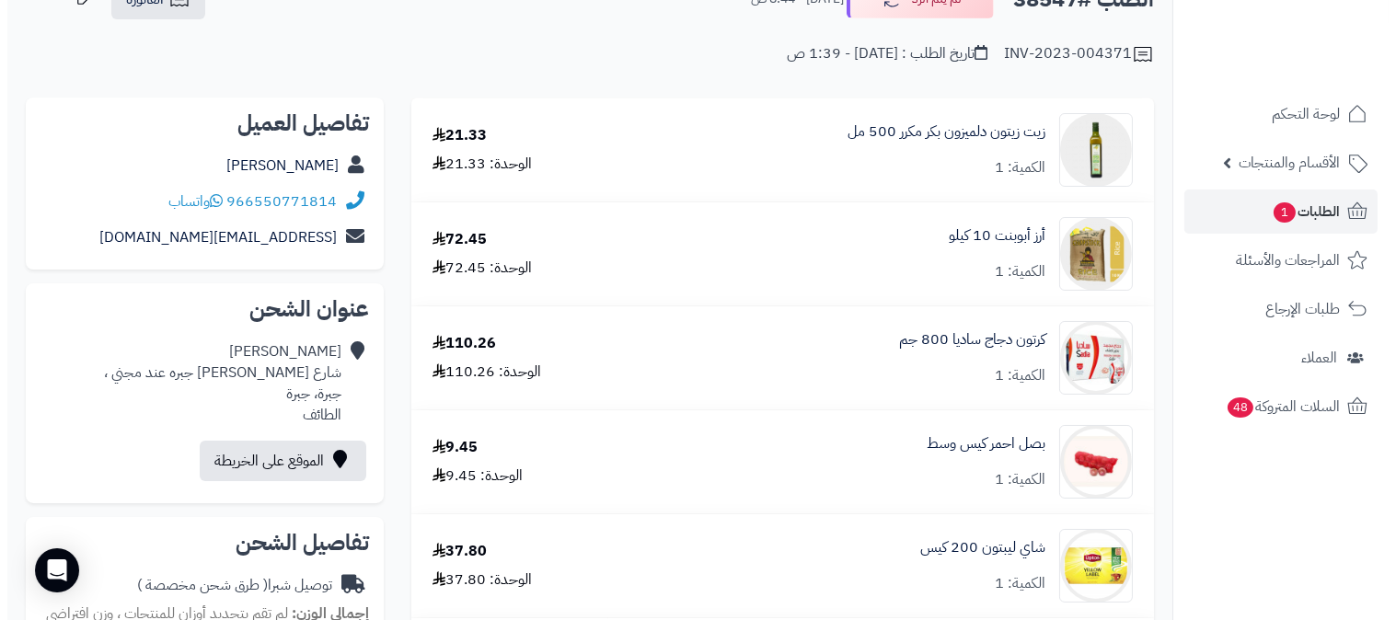
scroll to position [102, 0]
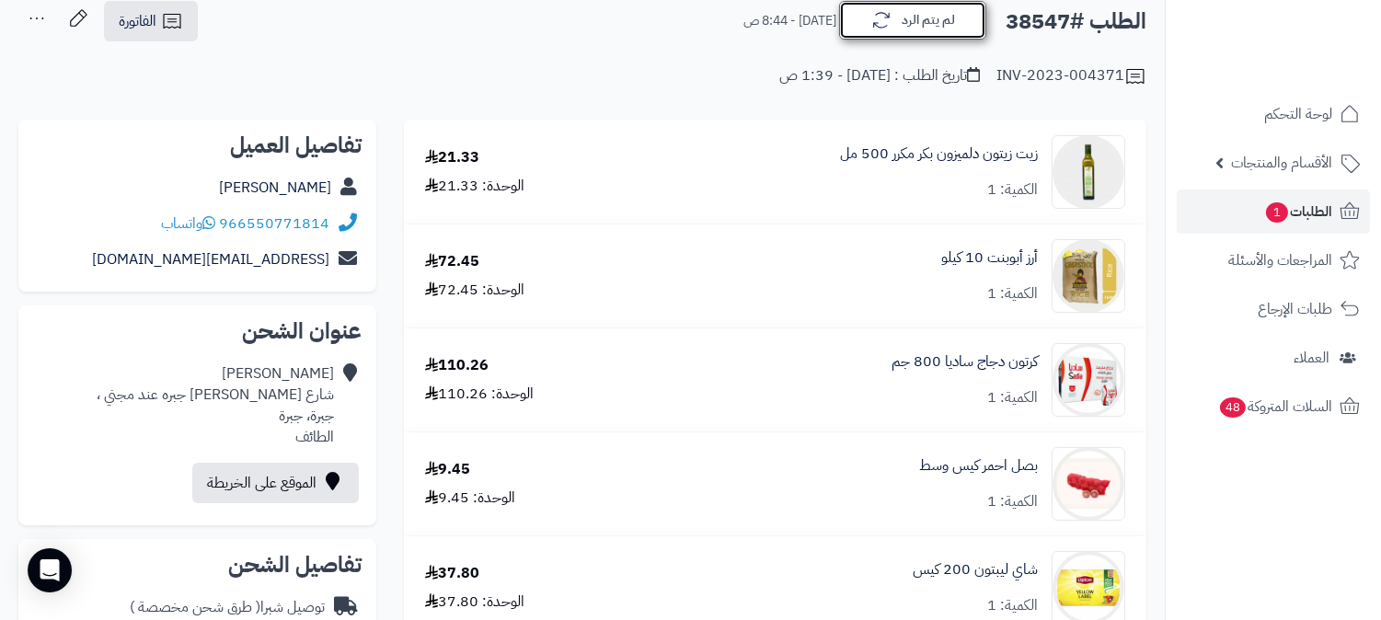
click at [921, 18] on button "لم يتم الرد" at bounding box center [912, 20] width 147 height 39
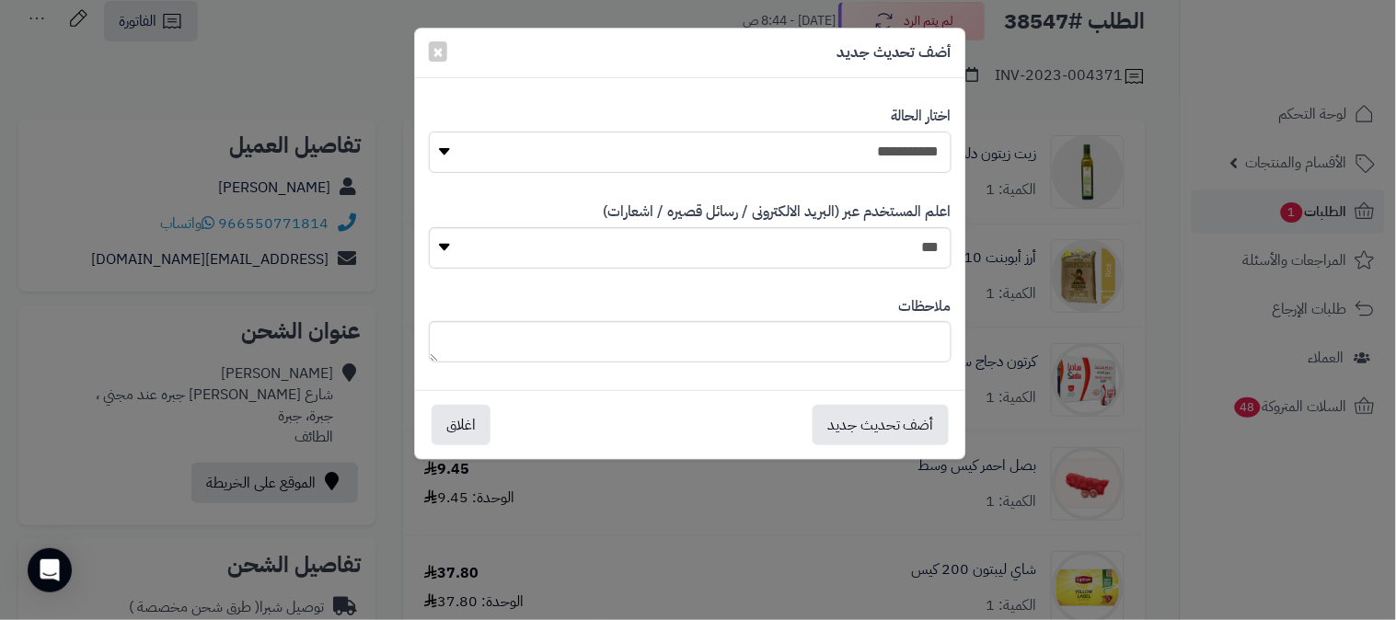
click at [916, 159] on select "**********" at bounding box center [690, 152] width 523 height 41
click at [429, 132] on select "**********" at bounding box center [690, 152] width 523 height 41
click at [871, 426] on button "أضف تحديث جديد" at bounding box center [881, 424] width 136 height 40
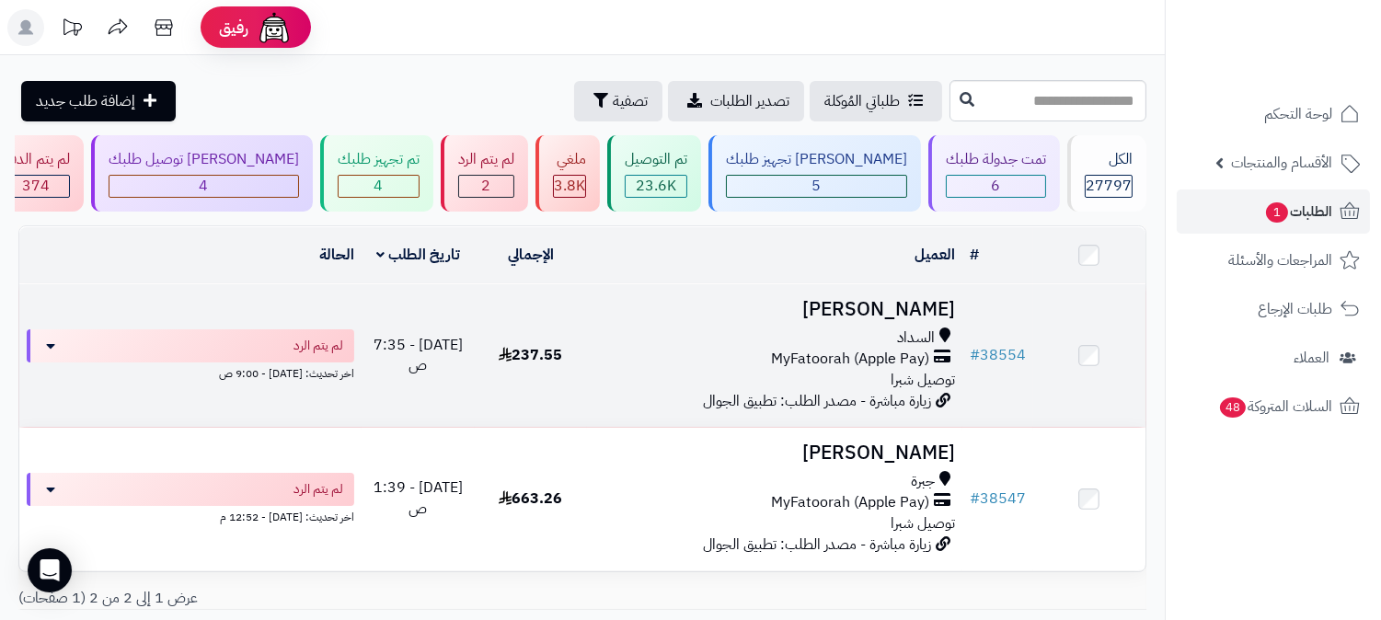
click at [881, 364] on span "MyFatoorah (Apple Pay)" at bounding box center [850, 359] width 158 height 21
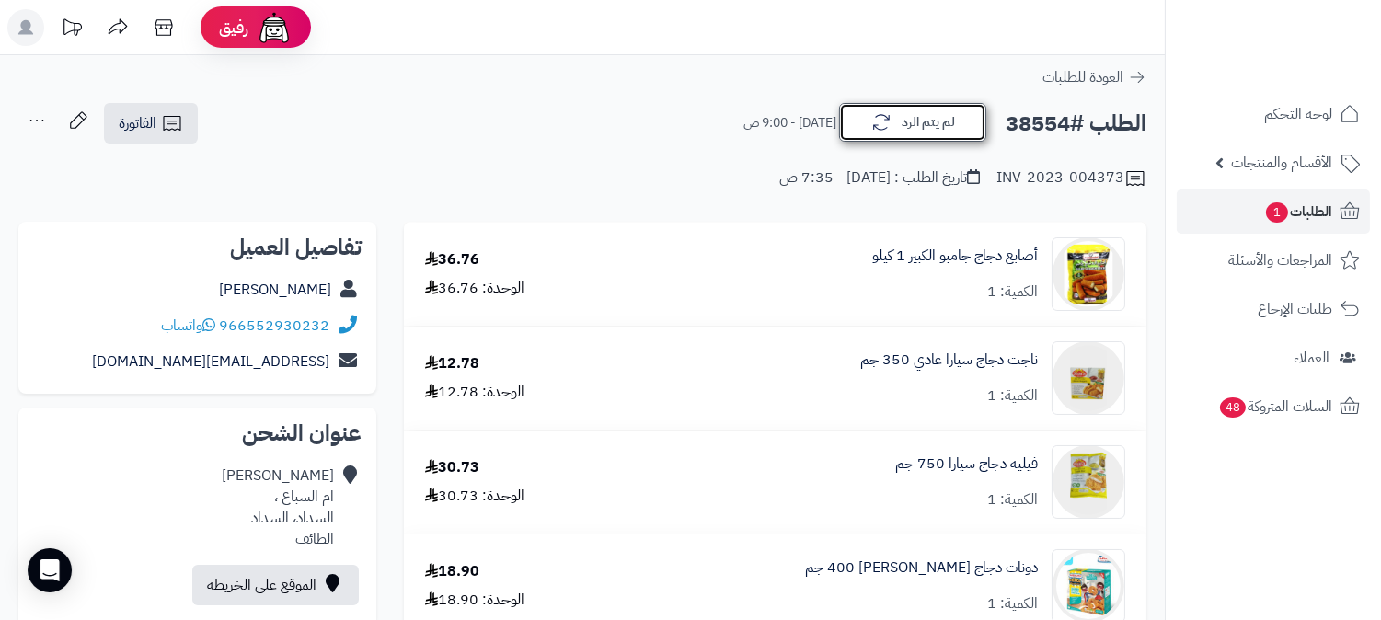
click at [916, 124] on button "لم يتم الرد" at bounding box center [912, 122] width 147 height 39
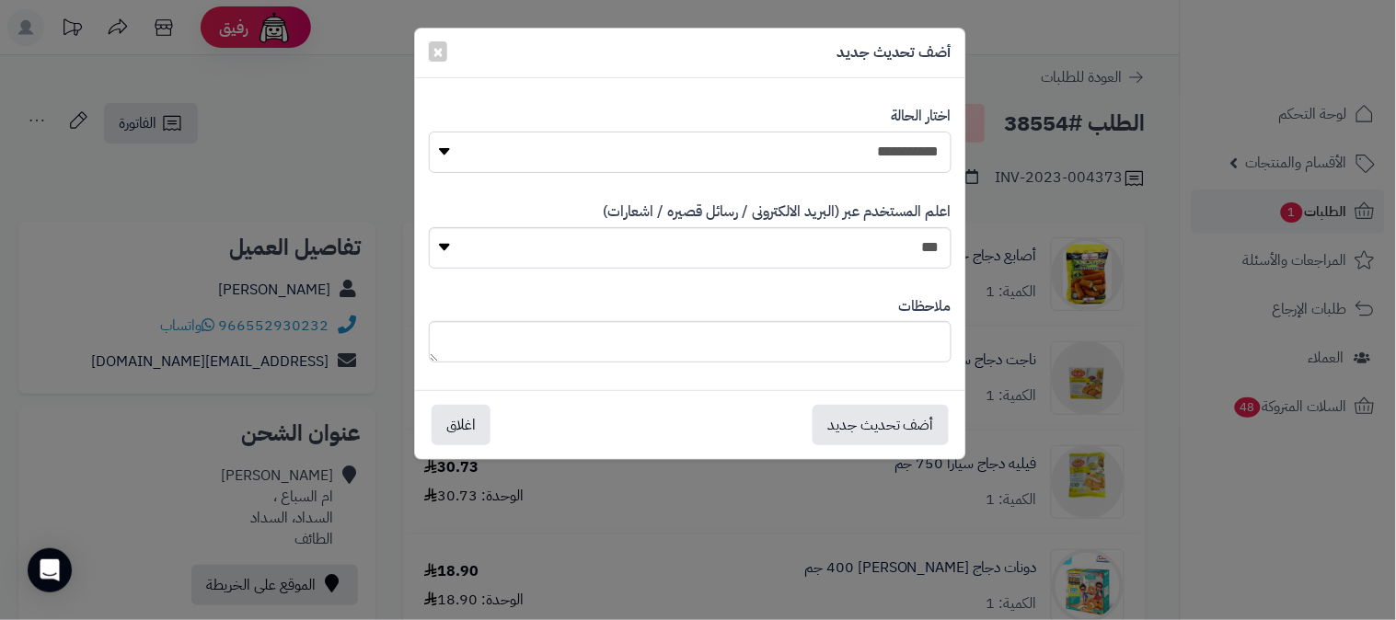
click at [866, 156] on select "**********" at bounding box center [690, 152] width 523 height 41
select select "*"
click at [429, 132] on select "**********" at bounding box center [690, 152] width 523 height 41
click at [811, 344] on textarea at bounding box center [690, 341] width 523 height 41
type textarea "****"
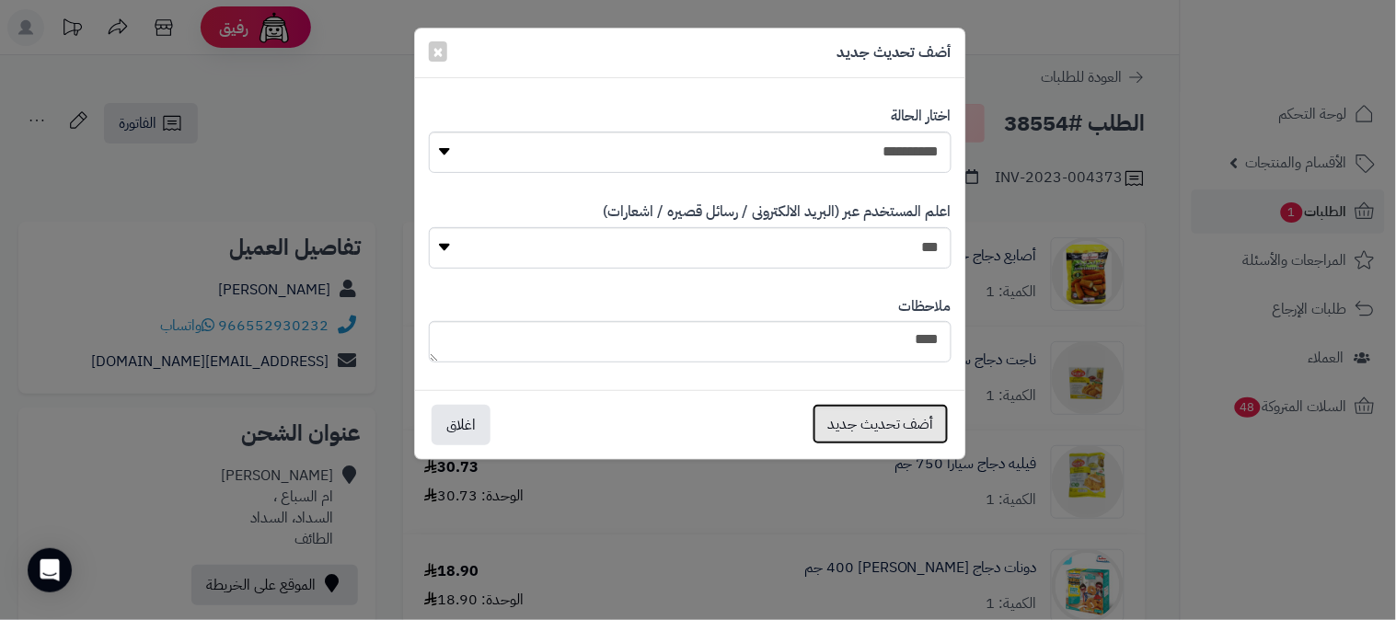
click at [881, 410] on button "أضف تحديث جديد" at bounding box center [881, 424] width 136 height 40
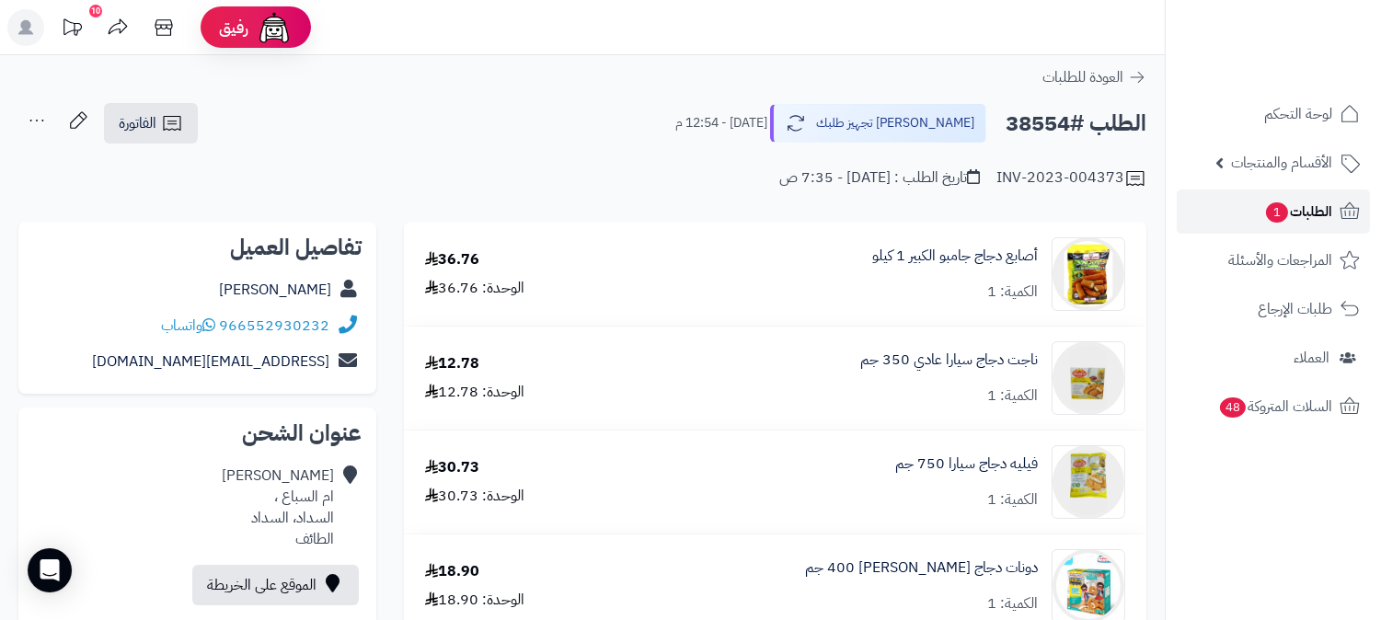
click at [1268, 221] on span "1" at bounding box center [1277, 212] width 22 height 20
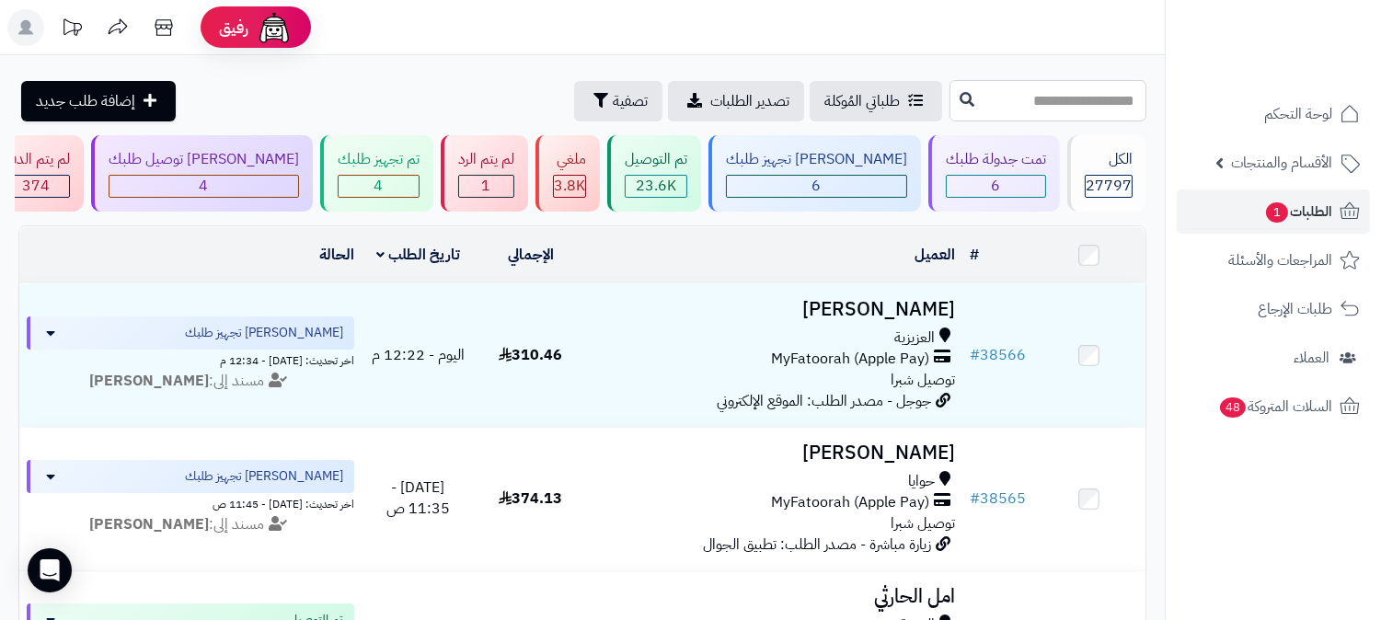
click at [950, 101] on input "text" at bounding box center [1048, 100] width 197 height 41
type input "*****"
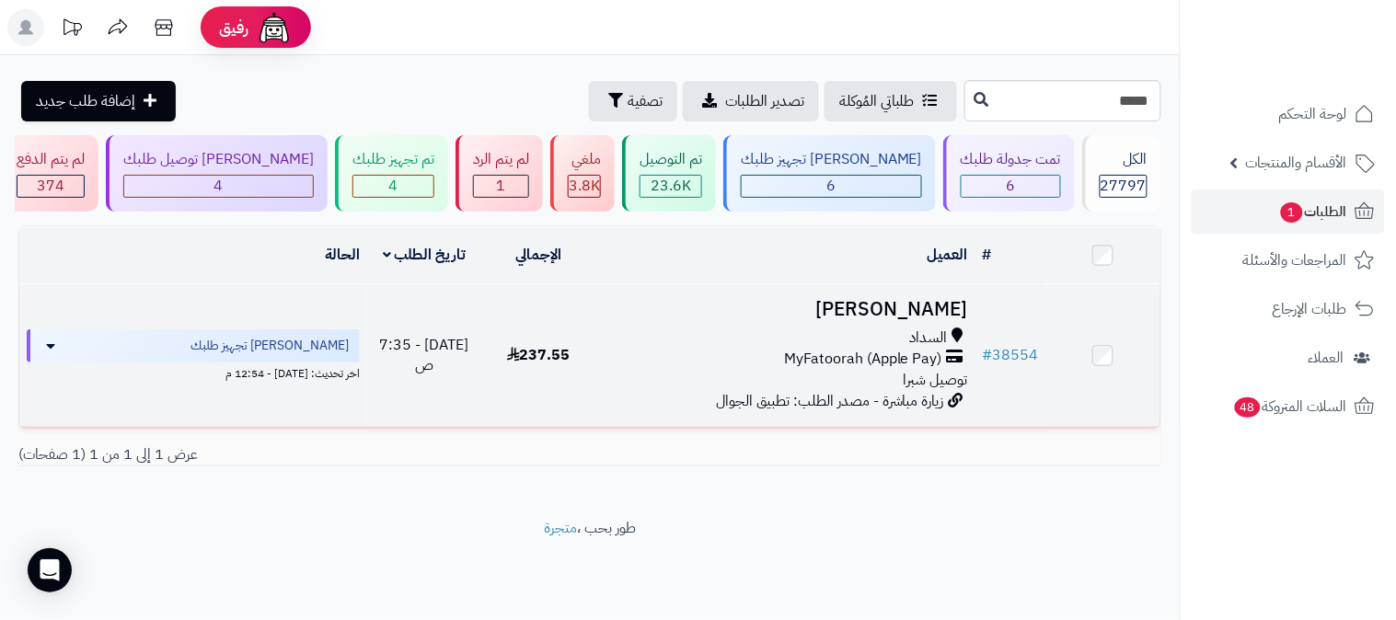
click at [881, 374] on div "السداد MyFatoorah (Apple Pay) توصيل شبرا" at bounding box center [785, 360] width 365 height 64
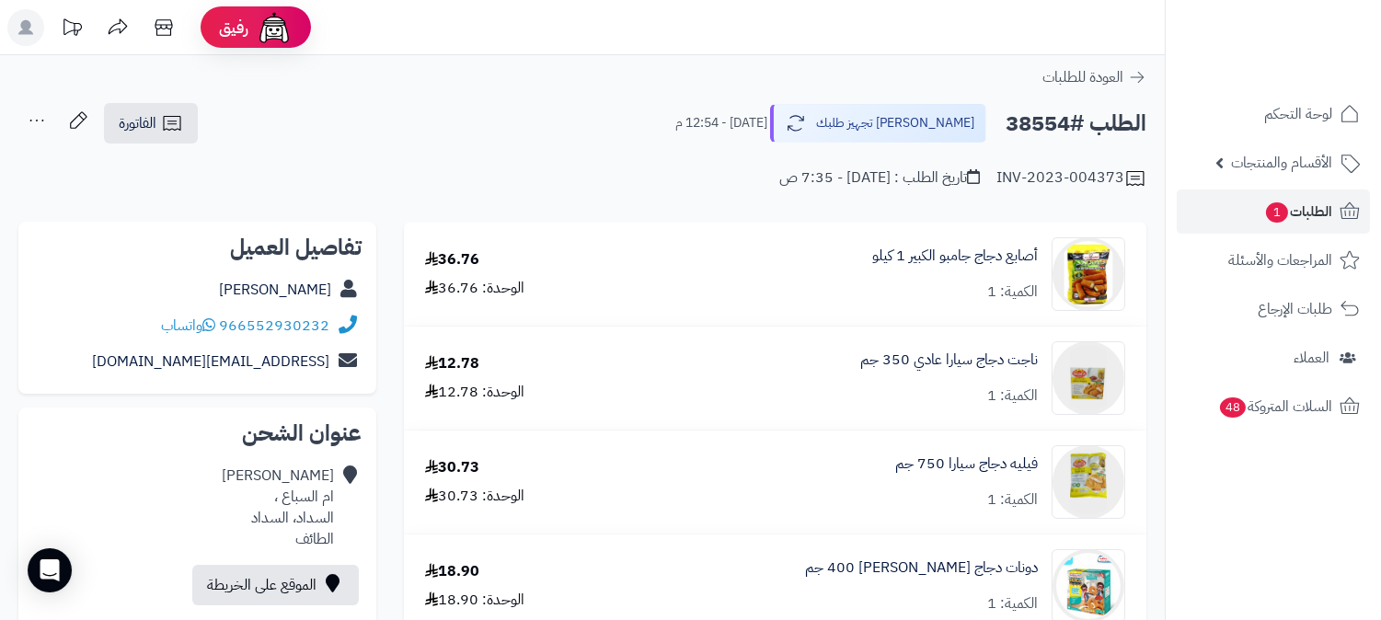
click at [33, 120] on icon at bounding box center [36, 120] width 37 height 37
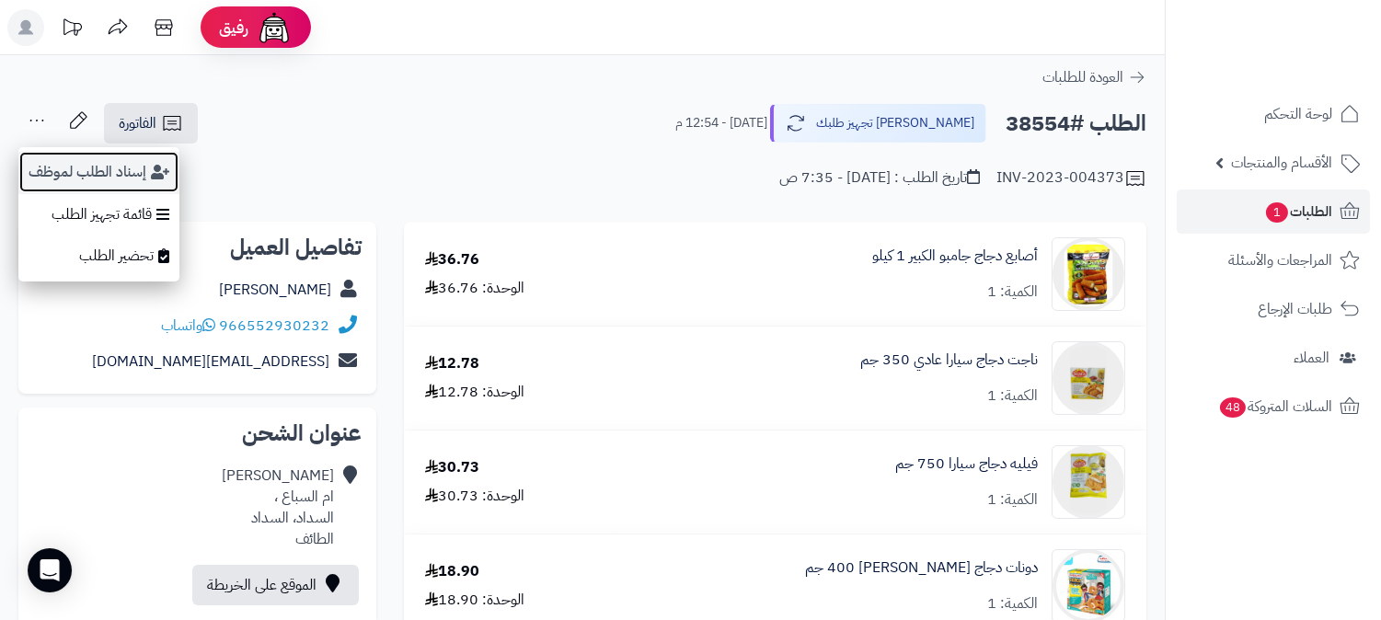
click at [65, 159] on button "إسناد الطلب لموظف" at bounding box center [98, 172] width 161 height 42
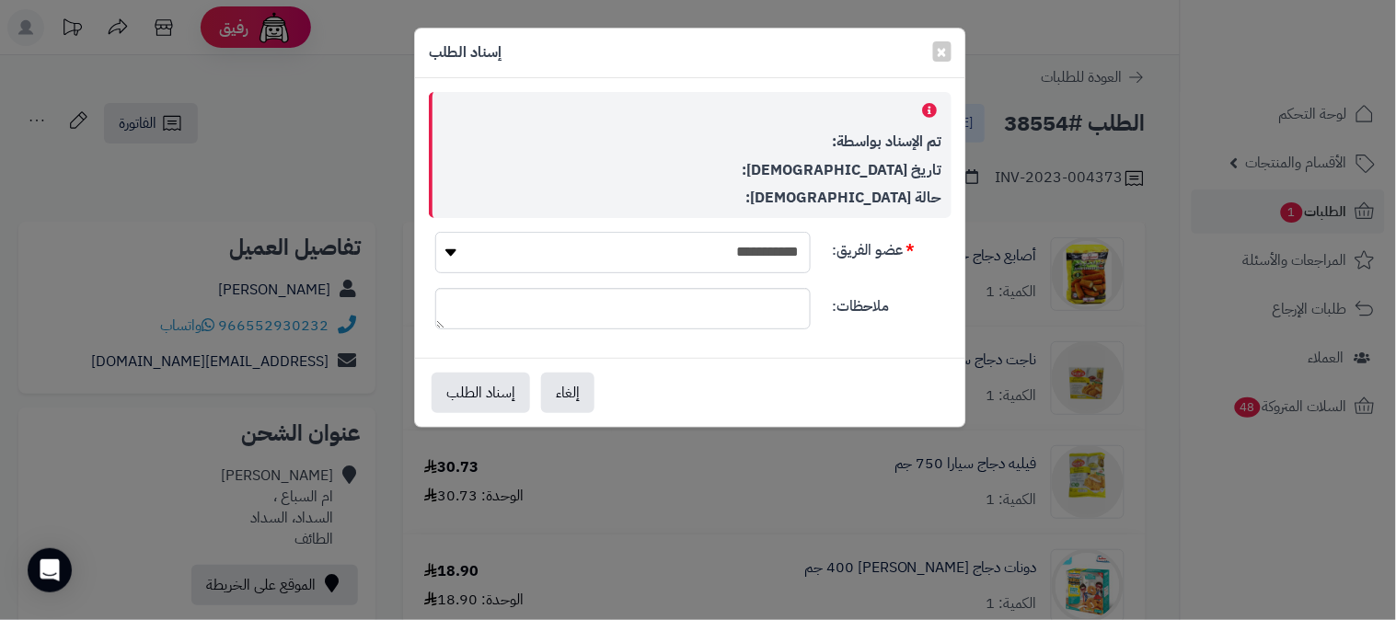
click at [549, 263] on select "**********" at bounding box center [623, 252] width 376 height 41
select select "**"
click at [435, 232] on select "**********" at bounding box center [623, 252] width 376 height 41
click at [506, 400] on button "إسناد الطلب" at bounding box center [481, 392] width 98 height 40
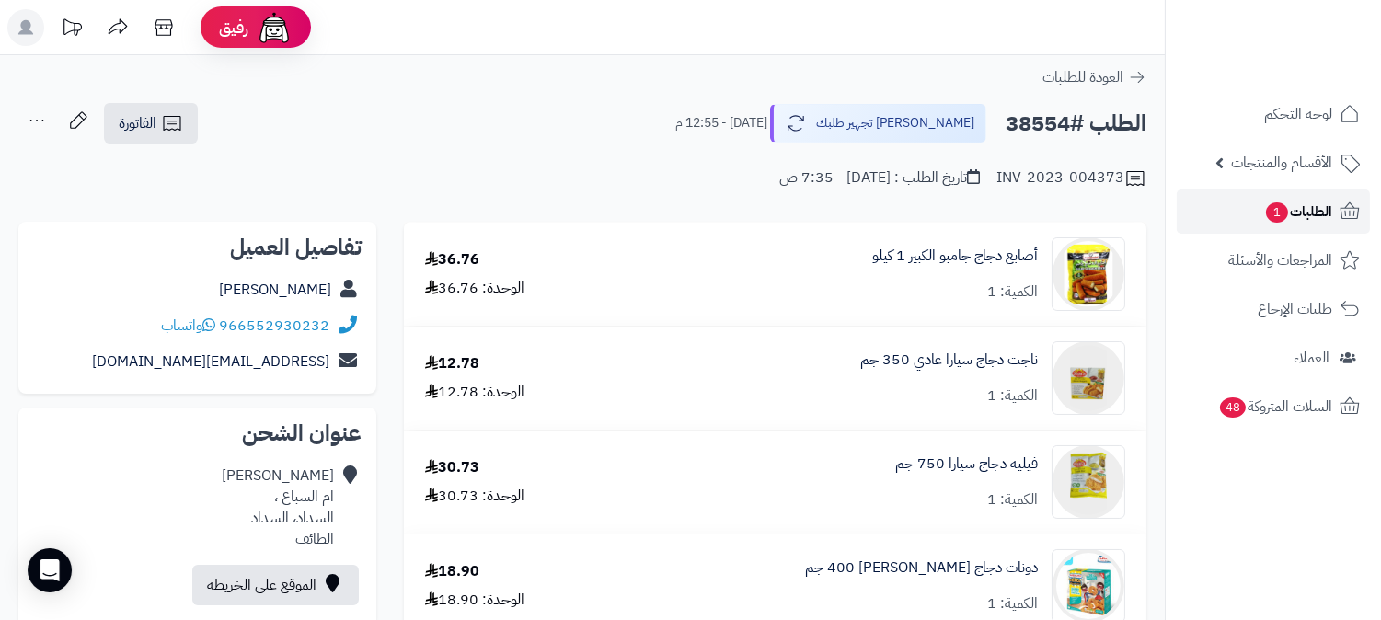
click at [1323, 208] on span "الطلبات 1" at bounding box center [1299, 212] width 68 height 26
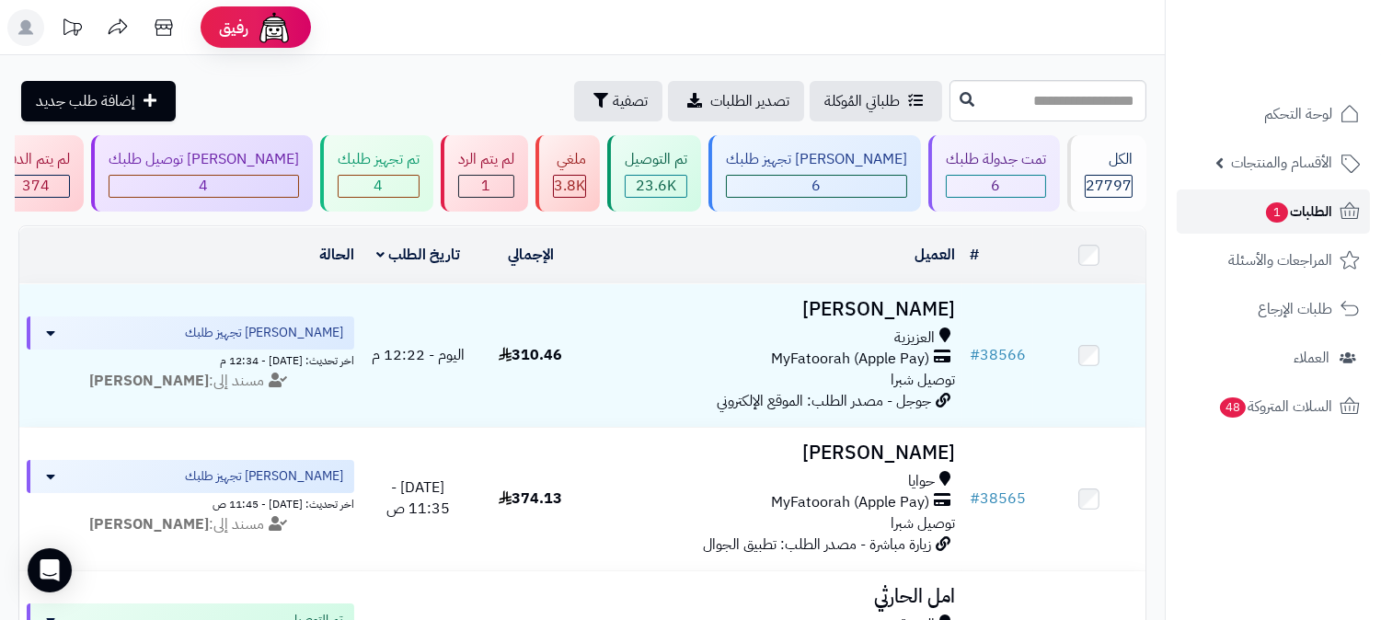
click at [1266, 214] on span "1" at bounding box center [1277, 212] width 22 height 20
click at [1267, 213] on span "1" at bounding box center [1277, 212] width 22 height 20
click at [1277, 218] on span "1" at bounding box center [1277, 212] width 22 height 20
click at [1312, 209] on span "الطلبات 1" at bounding box center [1299, 212] width 68 height 26
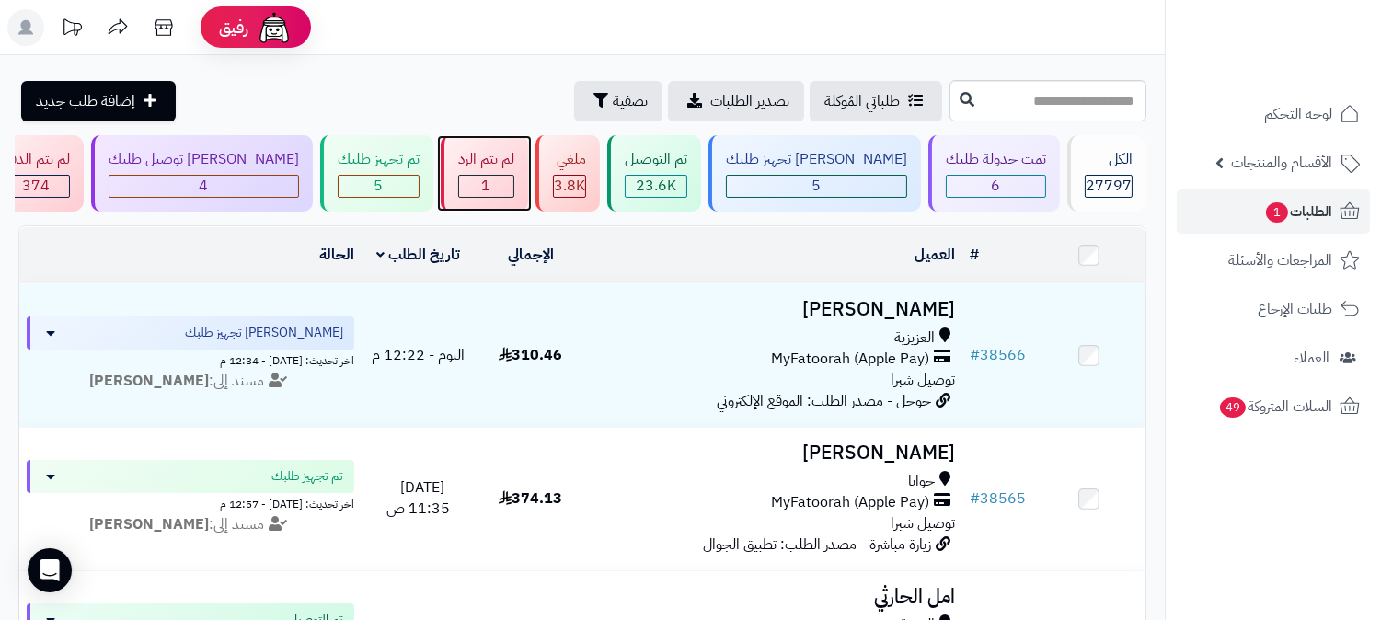
click at [514, 185] on div "1" at bounding box center [486, 186] width 54 height 21
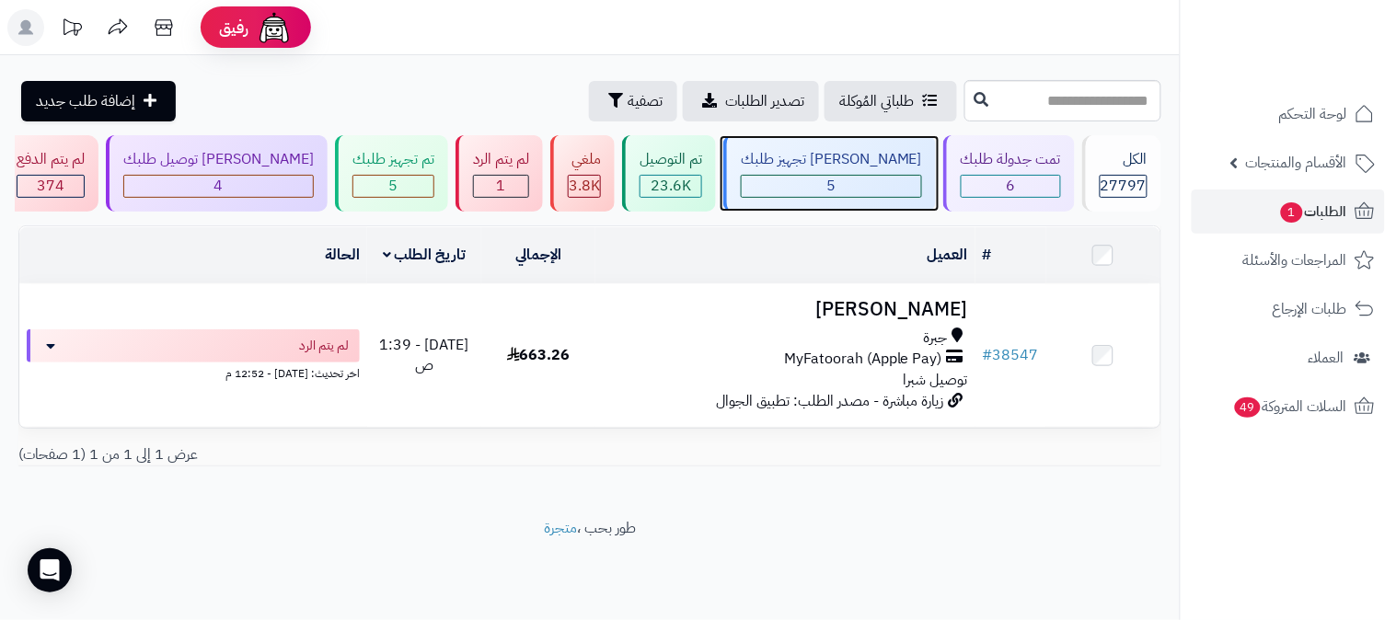
click at [886, 191] on div "5" at bounding box center [831, 186] width 179 height 21
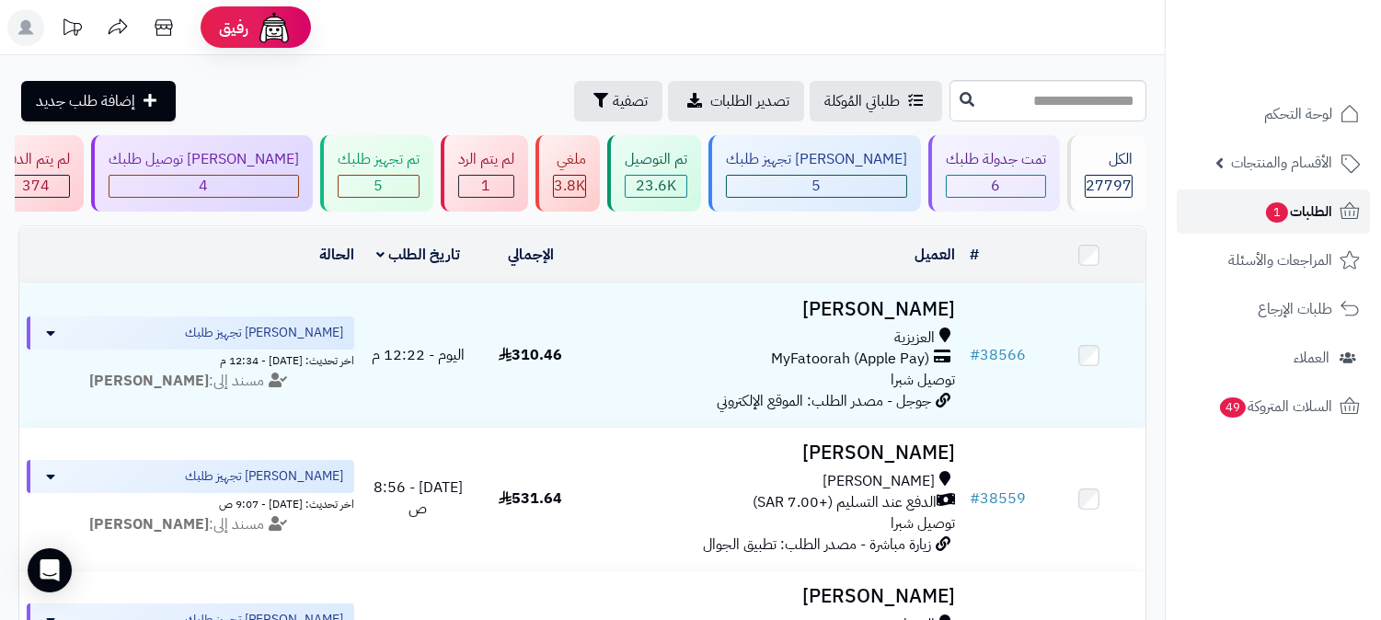
click at [1231, 215] on link "الطلبات 1" at bounding box center [1273, 212] width 193 height 44
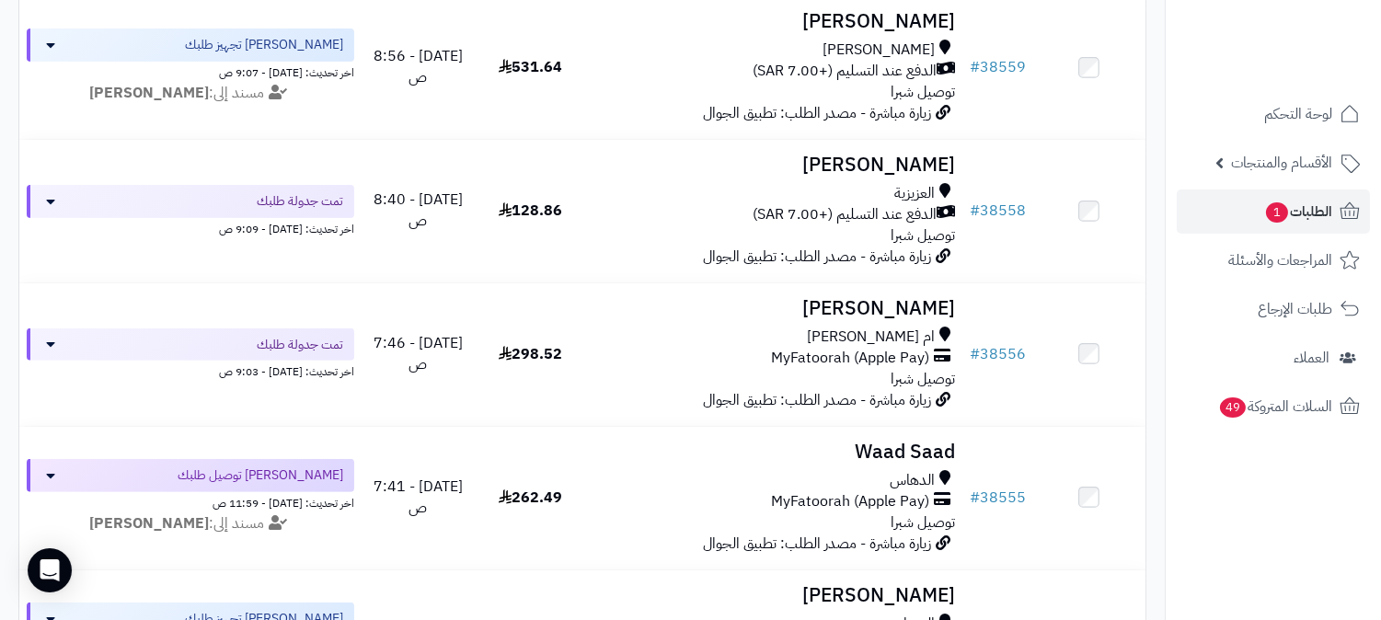
scroll to position [1329, 0]
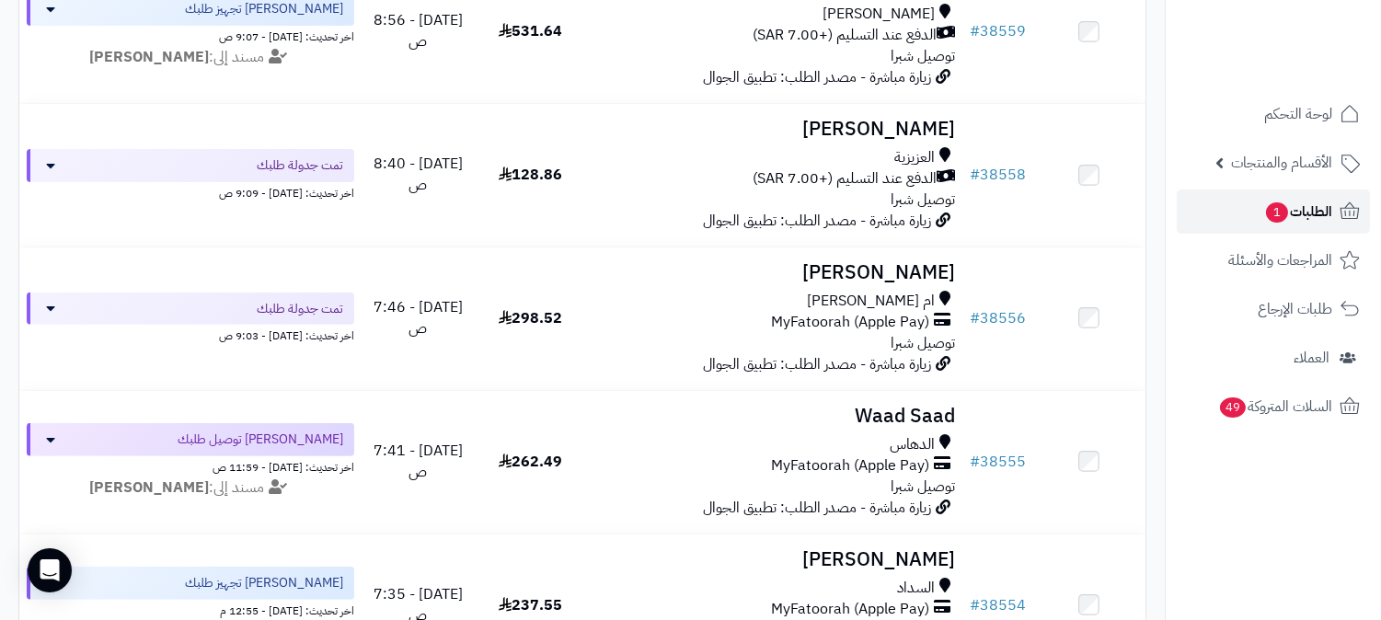
click at [1267, 201] on span "الطلبات 1" at bounding box center [1299, 212] width 68 height 26
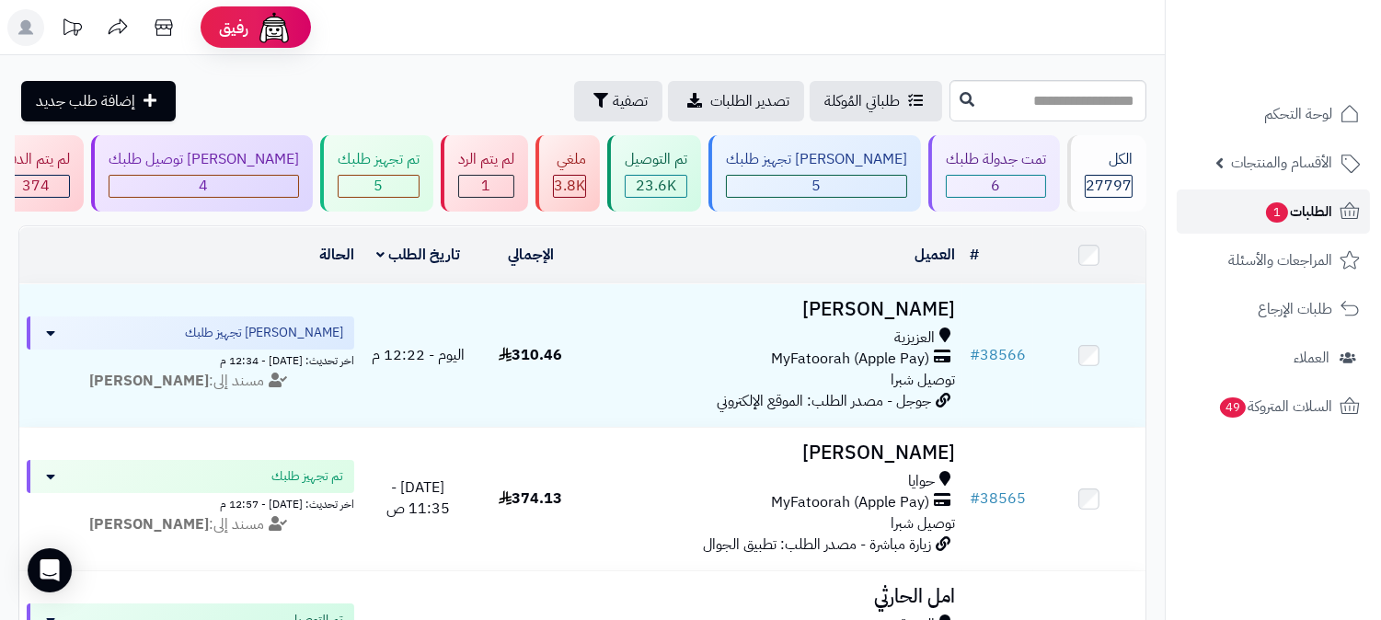
click at [1282, 213] on span "1" at bounding box center [1277, 212] width 22 height 20
click at [384, 189] on span "5" at bounding box center [379, 186] width 9 height 22
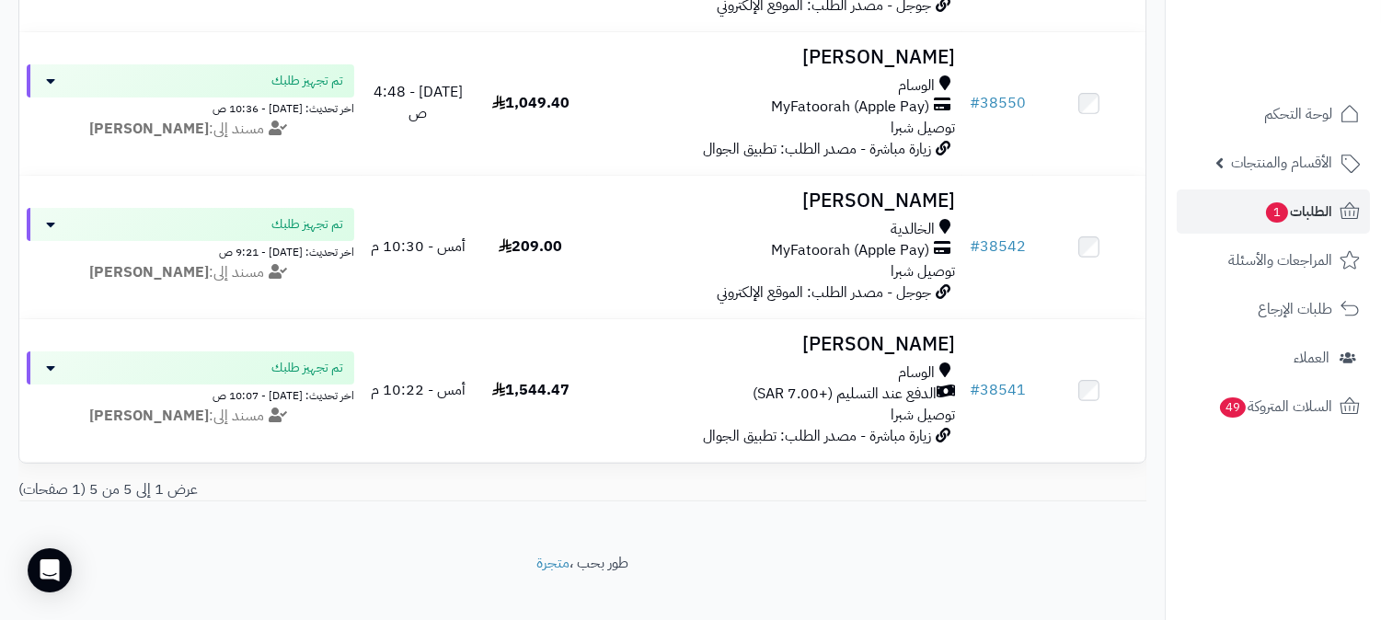
scroll to position [576, 0]
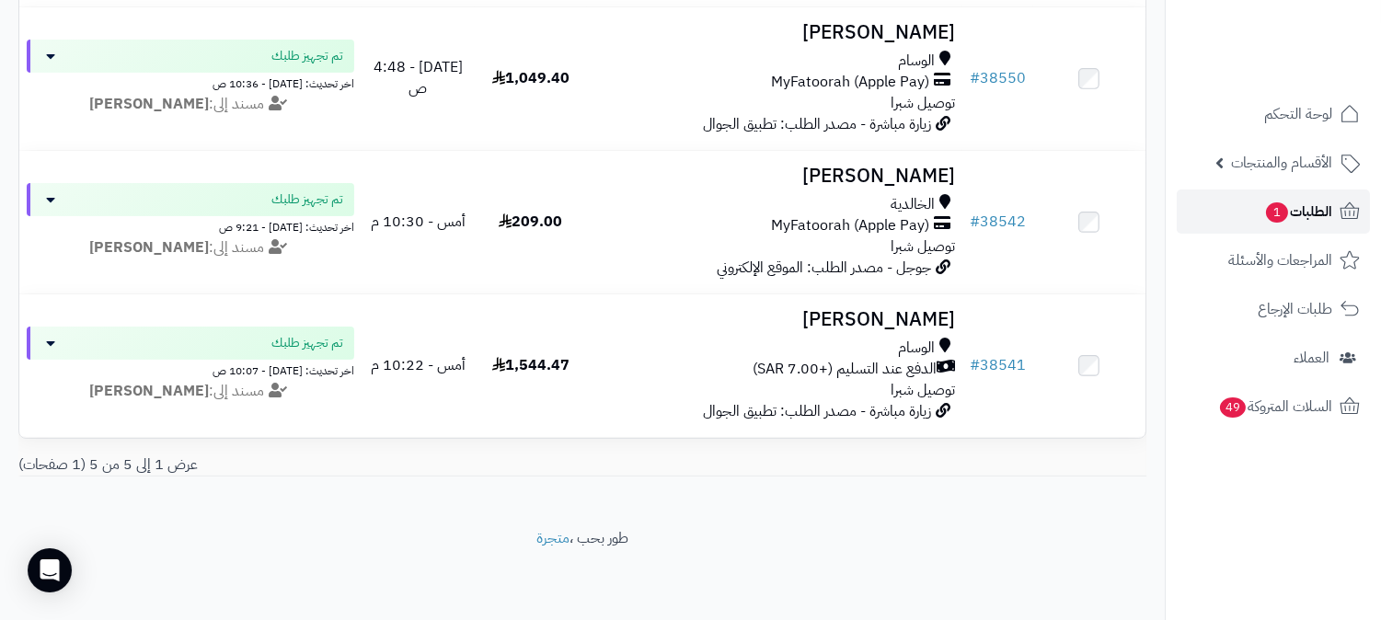
click at [1284, 216] on span "1" at bounding box center [1277, 212] width 22 height 20
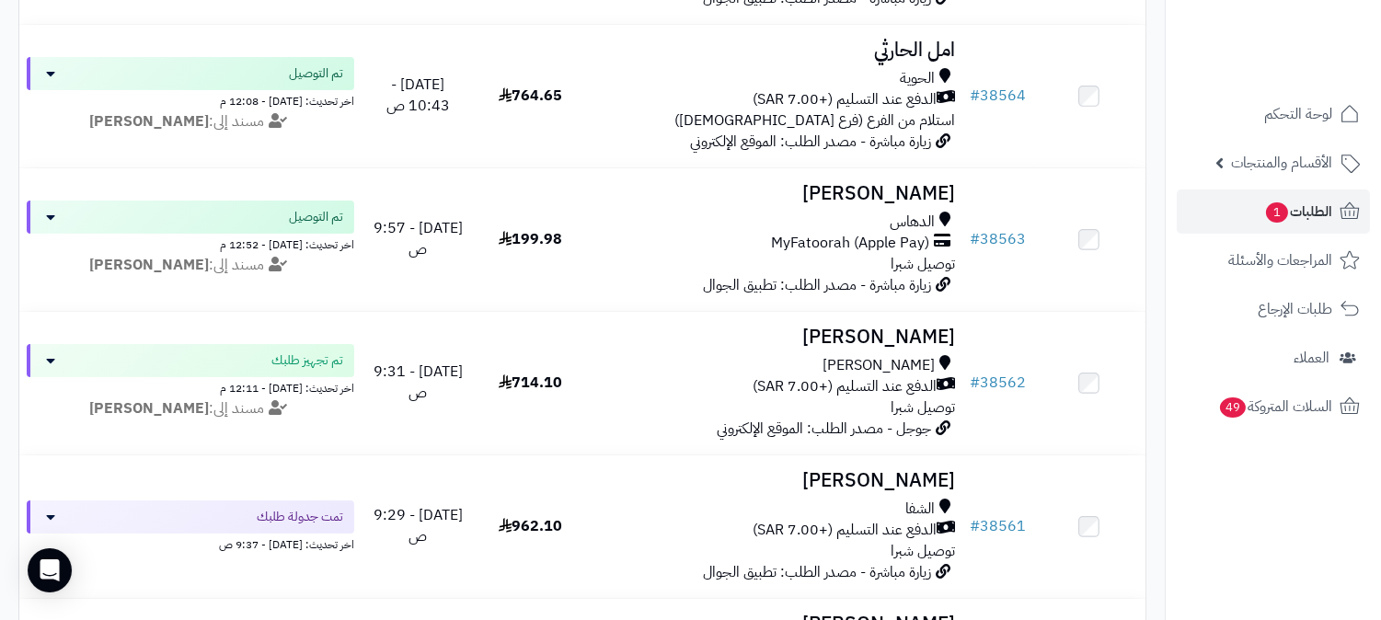
scroll to position [511, 0]
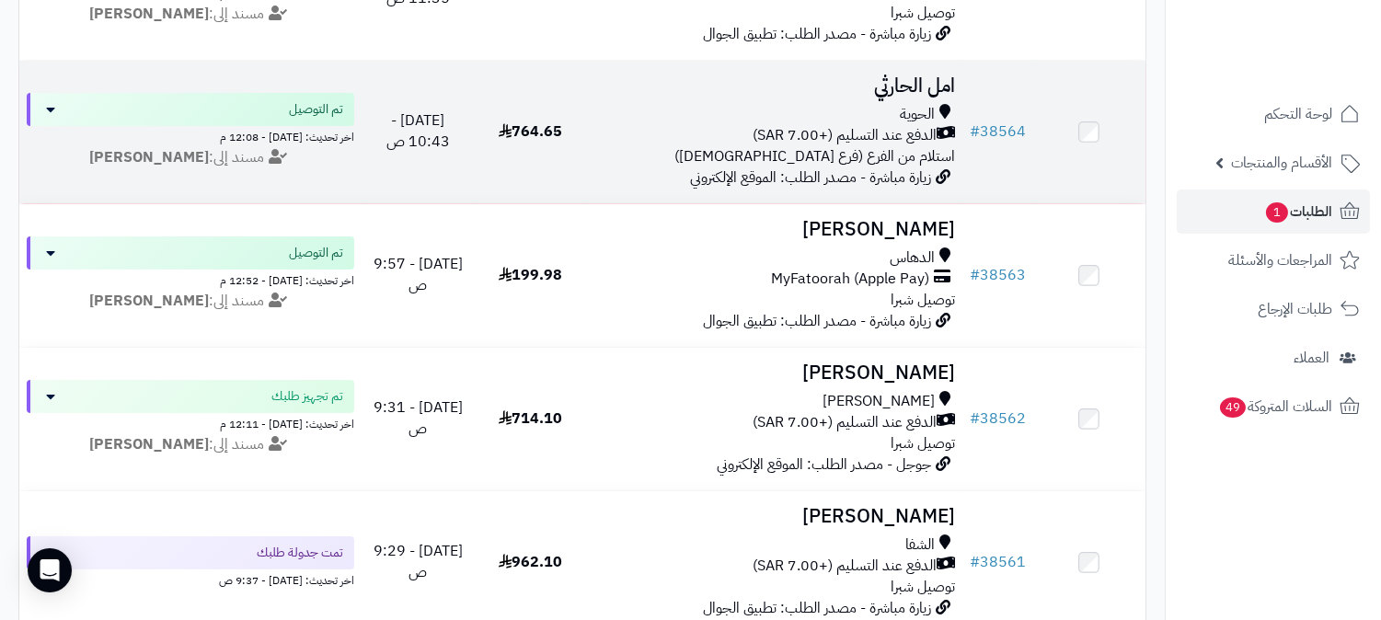
click at [876, 120] on div "الحوية" at bounding box center [775, 114] width 361 height 21
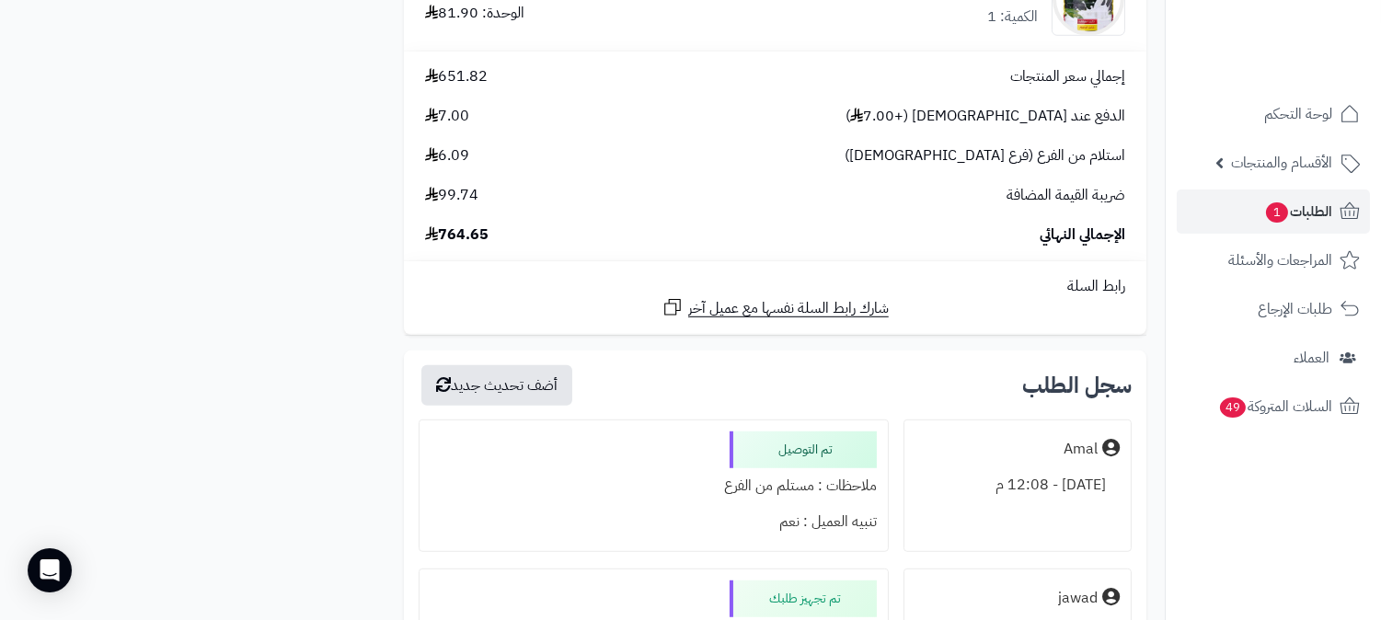
scroll to position [2249, 0]
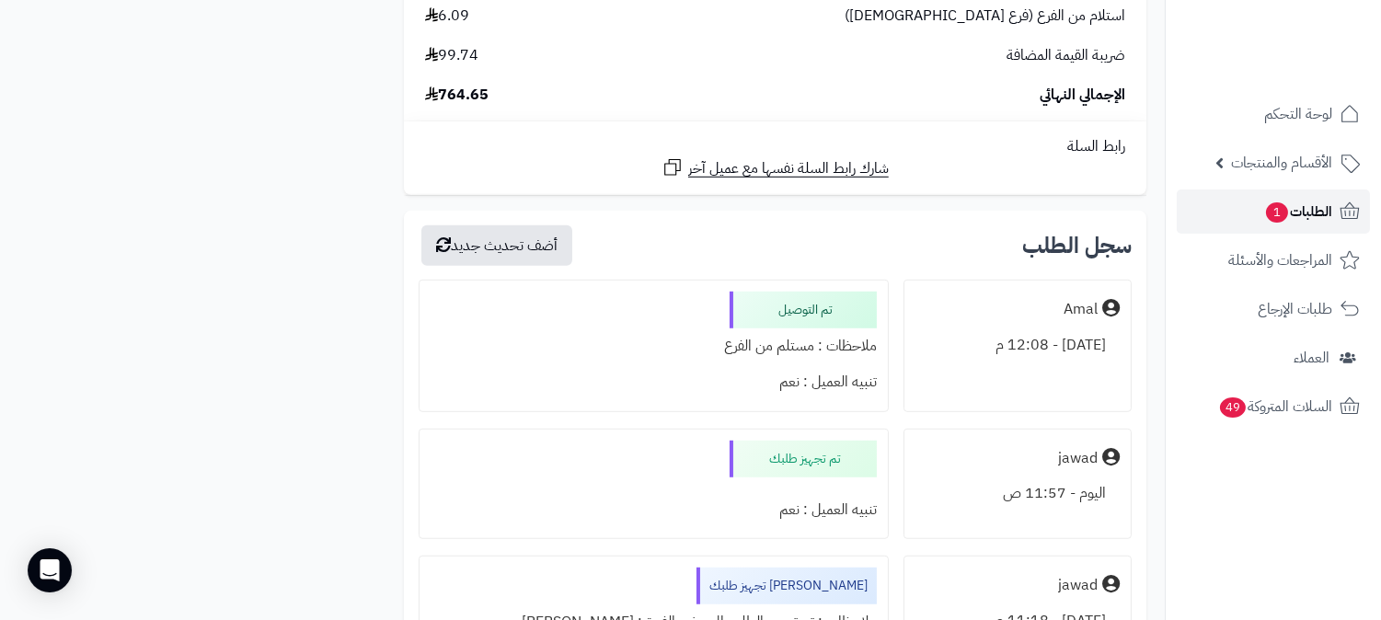
click at [1282, 210] on span "1" at bounding box center [1277, 212] width 22 height 20
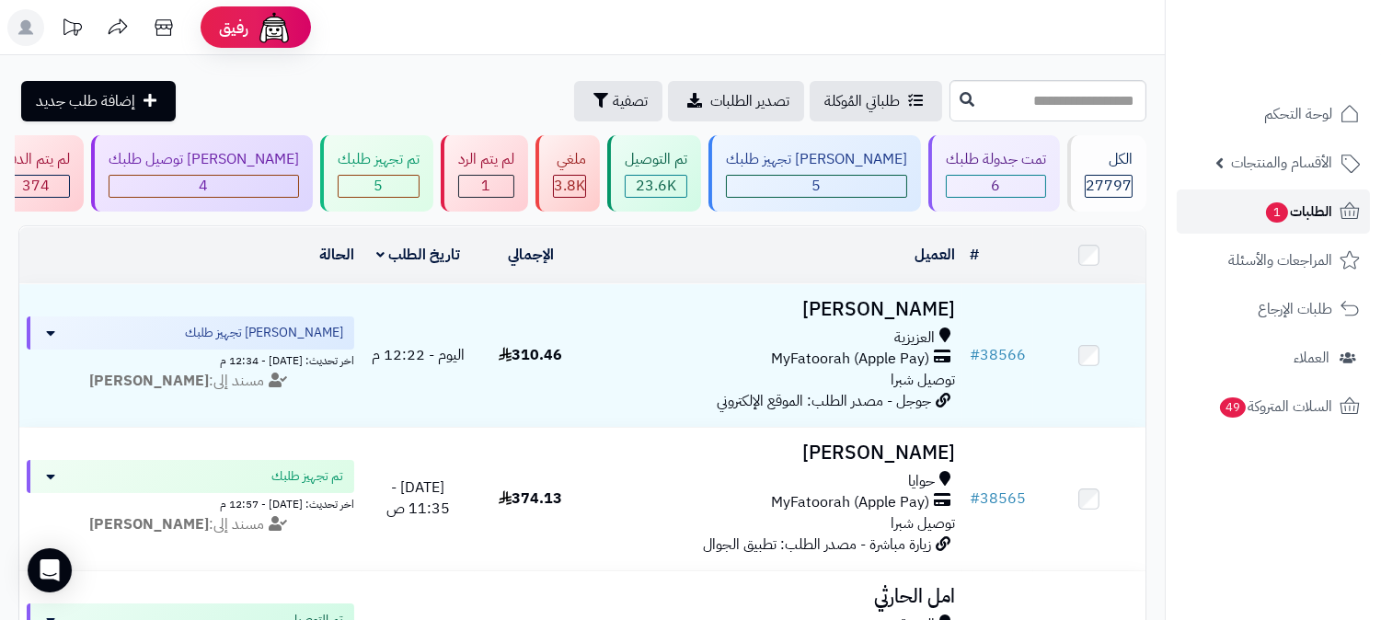
click at [1266, 201] on span "الطلبات 1" at bounding box center [1299, 212] width 68 height 26
click at [1292, 213] on span "الطلبات" at bounding box center [1311, 212] width 42 height 26
click at [1287, 197] on link "الطلبات" at bounding box center [1273, 212] width 193 height 44
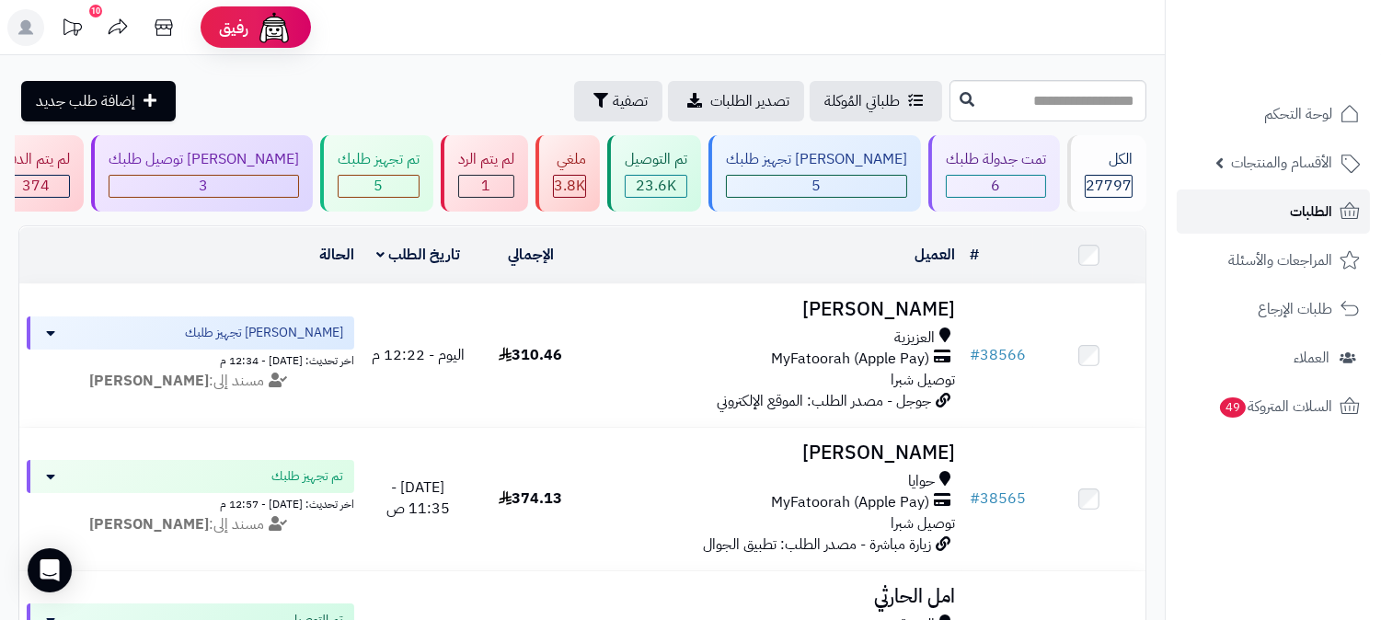
click at [1305, 224] on span "الطلبات" at bounding box center [1311, 212] width 42 height 26
click at [1275, 226] on link "الطلبات" at bounding box center [1273, 212] width 193 height 44
click at [1004, 185] on div "6" at bounding box center [996, 186] width 98 height 21
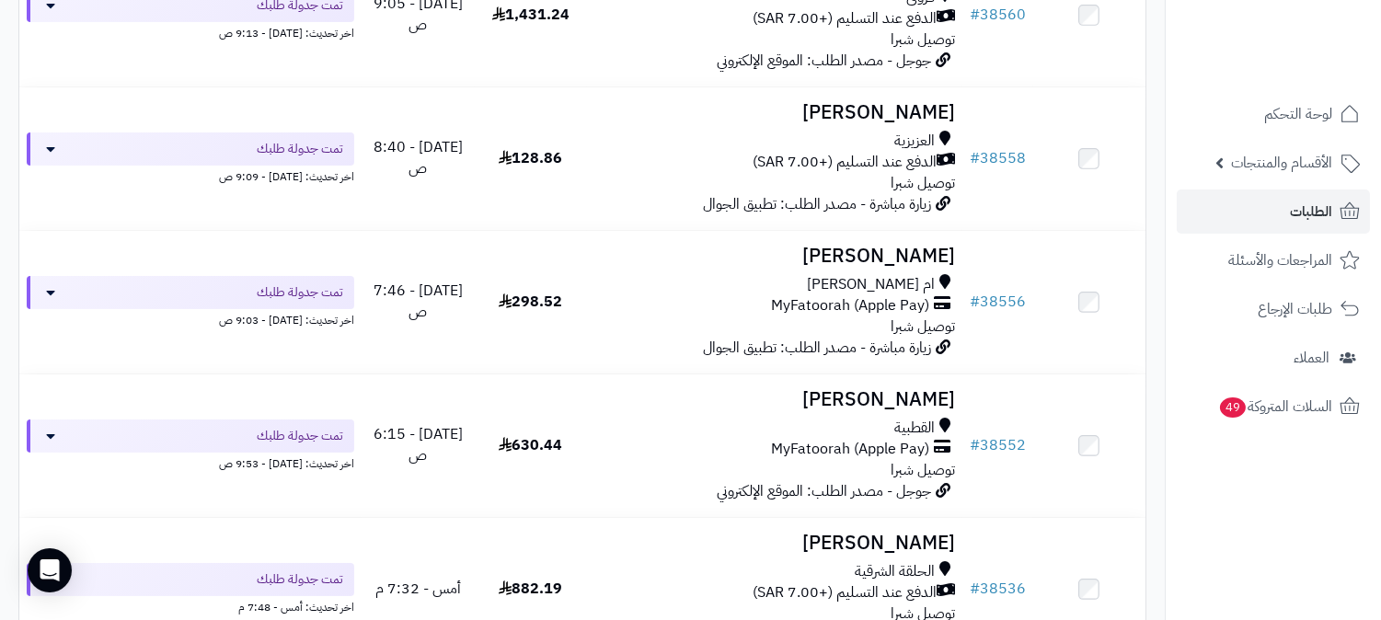
scroll to position [705, 0]
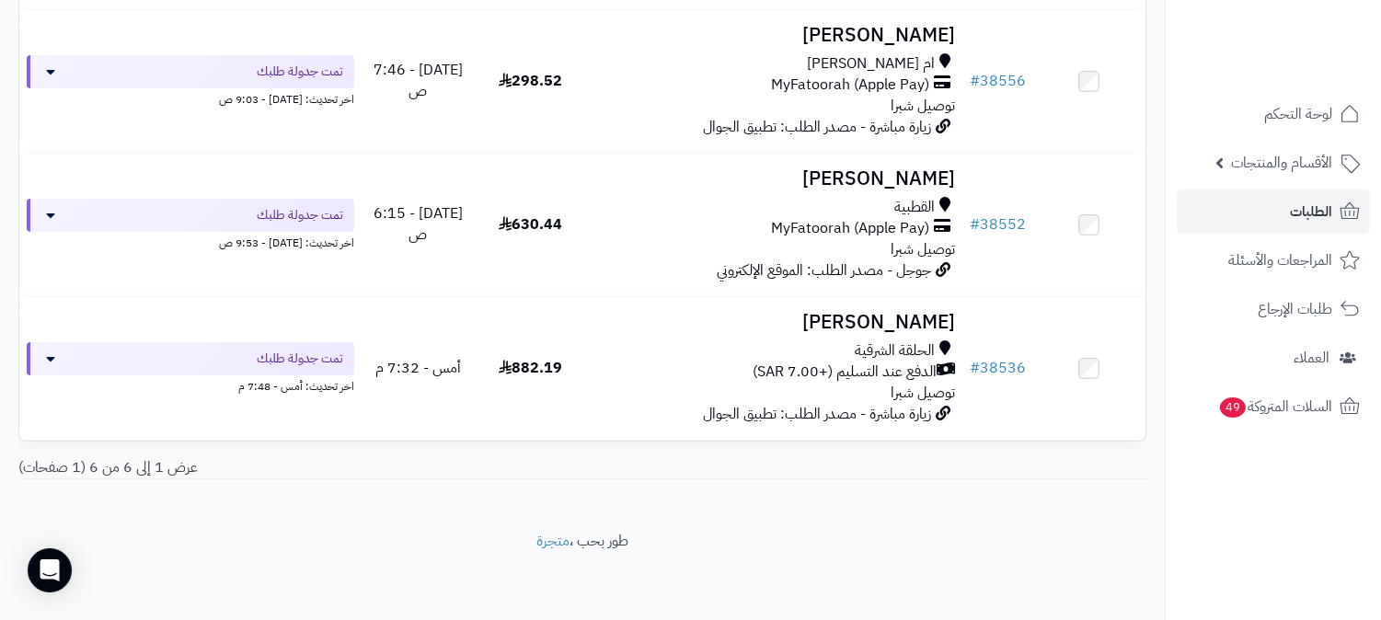
click at [879, 356] on span "الحلقة الشرقية" at bounding box center [895, 351] width 80 height 21
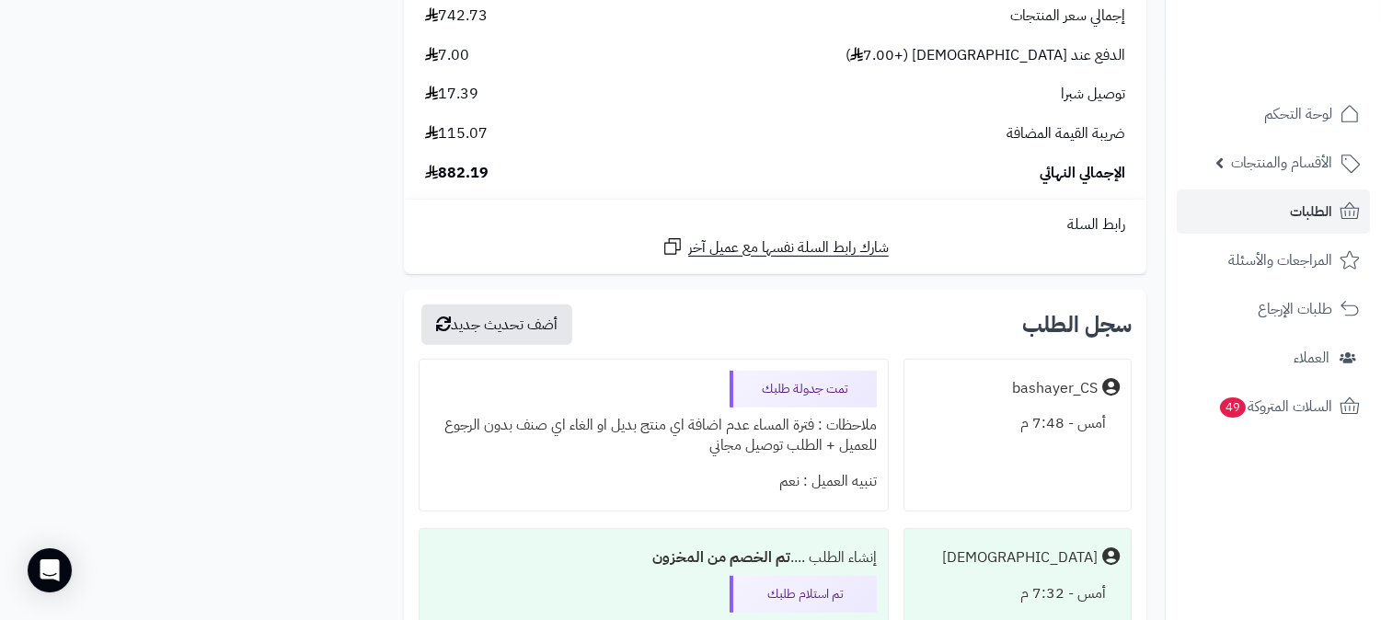
scroll to position [1833, 0]
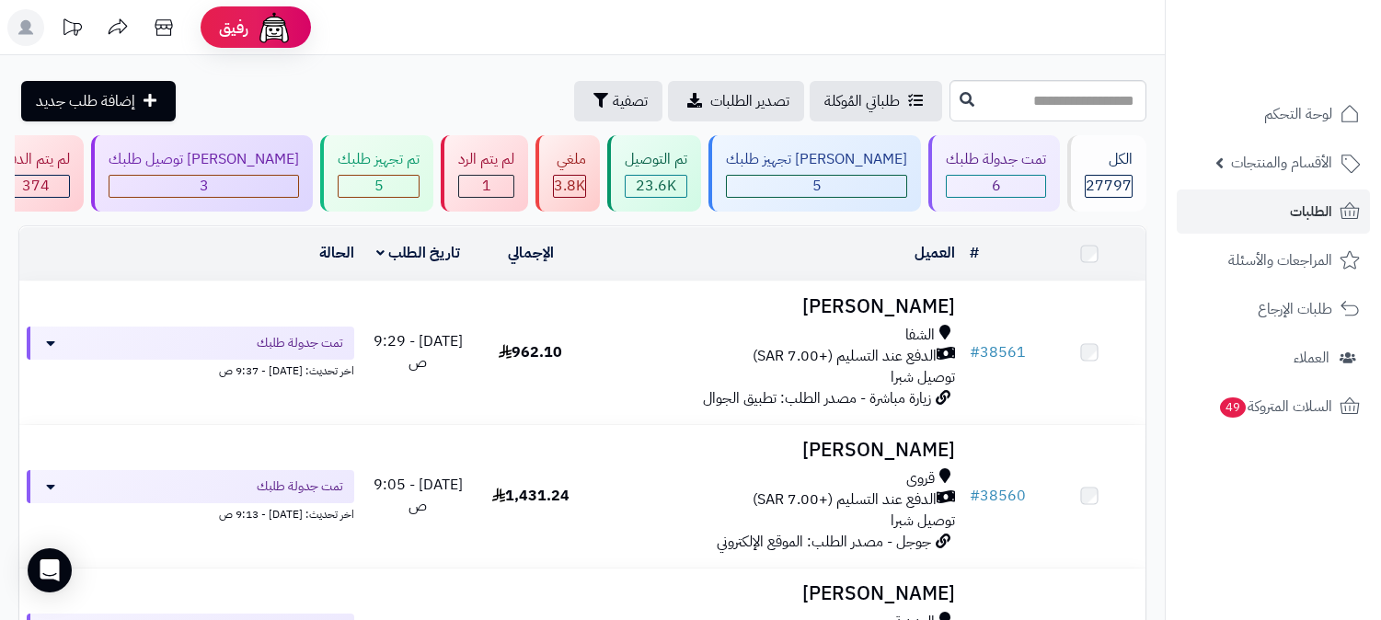
scroll to position [705, 0]
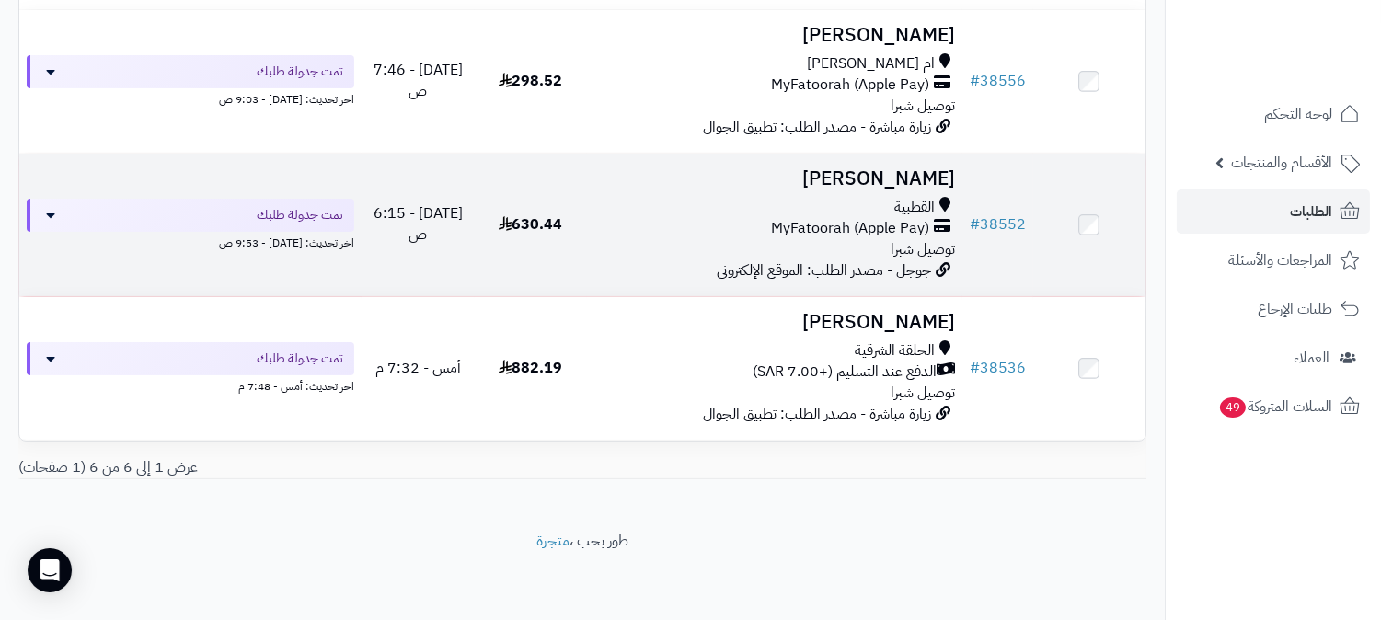
click at [907, 254] on span "توصيل شبرا" at bounding box center [923, 249] width 64 height 22
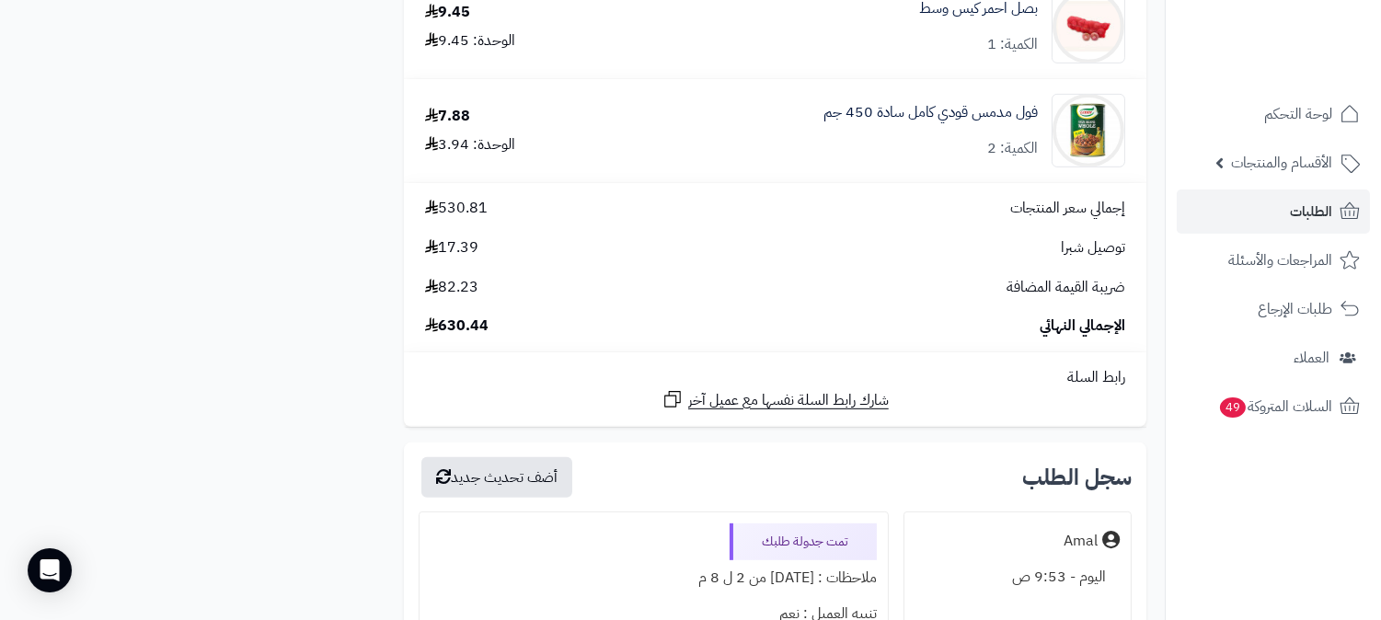
scroll to position [2045, 0]
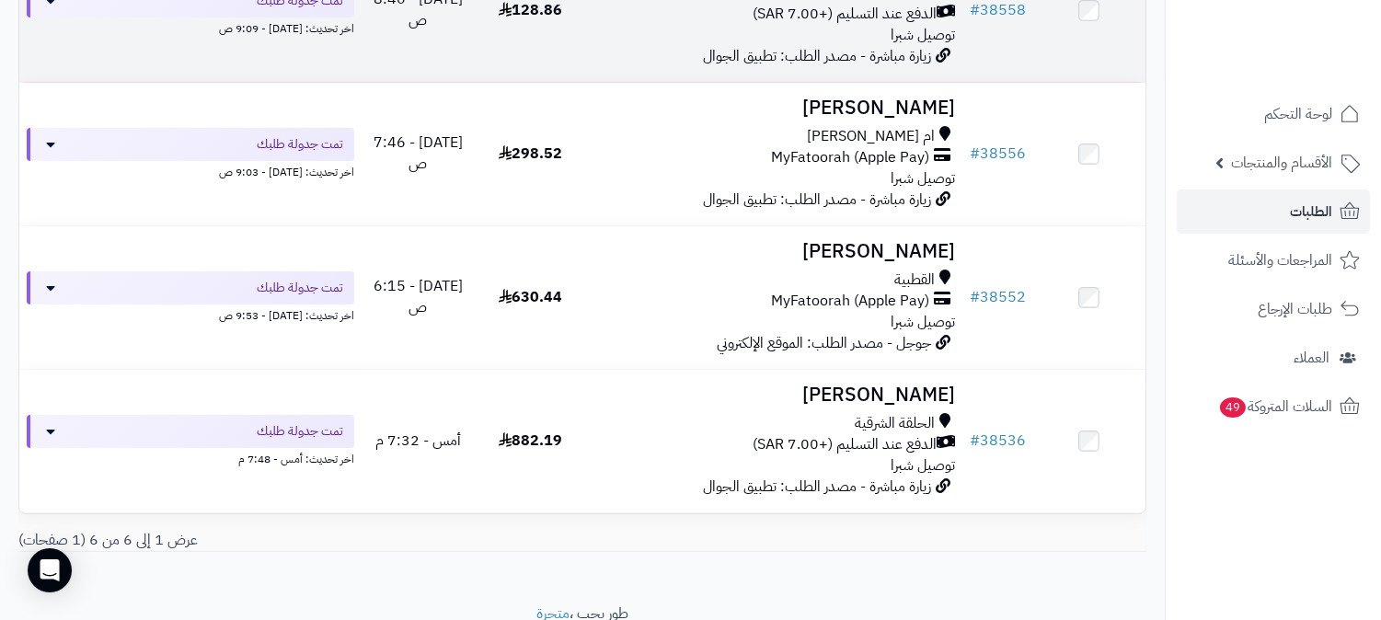
scroll to position [501, 0]
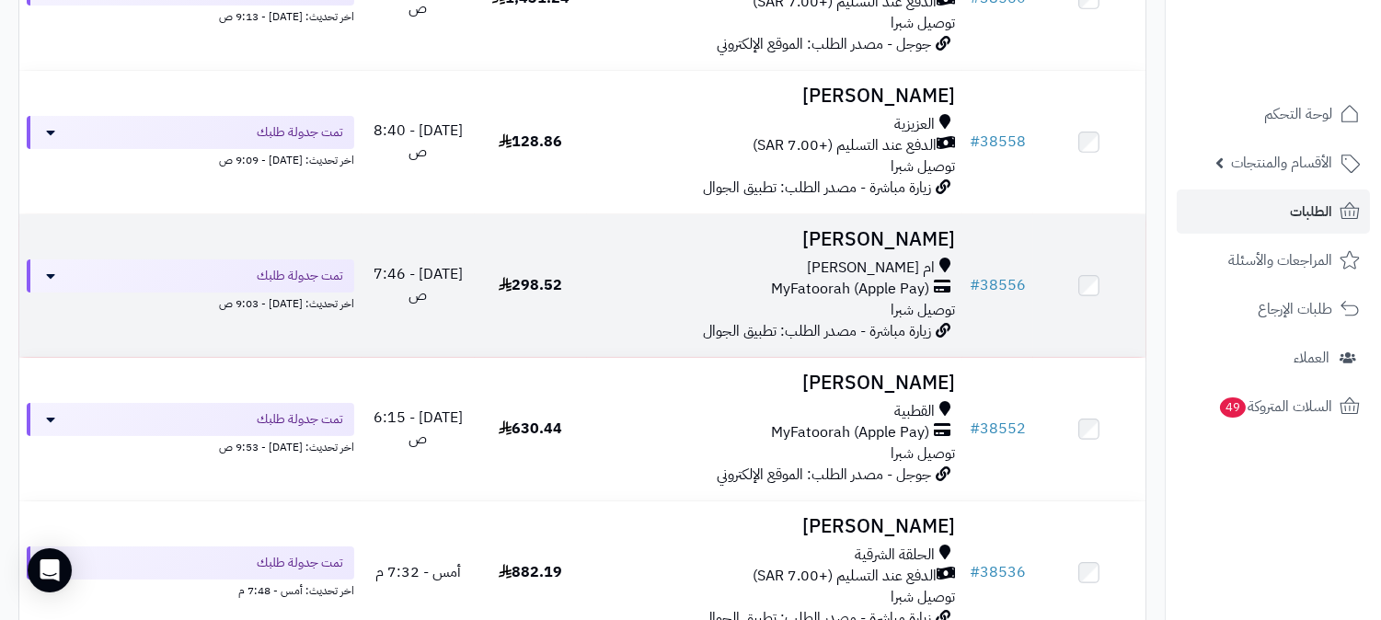
click at [898, 279] on span "MyFatoorah (Apple Pay)" at bounding box center [850, 289] width 158 height 21
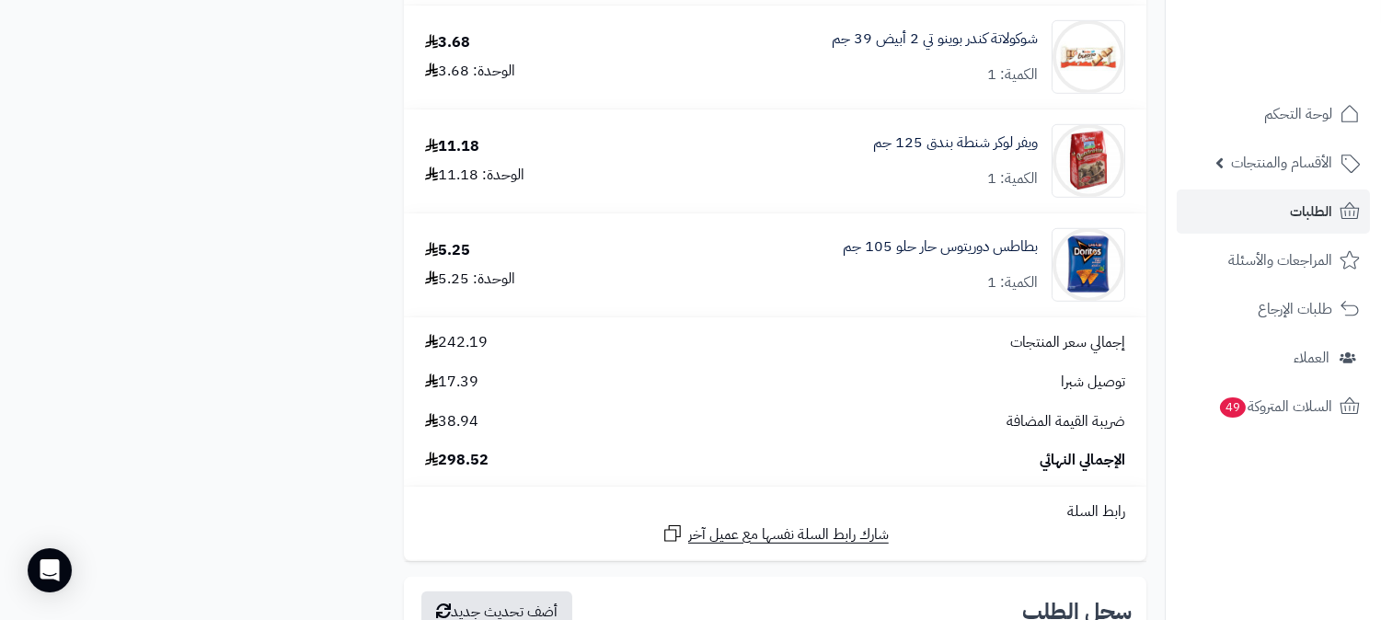
scroll to position [2352, 0]
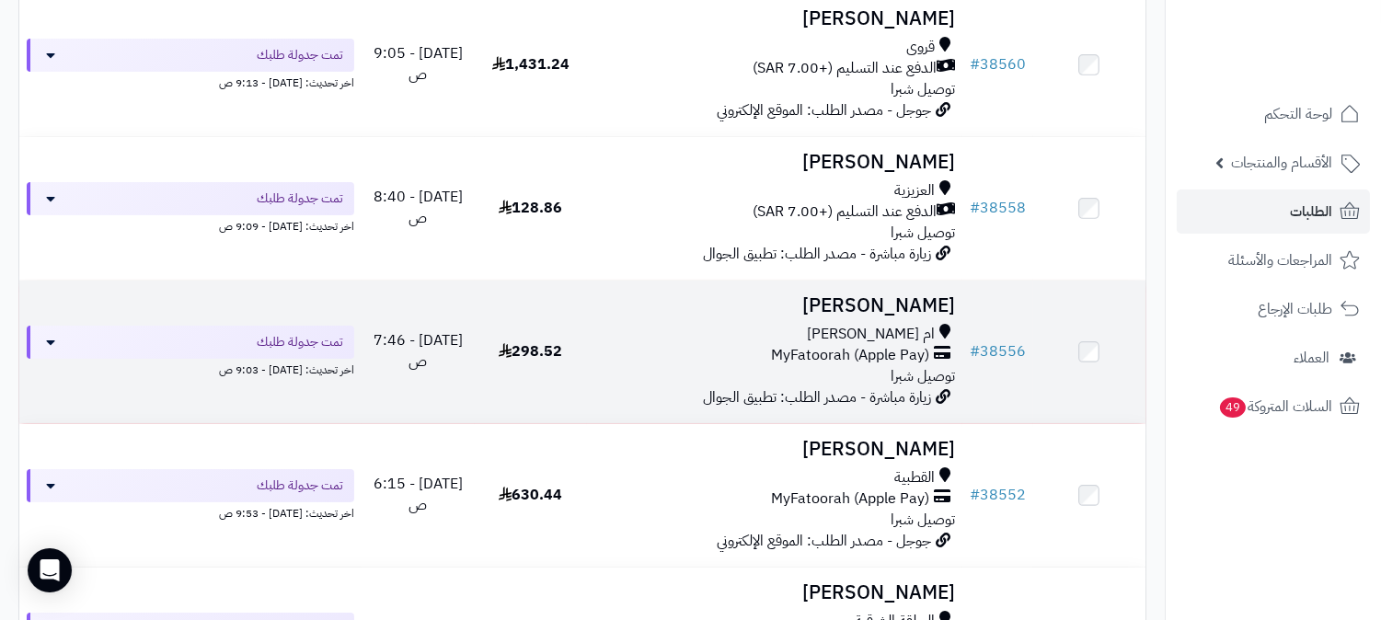
scroll to position [399, 0]
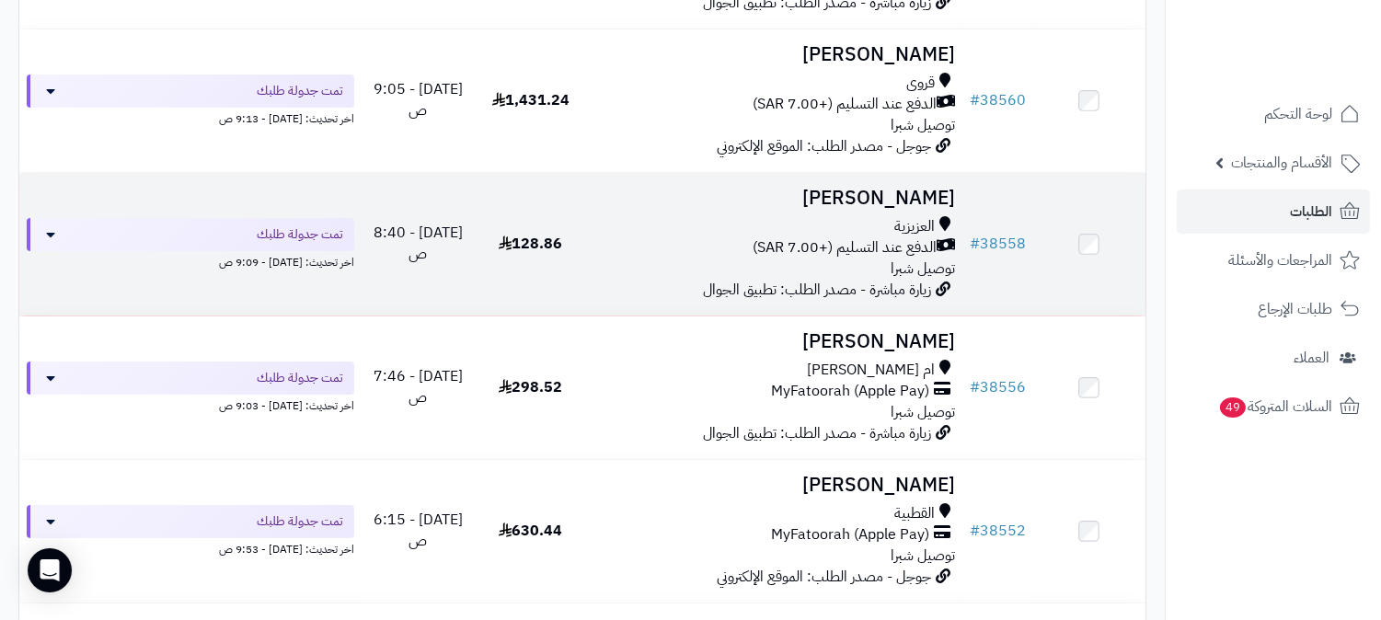
click at [871, 216] on div "العزيزية" at bounding box center [775, 226] width 361 height 21
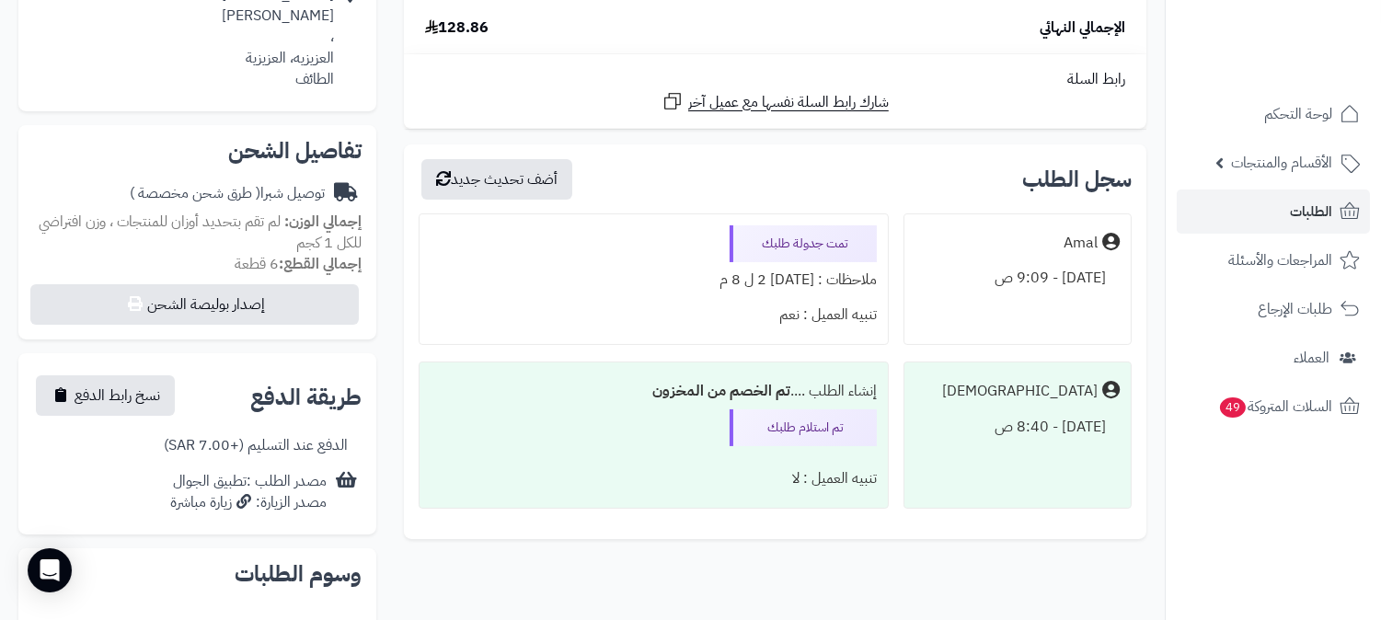
scroll to position [613, 0]
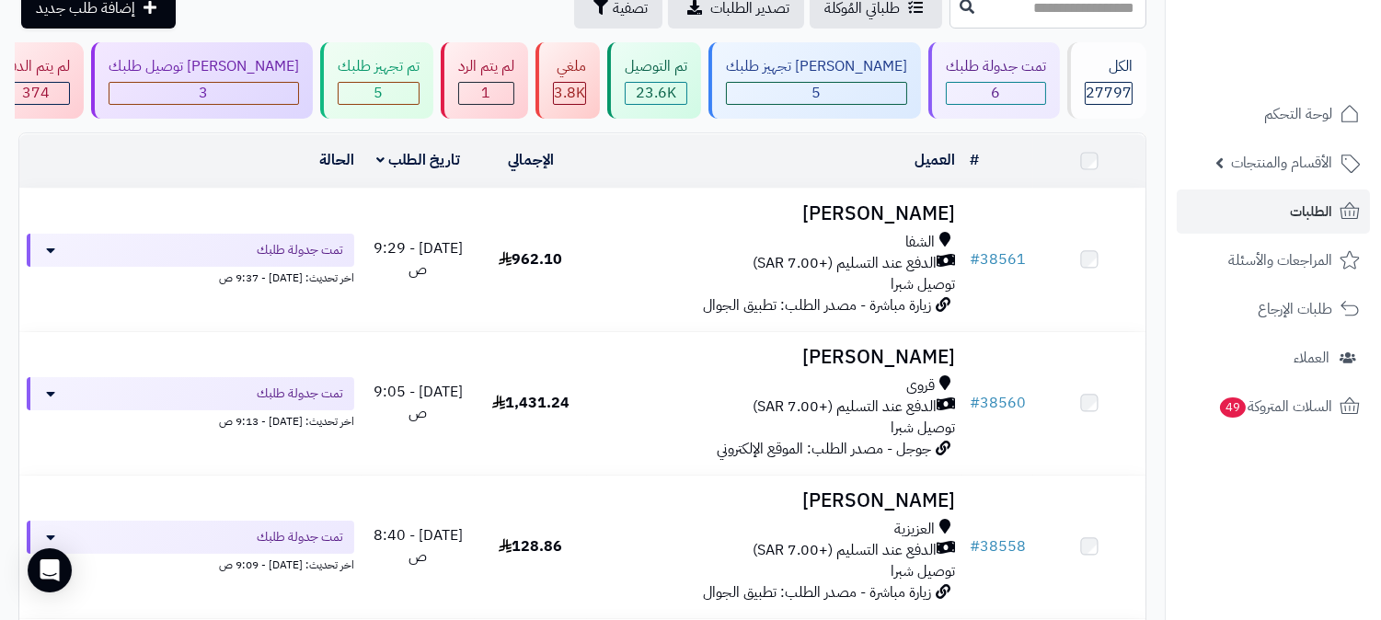
scroll to position [92, 0]
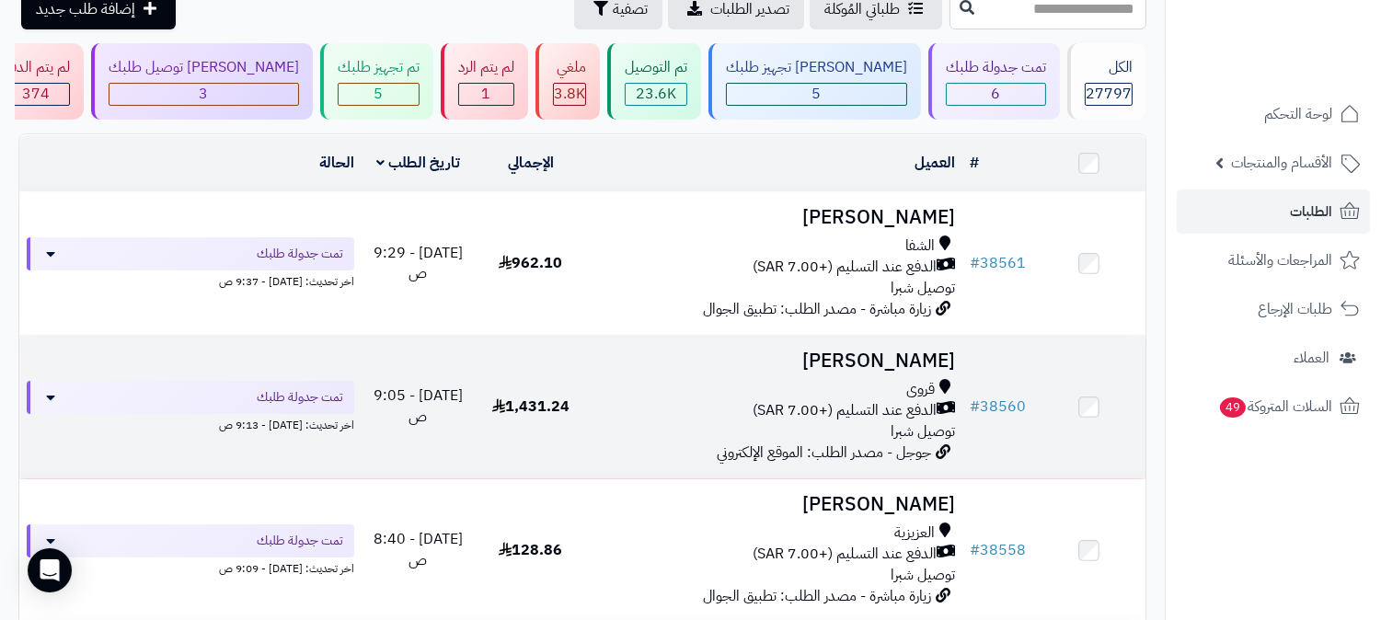
click at [898, 379] on div "قروى" at bounding box center [775, 389] width 361 height 21
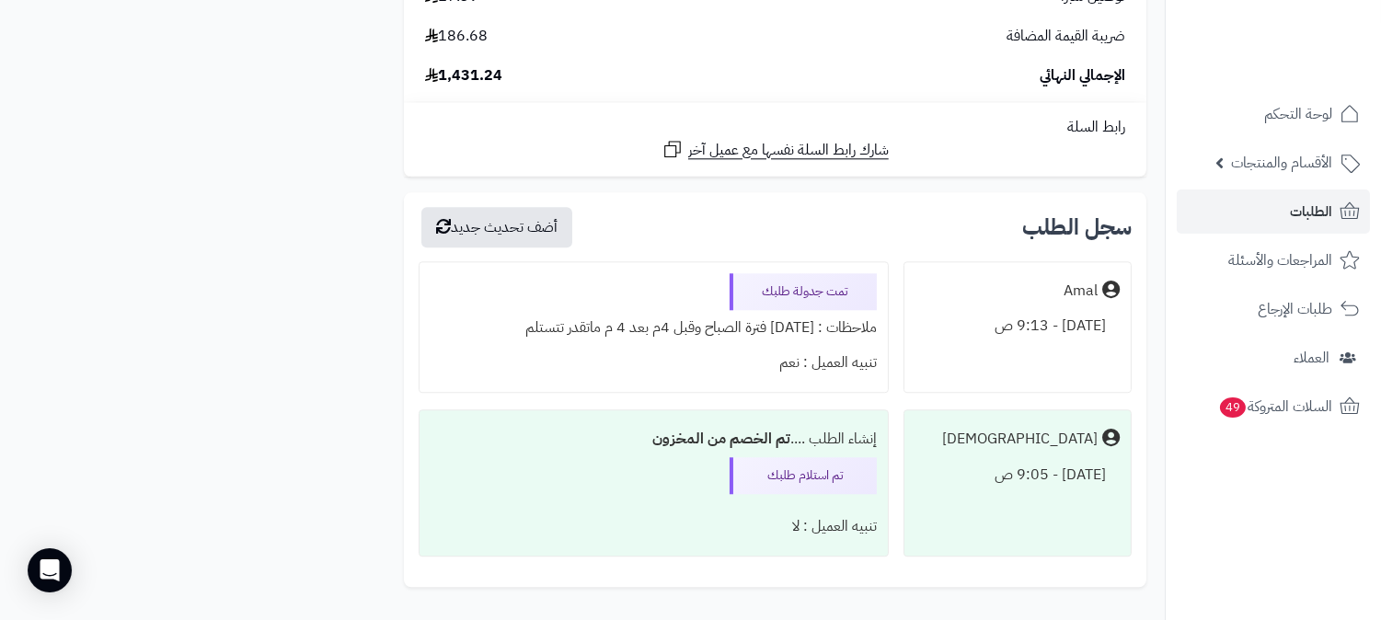
scroll to position [8682, 0]
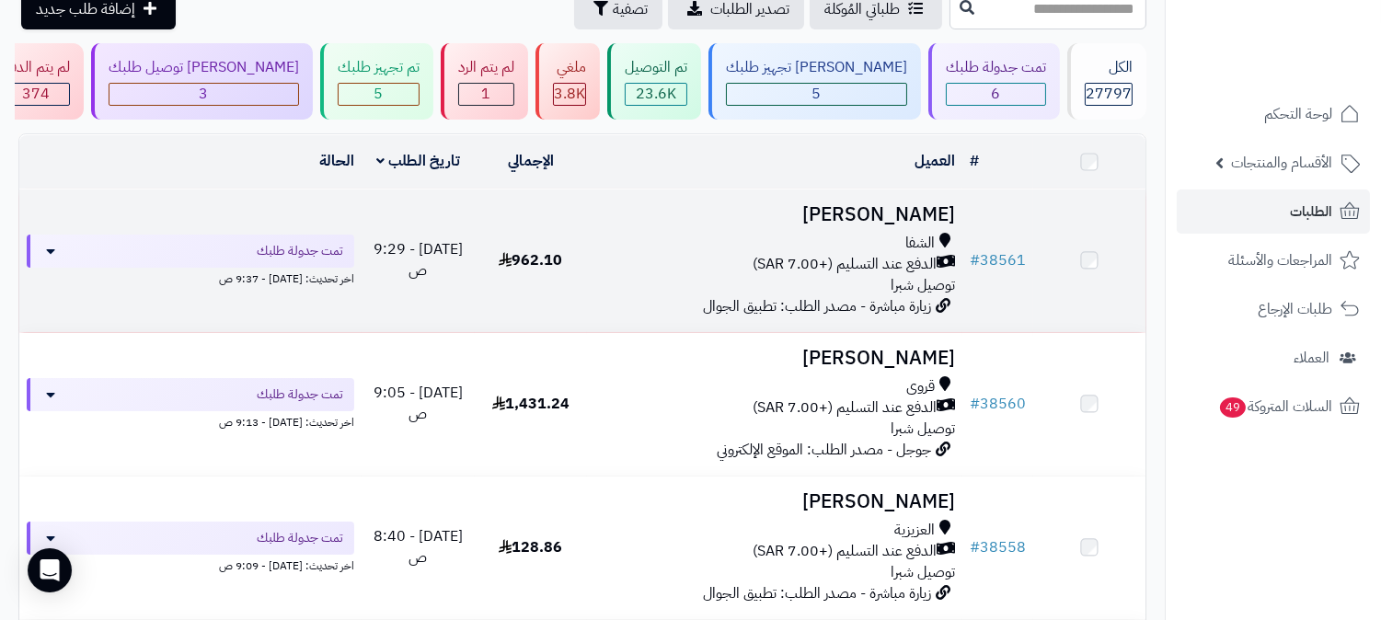
scroll to position [92, 0]
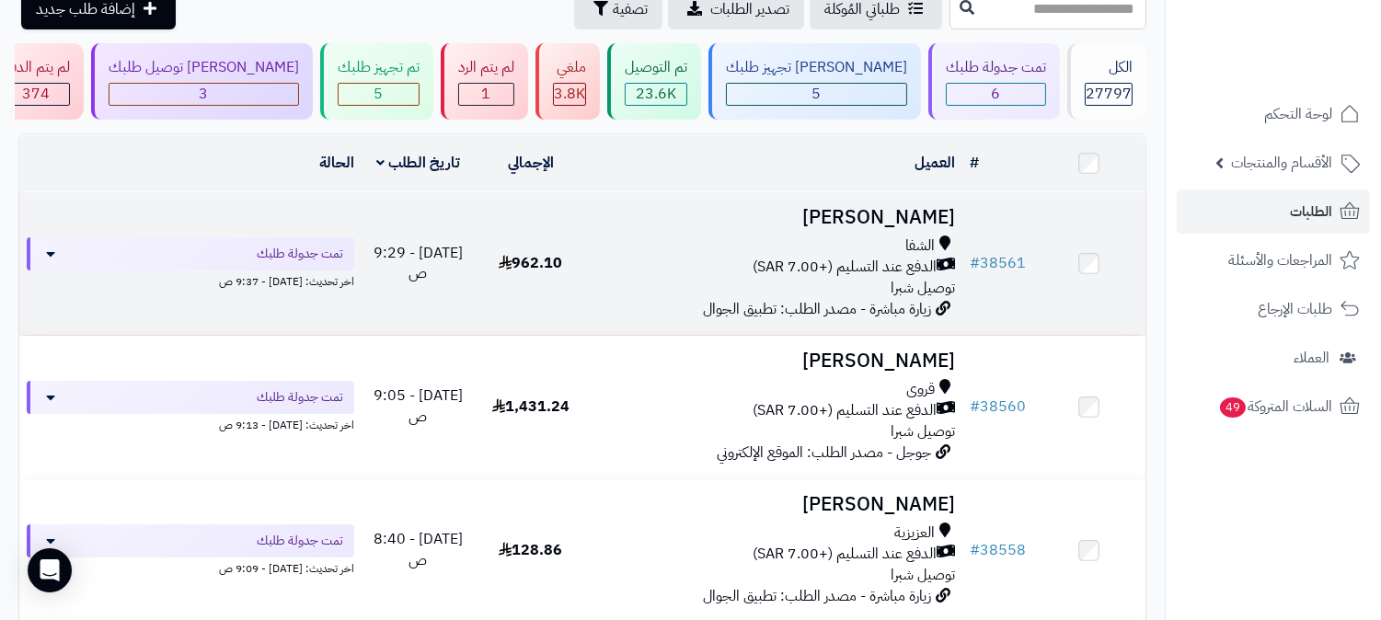
click at [888, 272] on span "الدفع عند التسليم (+7.00 SAR)" at bounding box center [845, 267] width 184 height 21
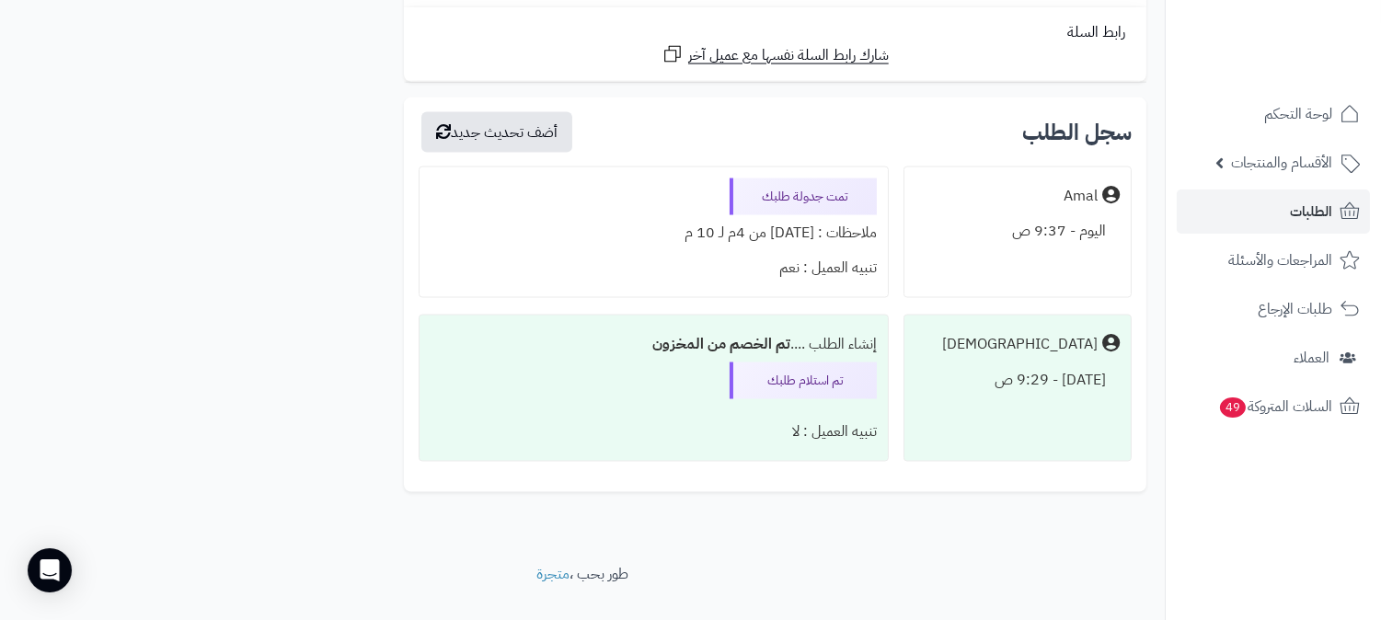
scroll to position [5522, 0]
click at [1307, 215] on span "الطلبات" at bounding box center [1311, 212] width 42 height 26
